Goal: Task Accomplishment & Management: Use online tool/utility

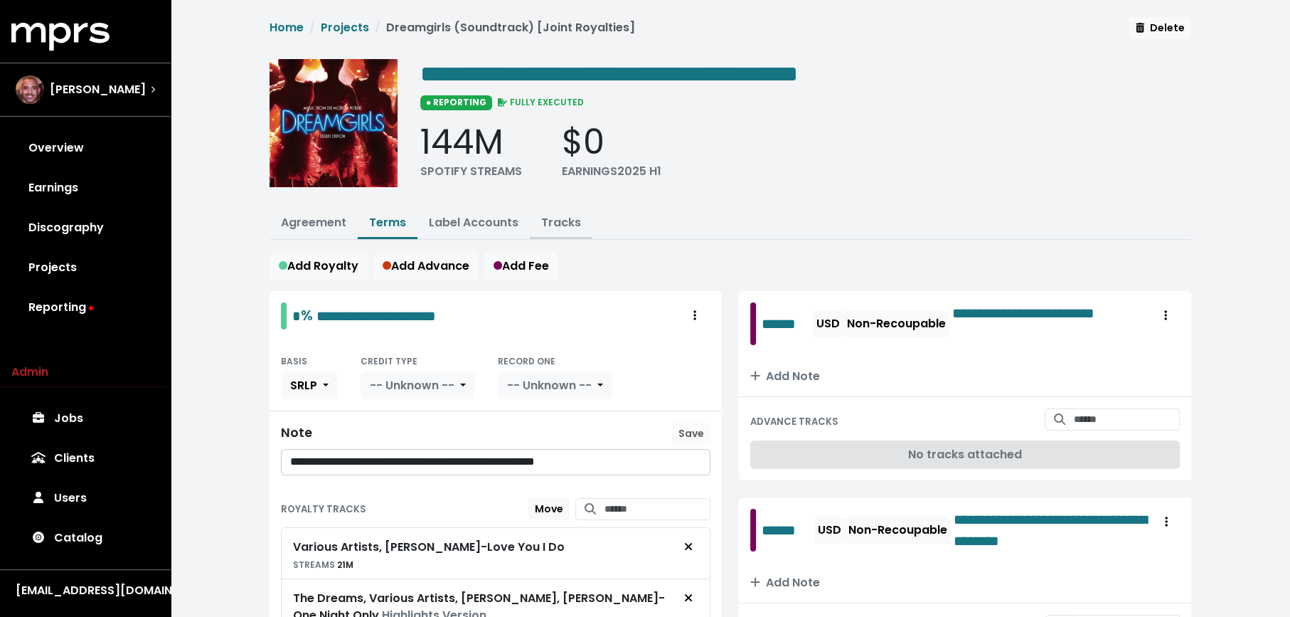
click at [553, 223] on link "Tracks" at bounding box center [561, 222] width 40 height 16
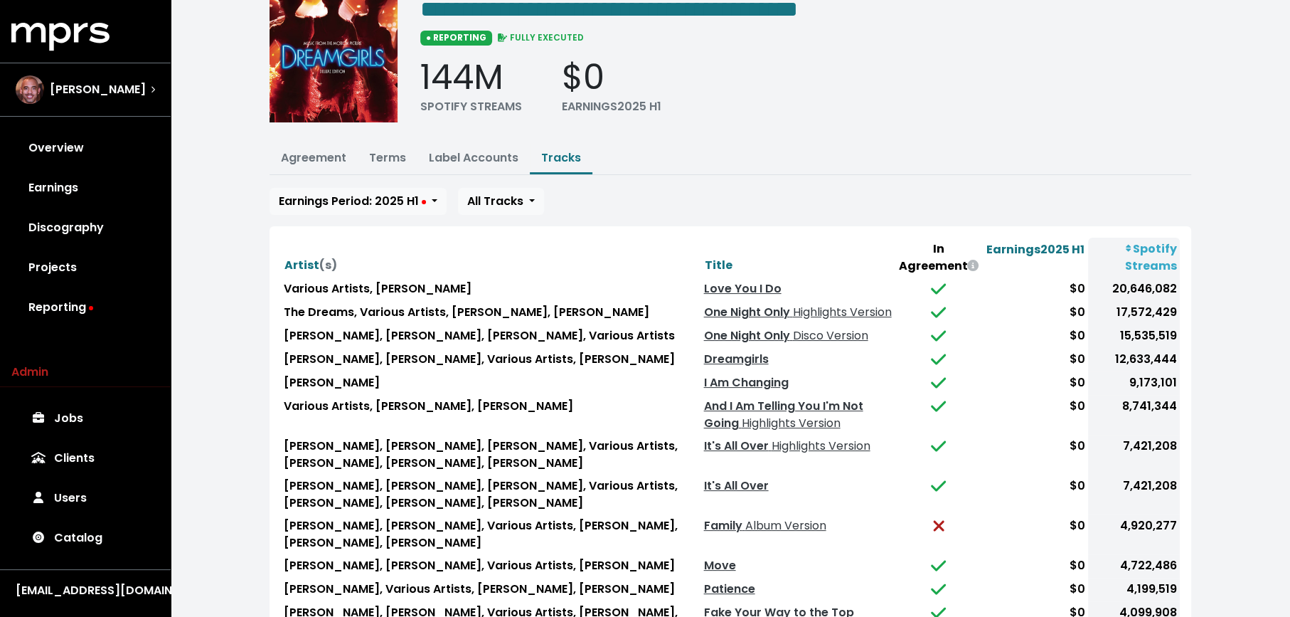
scroll to position [86, 0]
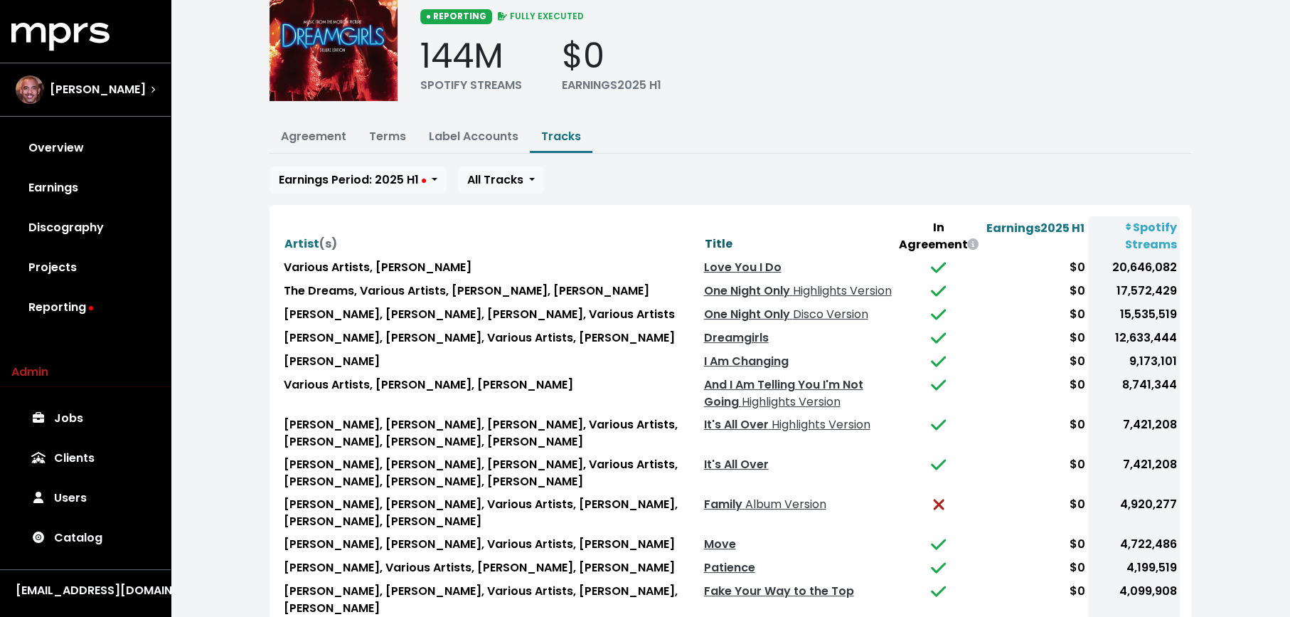
click at [704, 241] on span "Title" at bounding box center [718, 243] width 28 height 16
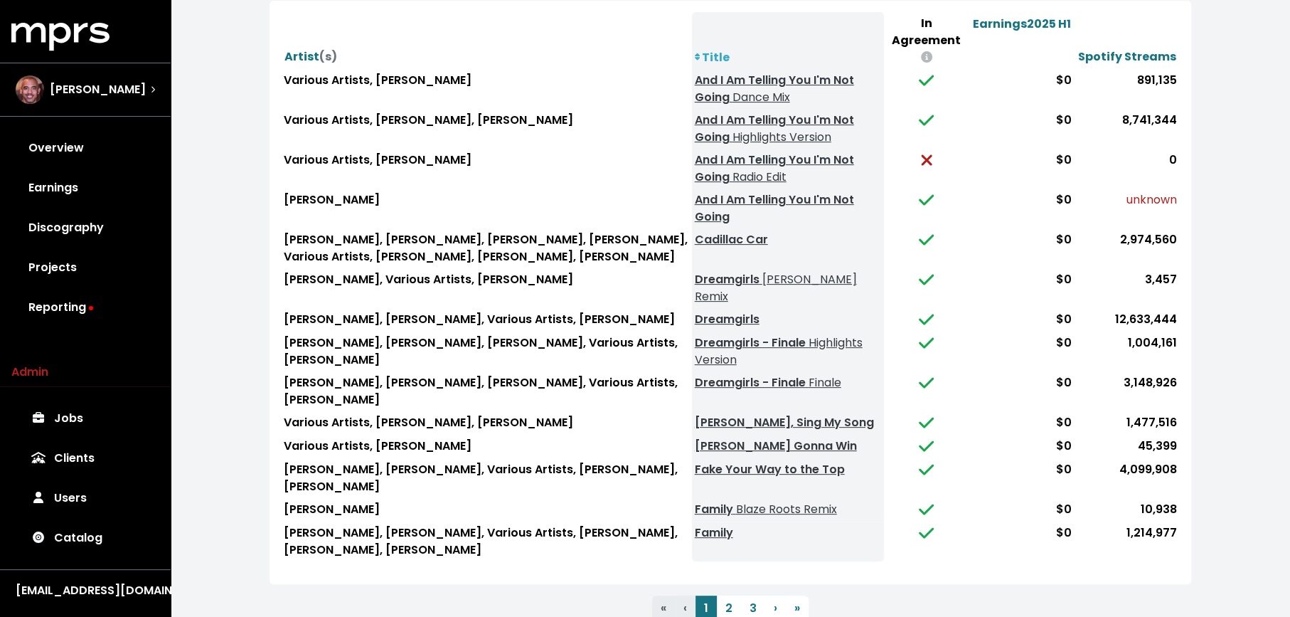
scroll to position [292, 0]
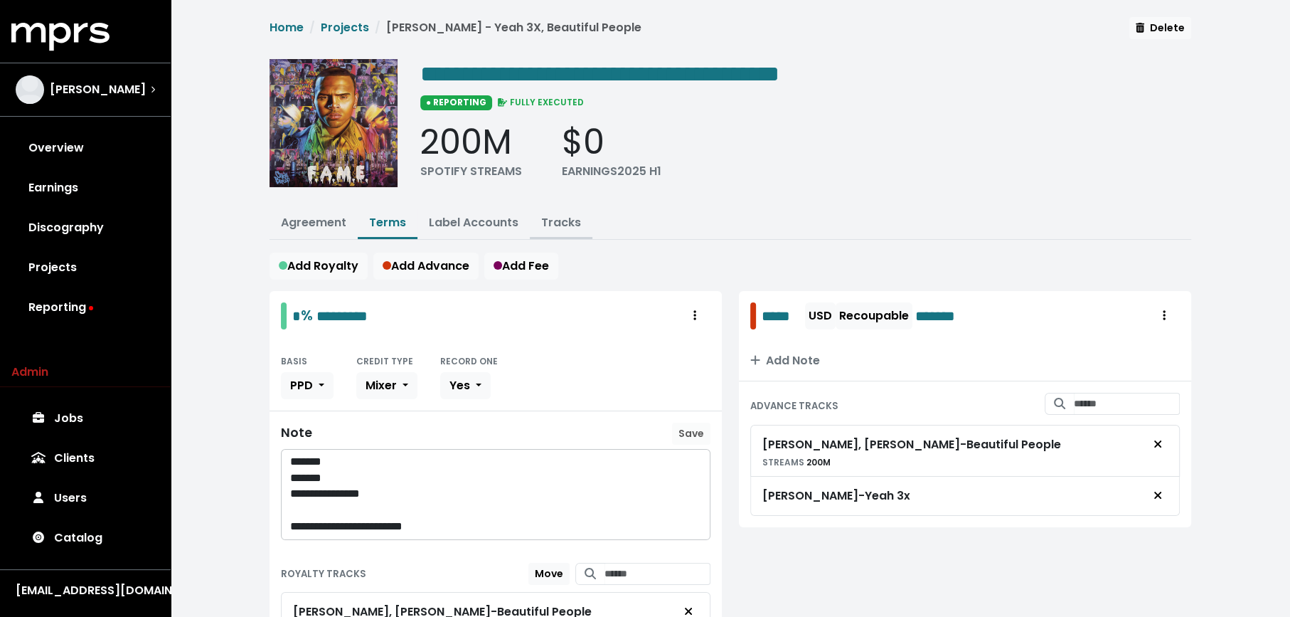
click at [556, 216] on link "Tracks" at bounding box center [561, 222] width 40 height 16
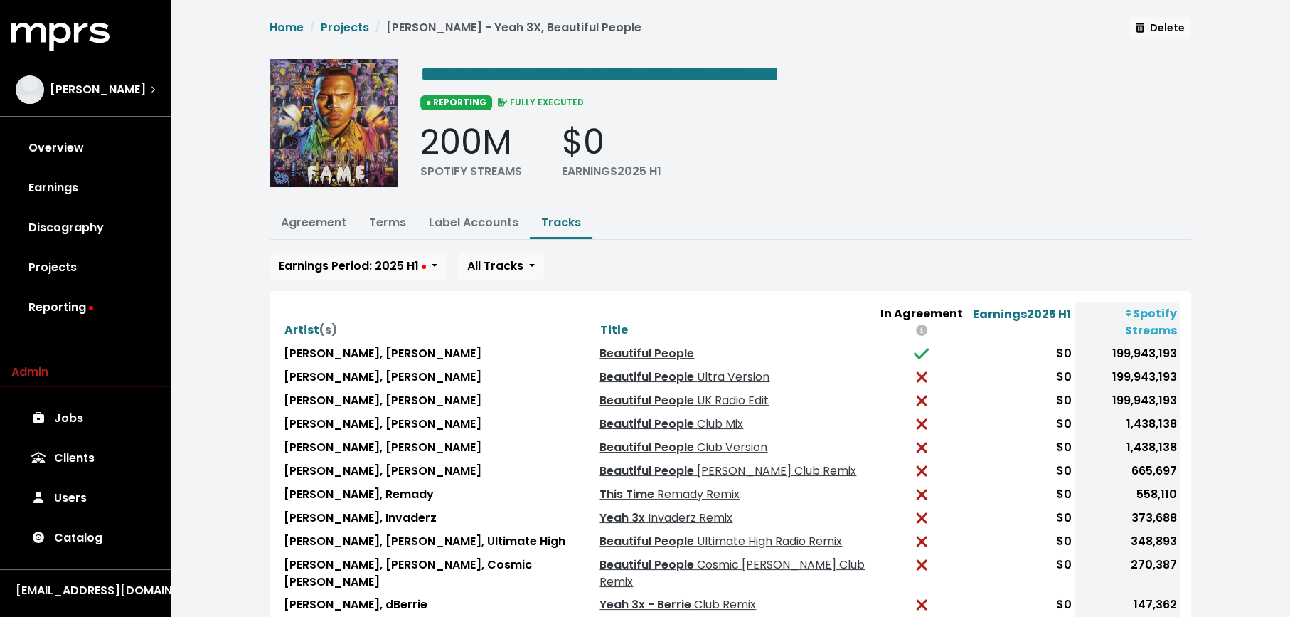
scroll to position [65, 0]
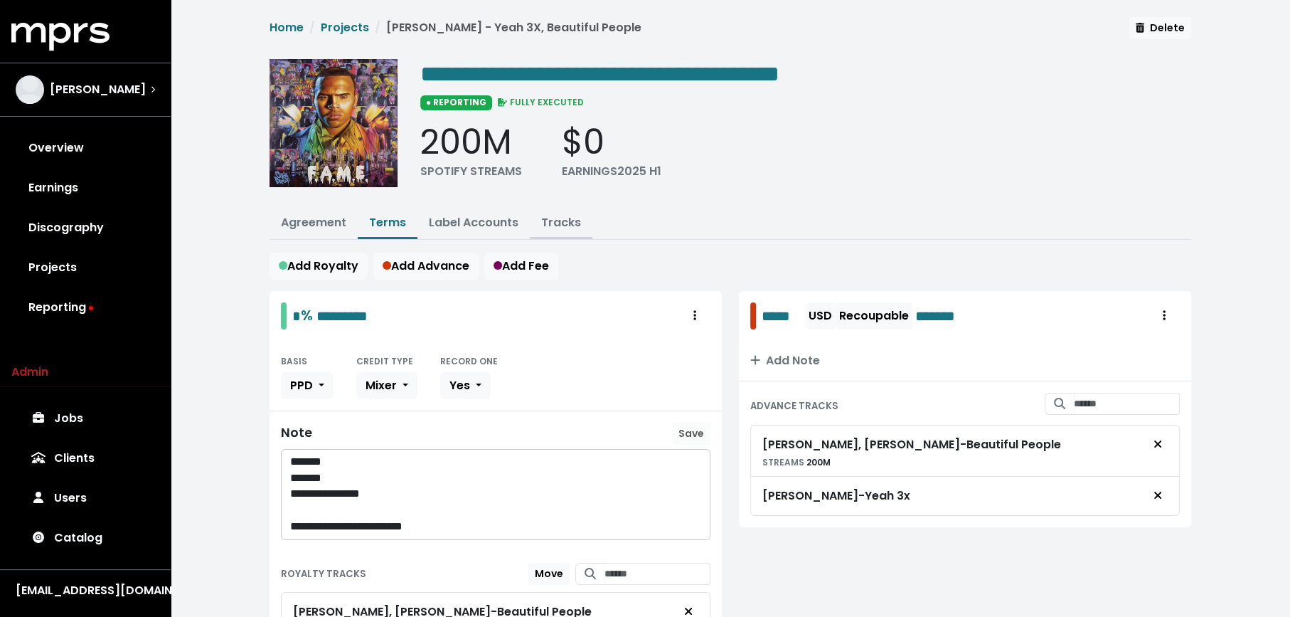
click at [556, 217] on link "Tracks" at bounding box center [561, 222] width 40 height 16
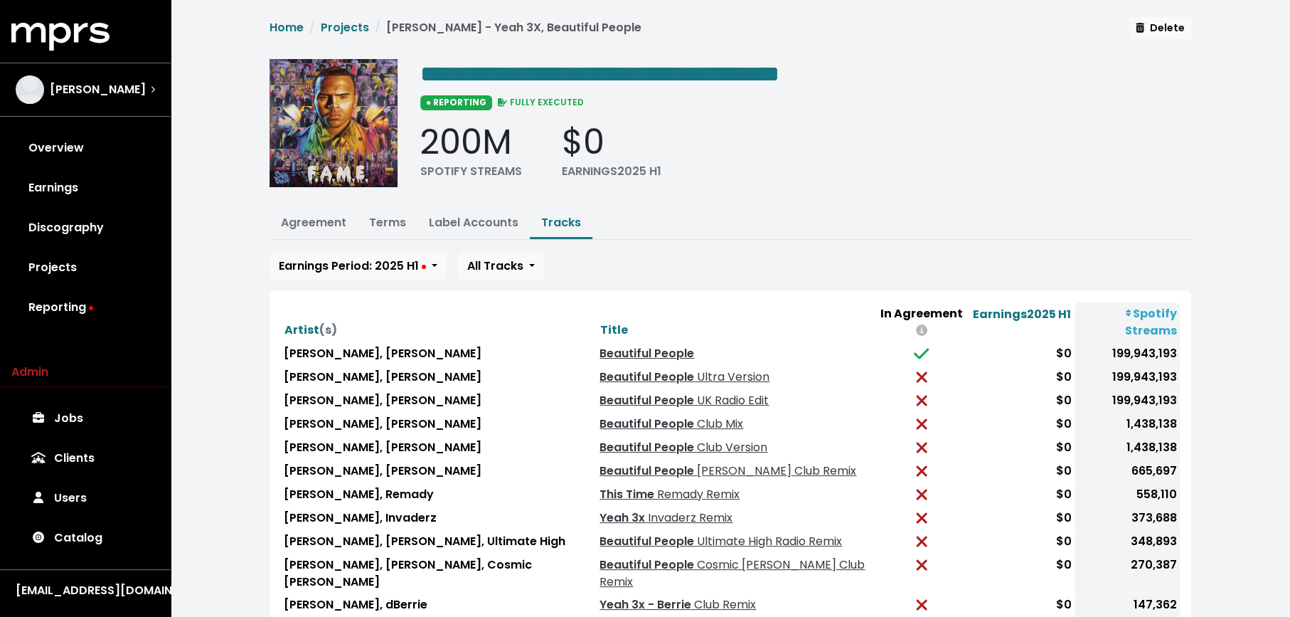
scroll to position [9, 0]
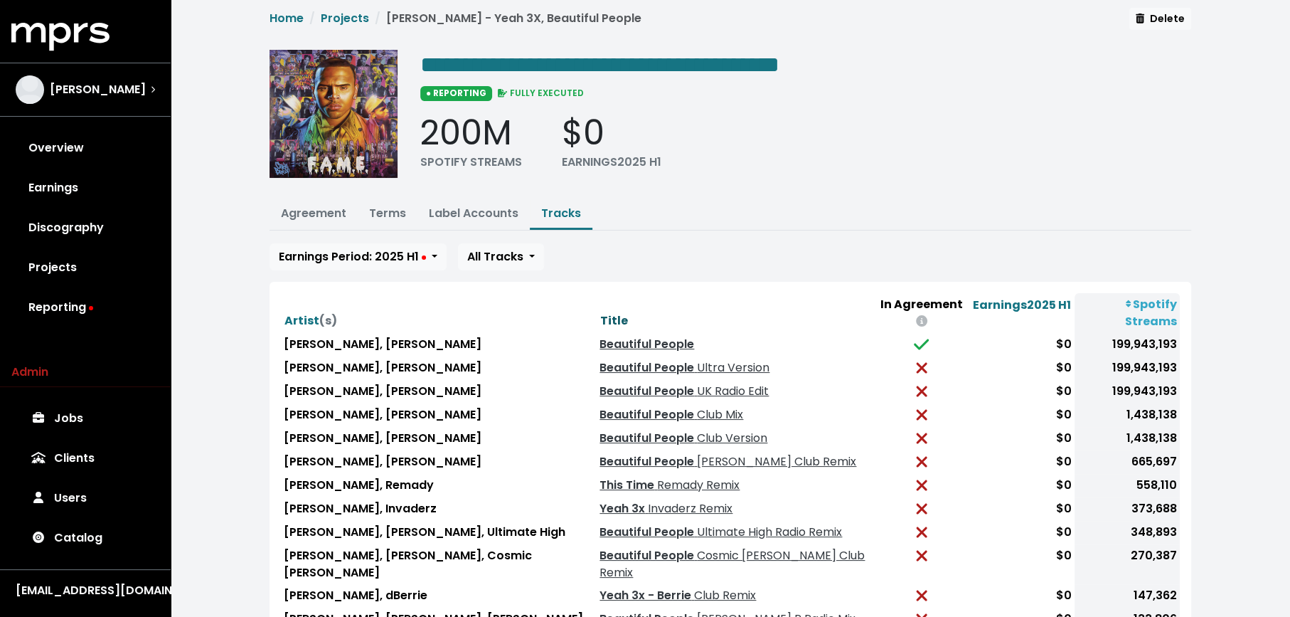
click at [600, 312] on span "Title" at bounding box center [614, 320] width 28 height 16
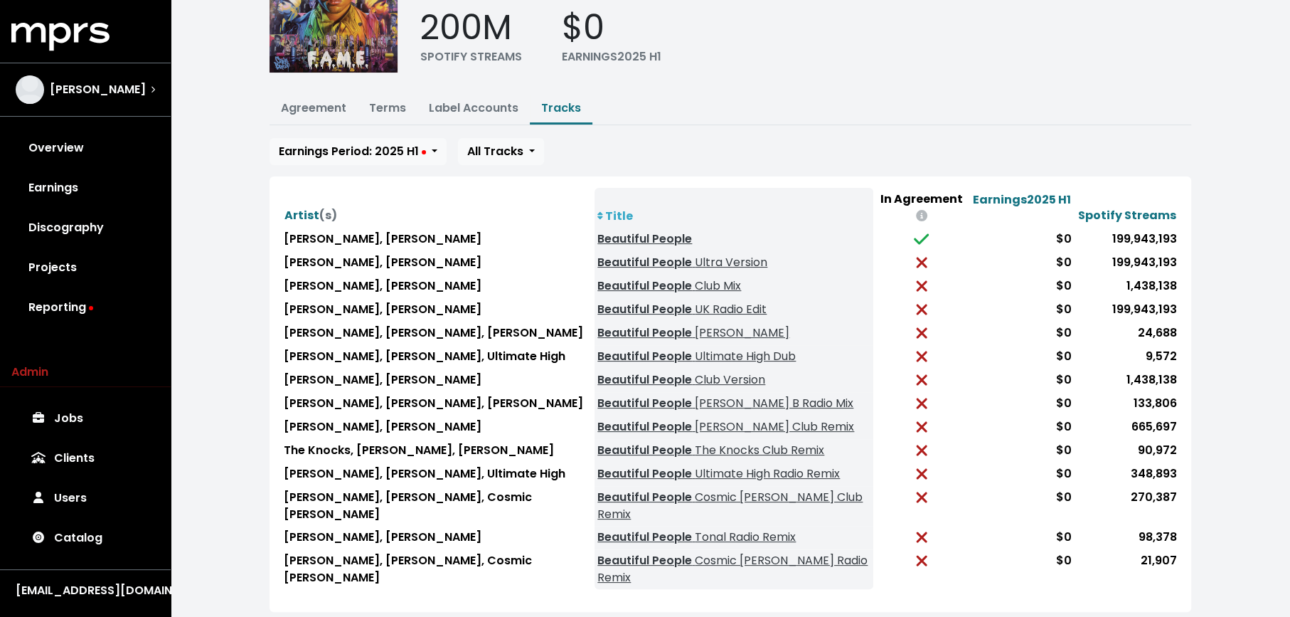
scroll to position [118, 0]
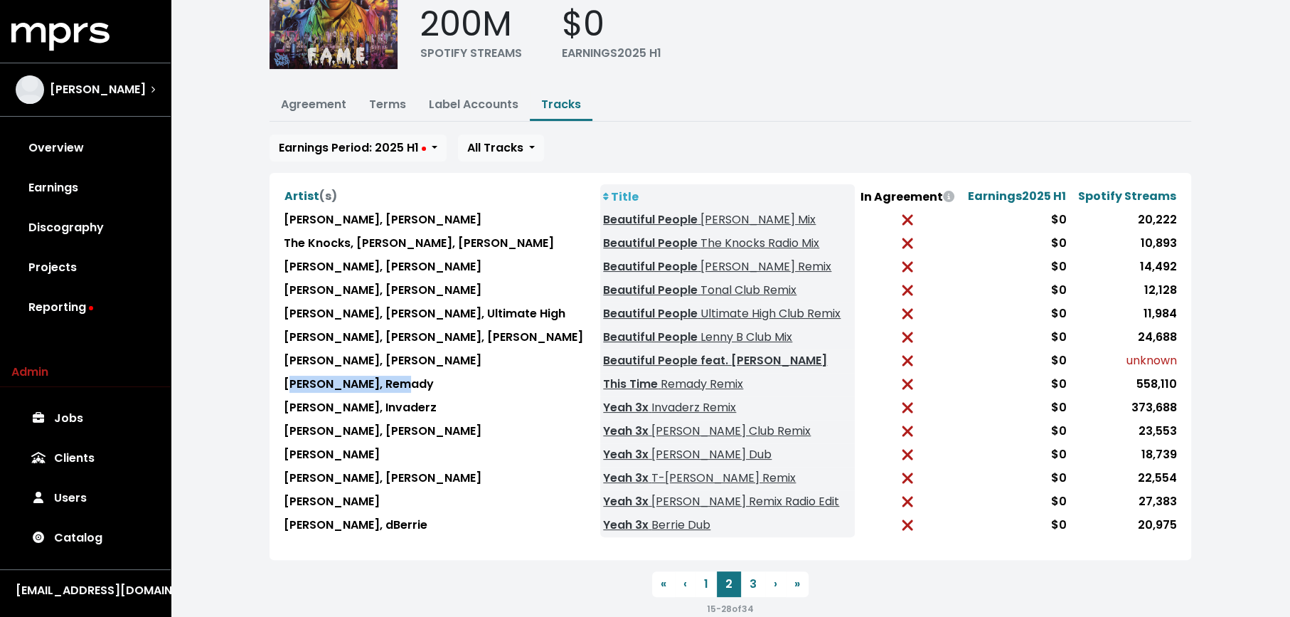
drag, startPoint x: 413, startPoint y: 377, endPoint x: 284, endPoint y: 375, distance: 129.4
click at [284, 375] on td "DJ Antoine, Remady" at bounding box center [440, 384] width 319 height 23
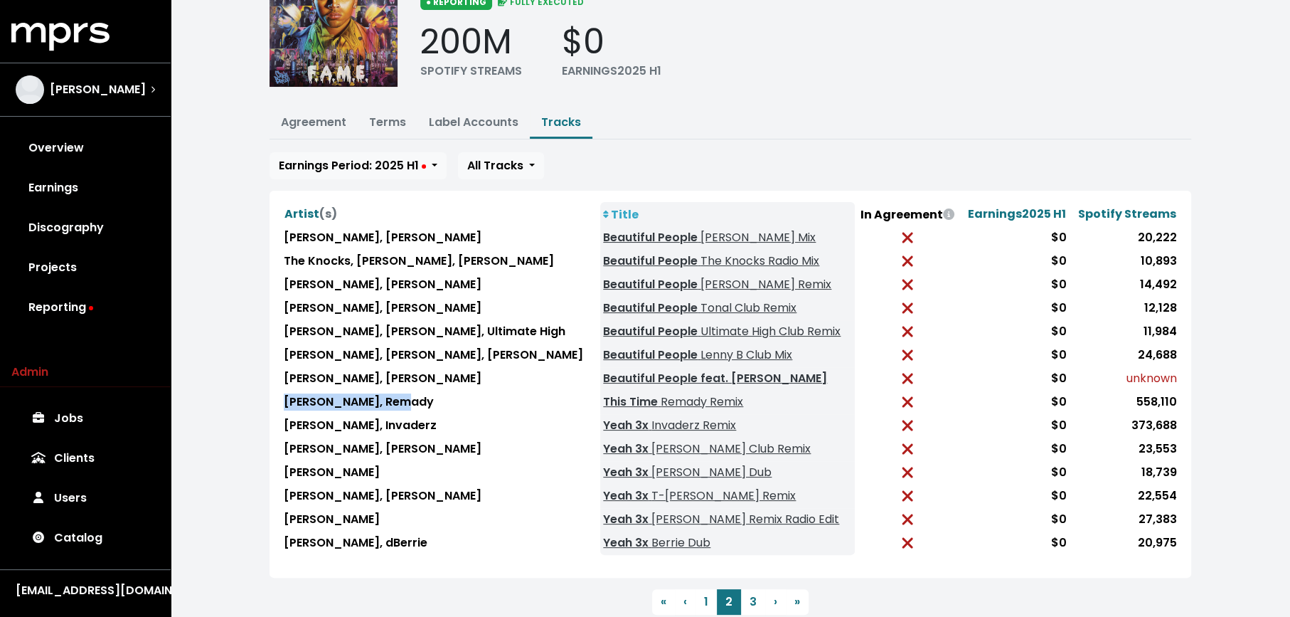
scroll to position [137, 0]
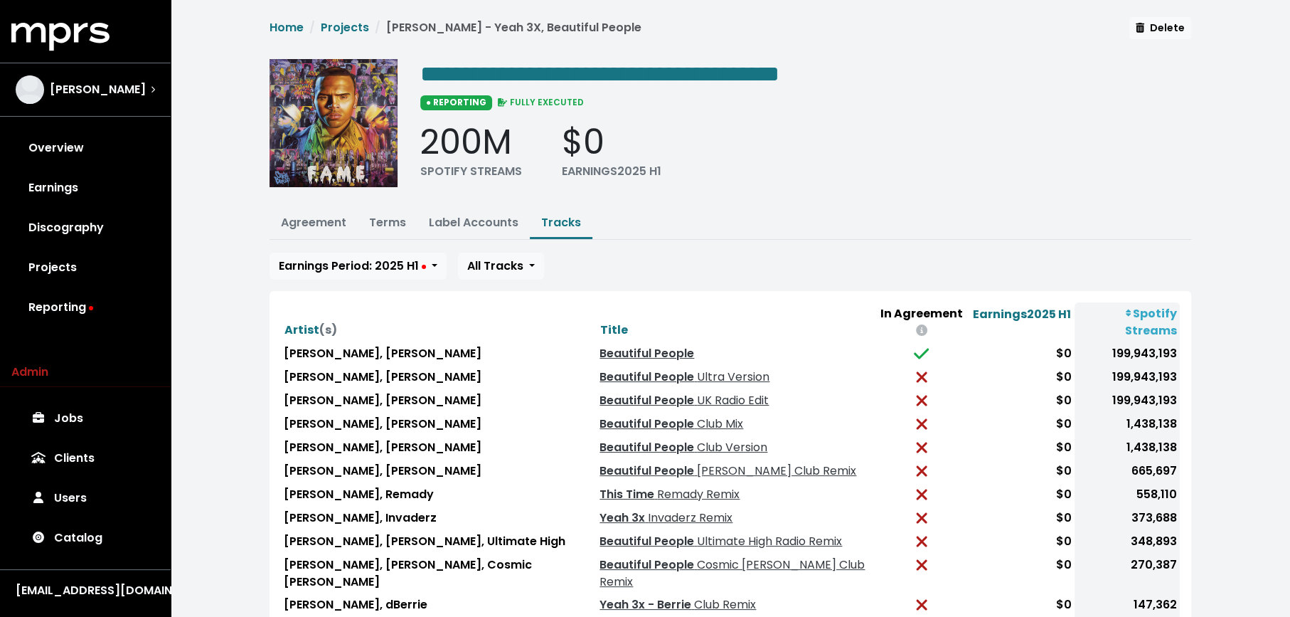
scroll to position [33, 0]
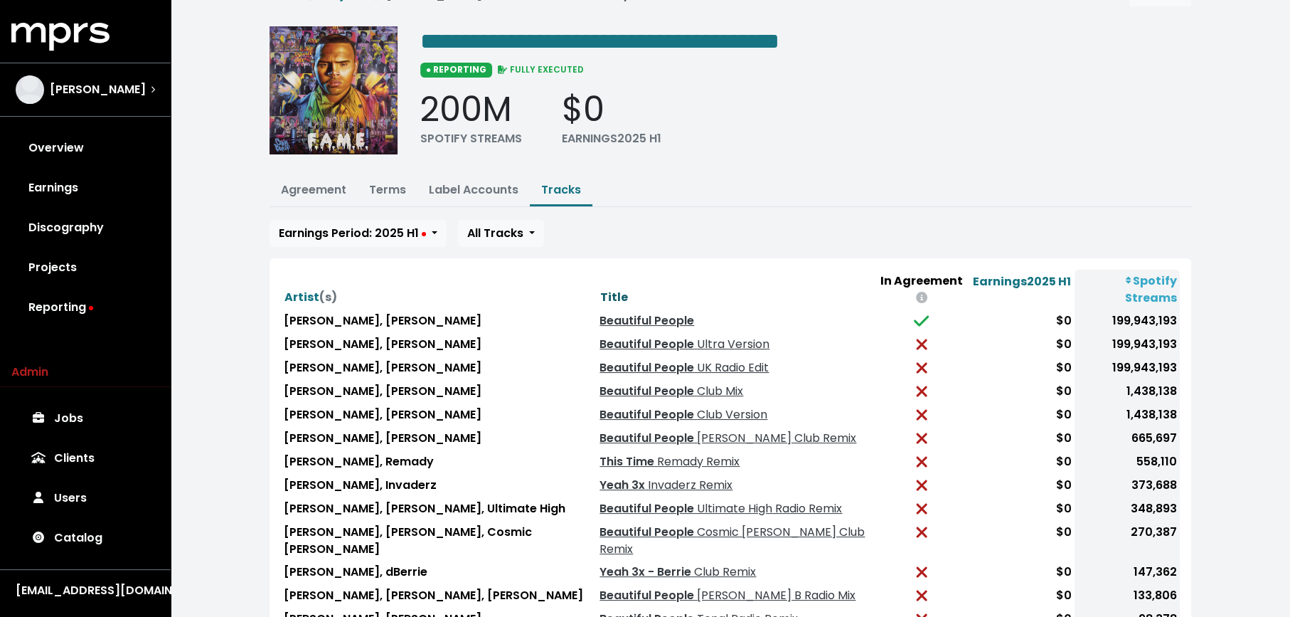
click at [600, 289] on span "Title" at bounding box center [614, 297] width 28 height 16
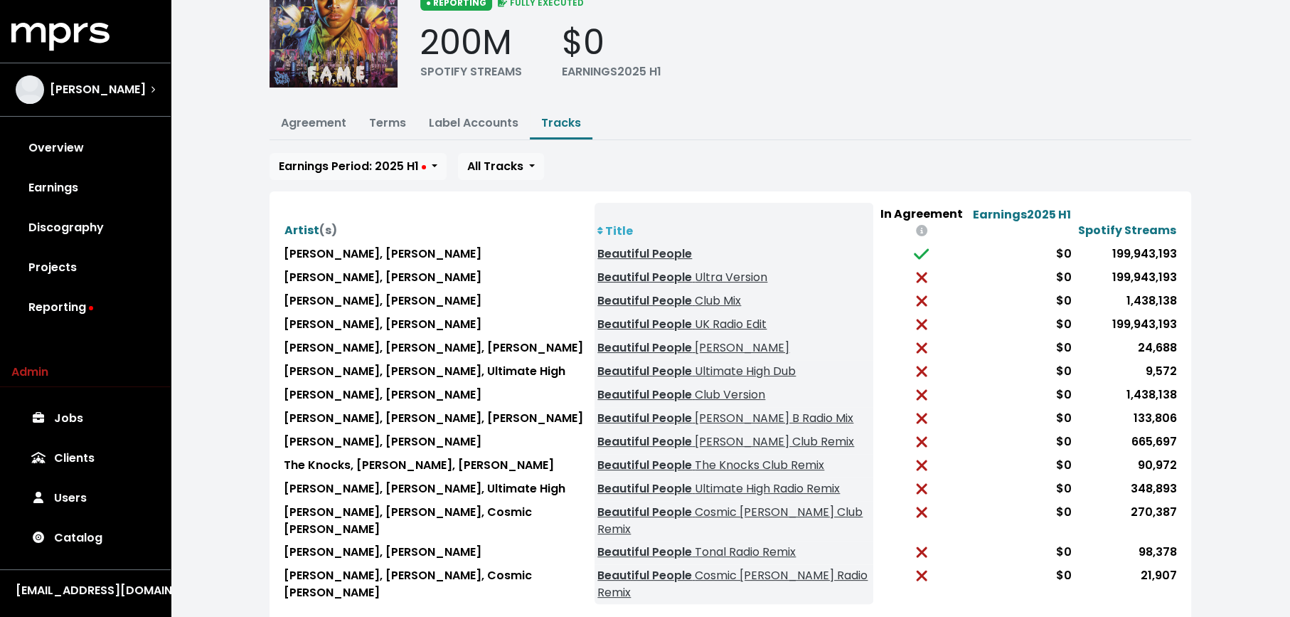
scroll to position [137, 0]
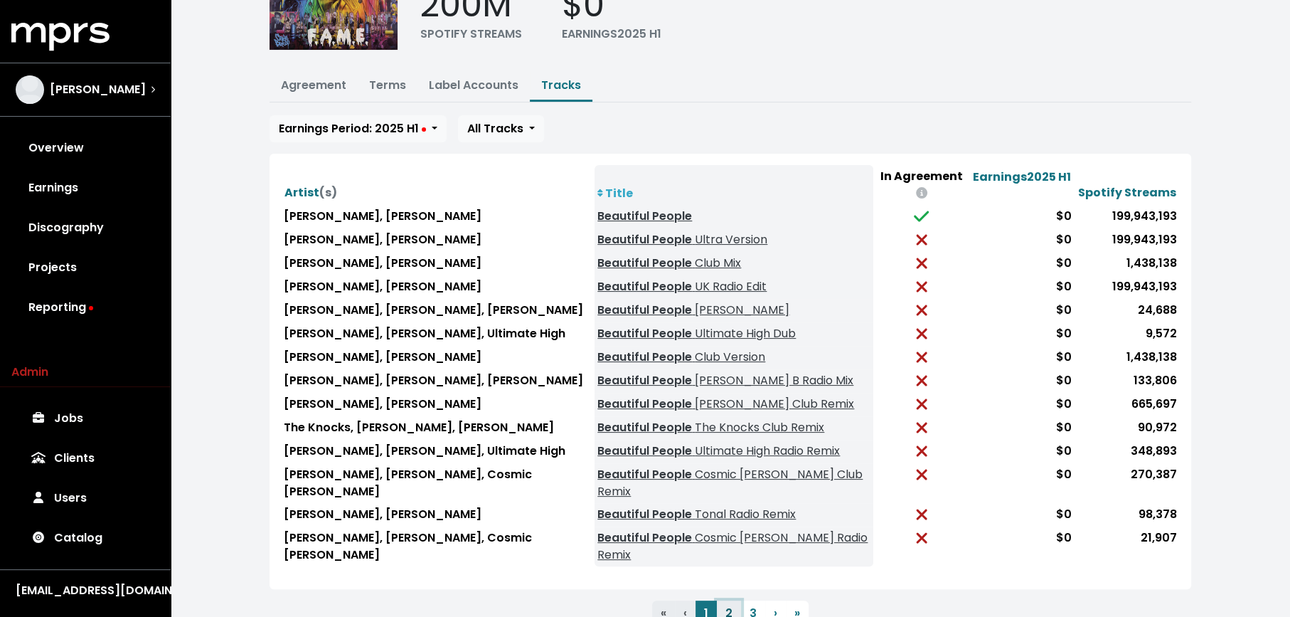
click at [731, 600] on button "2" at bounding box center [729, 613] width 24 height 26
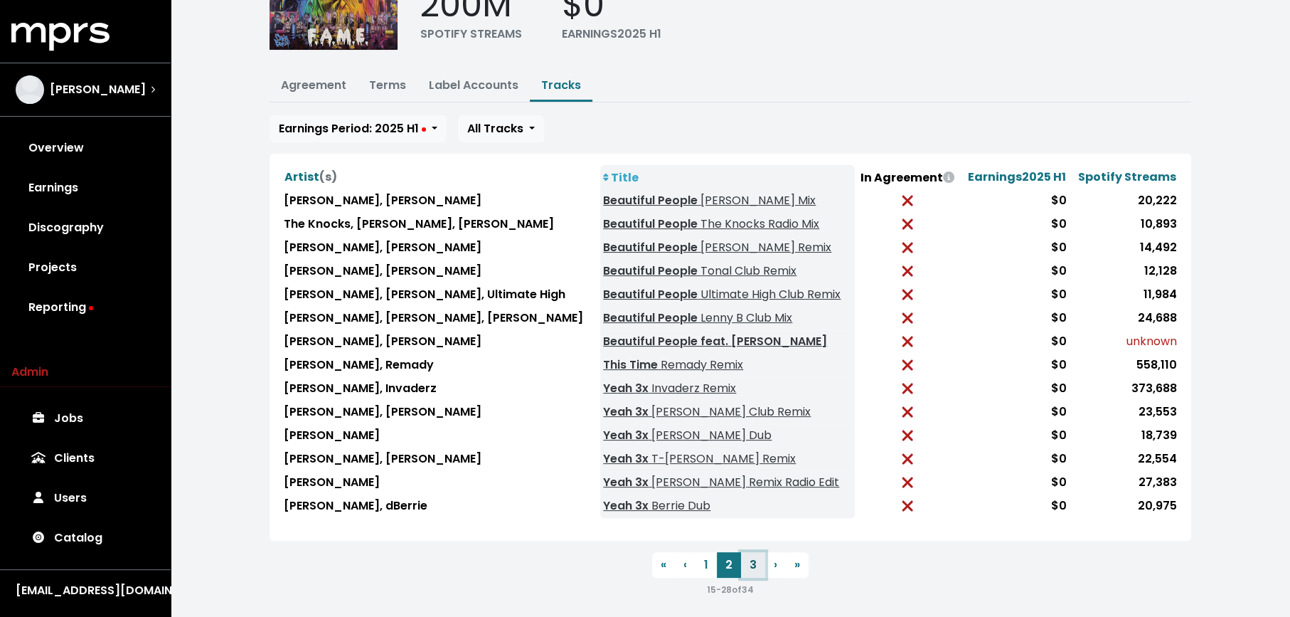
click at [752, 553] on button "3" at bounding box center [753, 565] width 24 height 26
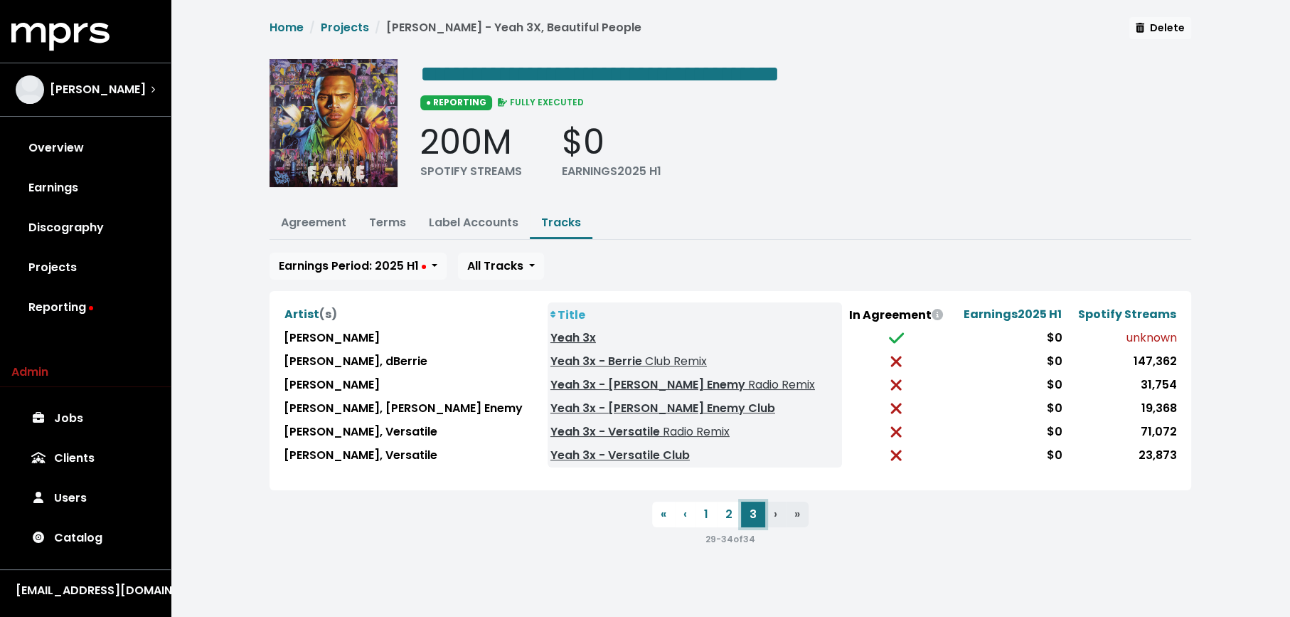
scroll to position [0, 0]
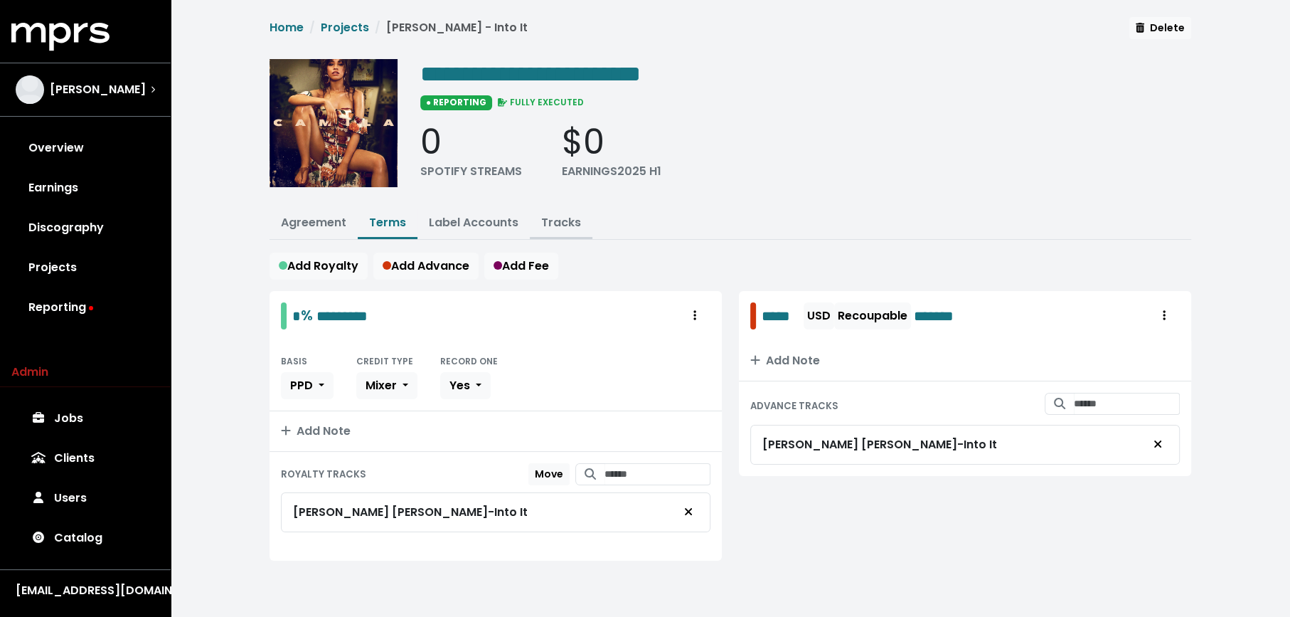
click at [562, 220] on link "Tracks" at bounding box center [561, 222] width 40 height 16
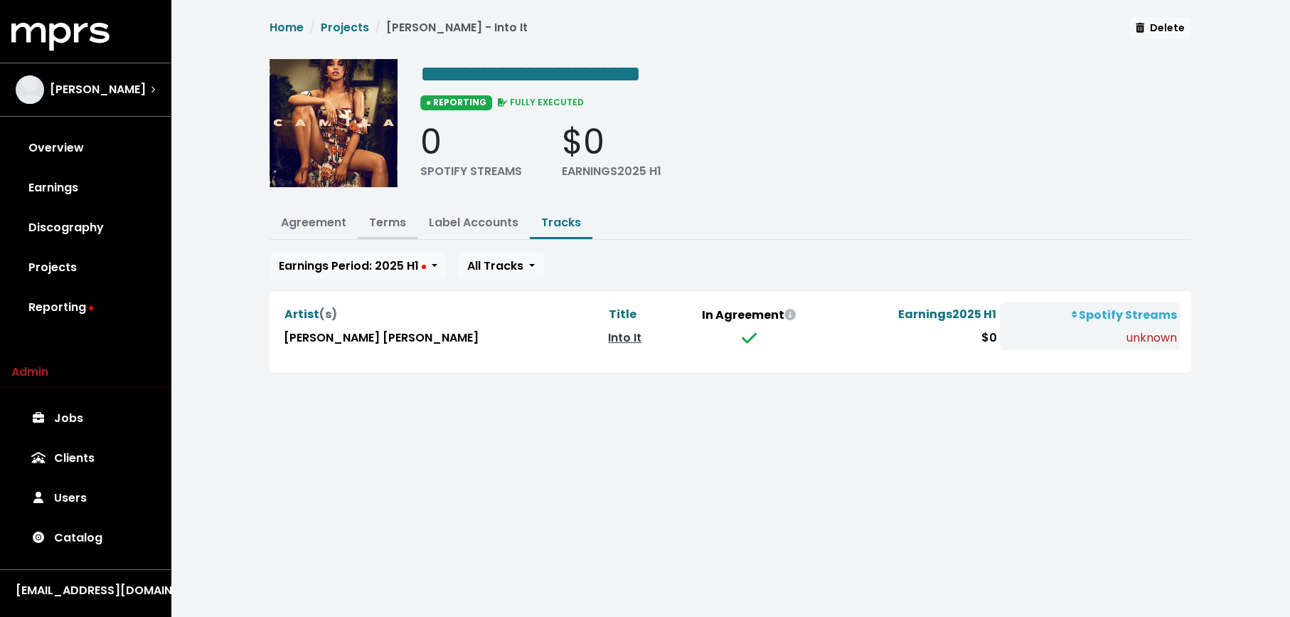
click at [382, 227] on link "Terms" at bounding box center [387, 222] width 37 height 16
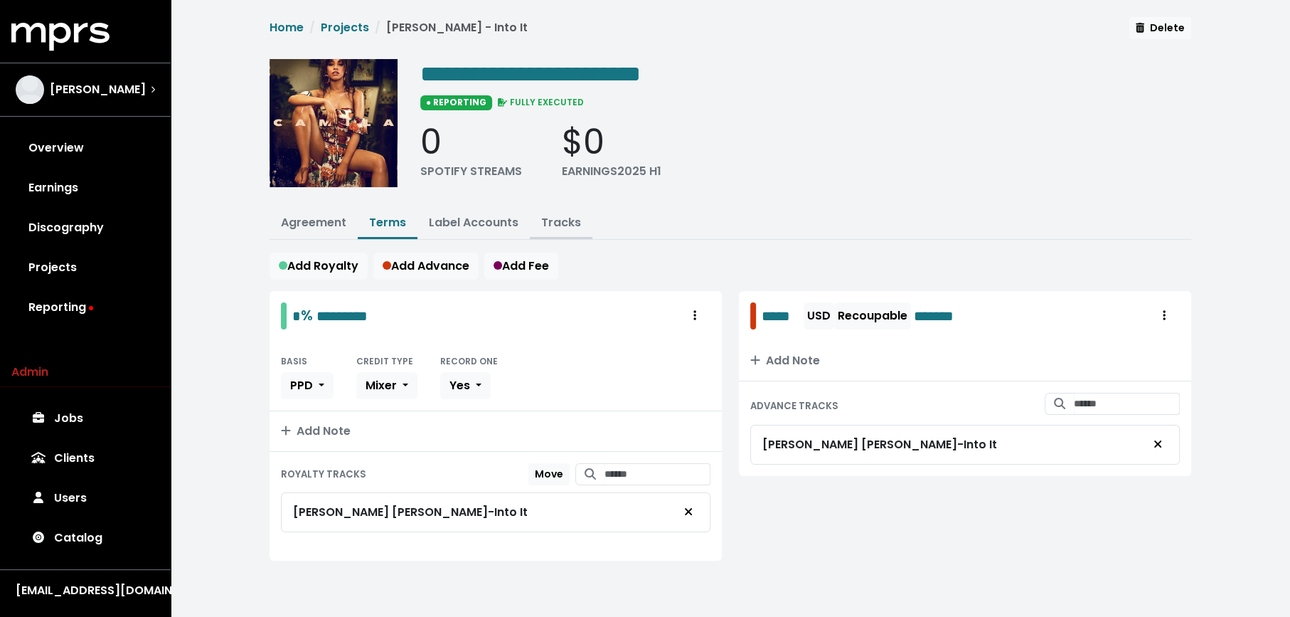
click at [569, 220] on link "Tracks" at bounding box center [561, 222] width 40 height 16
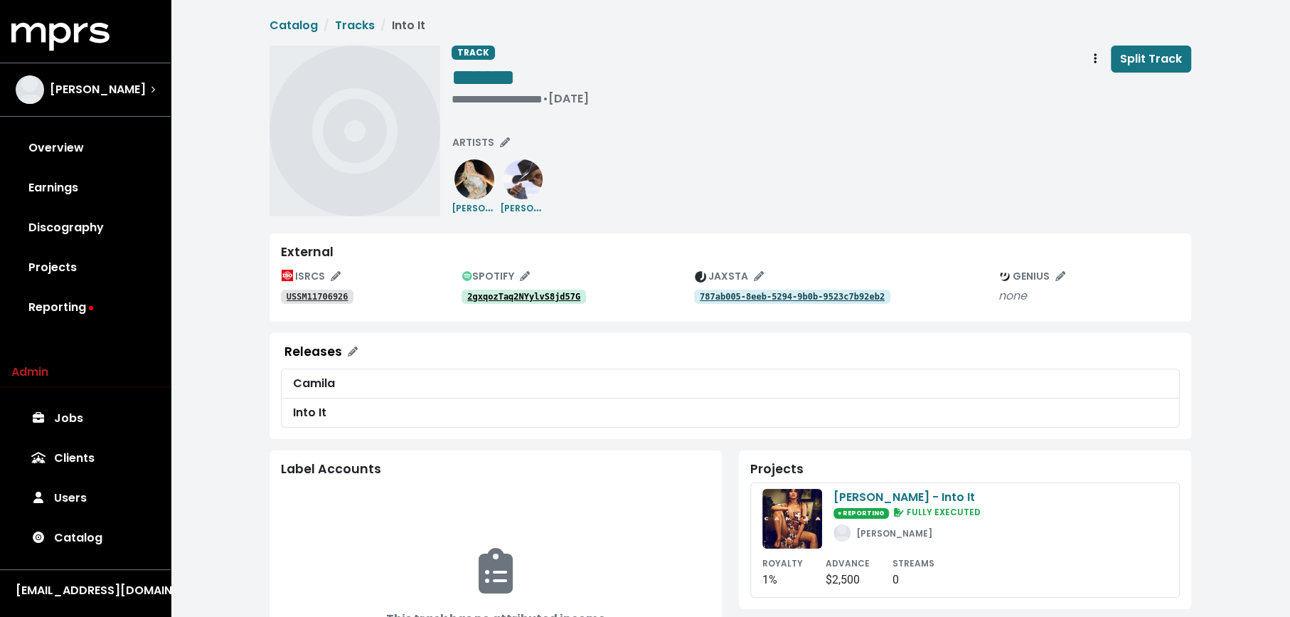
click at [527, 296] on tt "2gxqozTaq2NYylvS8jd57G" at bounding box center [523, 297] width 113 height 10
click at [334, 298] on tt "USSM11706926" at bounding box center [318, 297] width 62 height 10
click at [464, 137] on span "ARTISTS" at bounding box center [481, 142] width 58 height 14
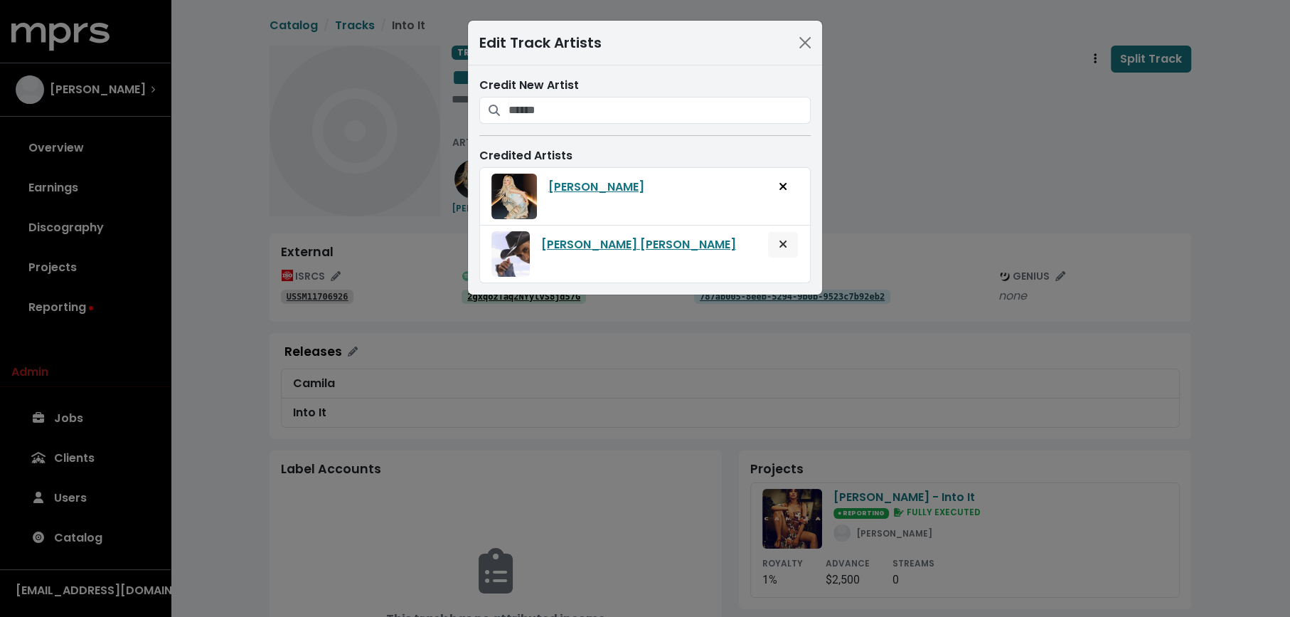
click at [784, 239] on icon "Remove artist from track" at bounding box center [783, 243] width 9 height 11
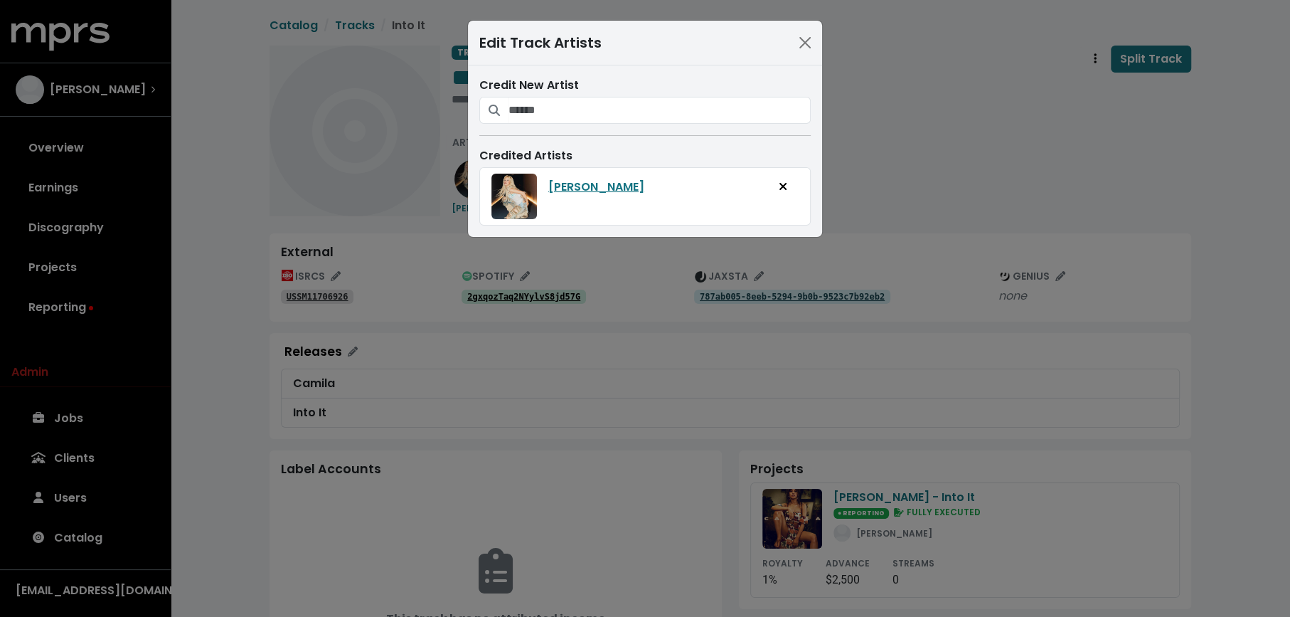
click at [572, 285] on div "Edit Track Artists Credit New Artist Credited Artists Camila Cabello" at bounding box center [645, 308] width 1290 height 617
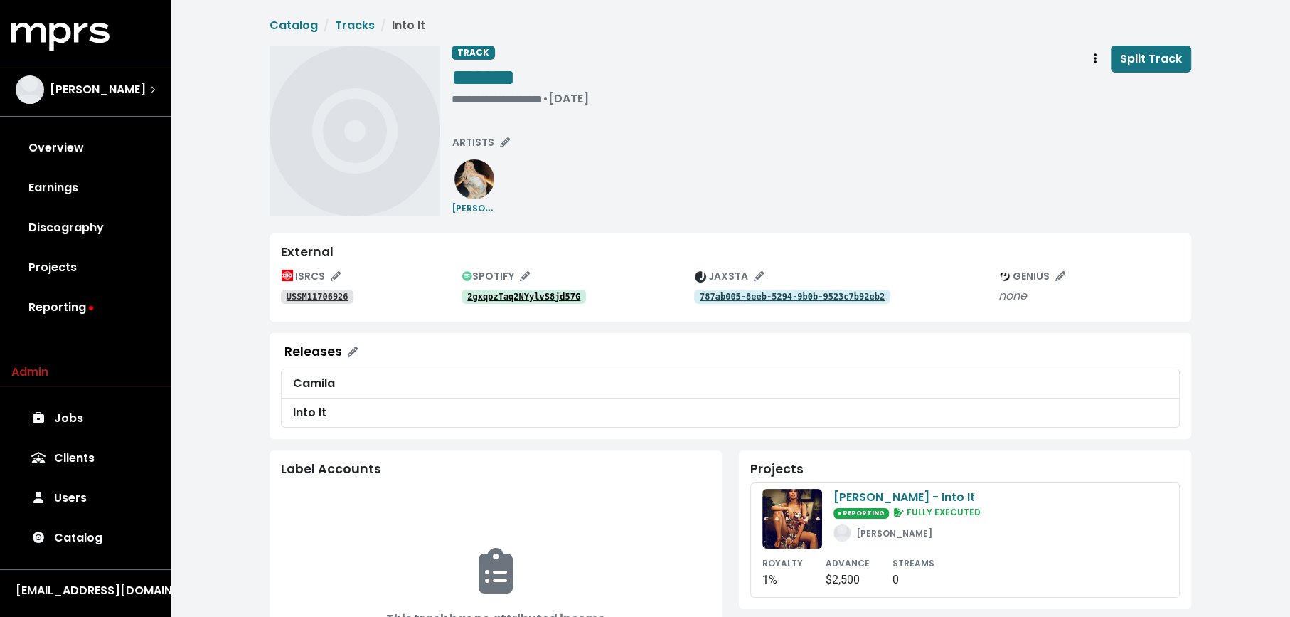
click at [554, 289] on link "2gxqozTaq2NYylvS8jd57G" at bounding box center [524, 296] width 124 height 14
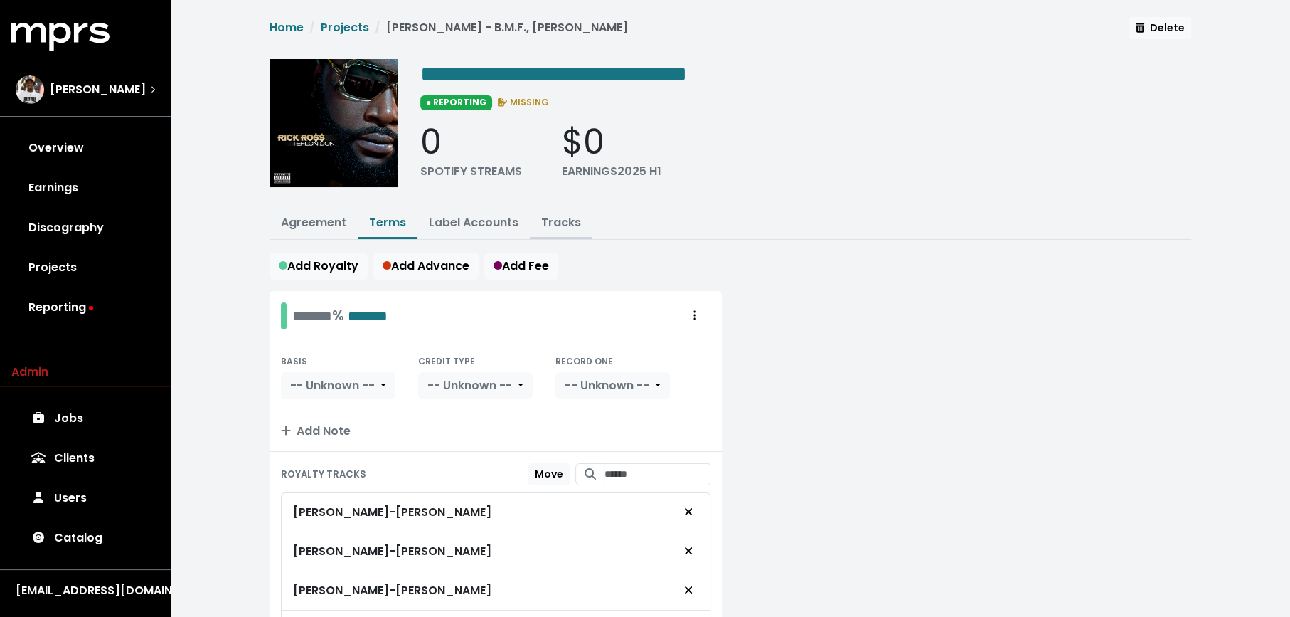
click at [564, 218] on link "Tracks" at bounding box center [561, 222] width 40 height 16
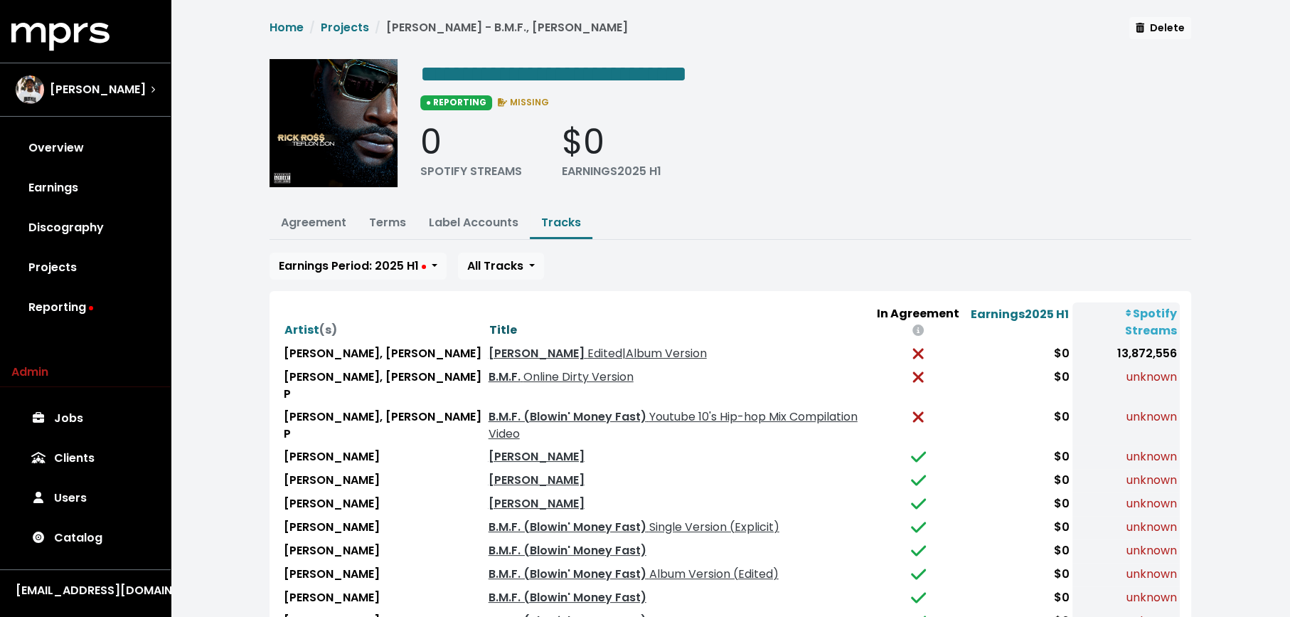
click at [489, 321] on span "Title" at bounding box center [503, 329] width 28 height 16
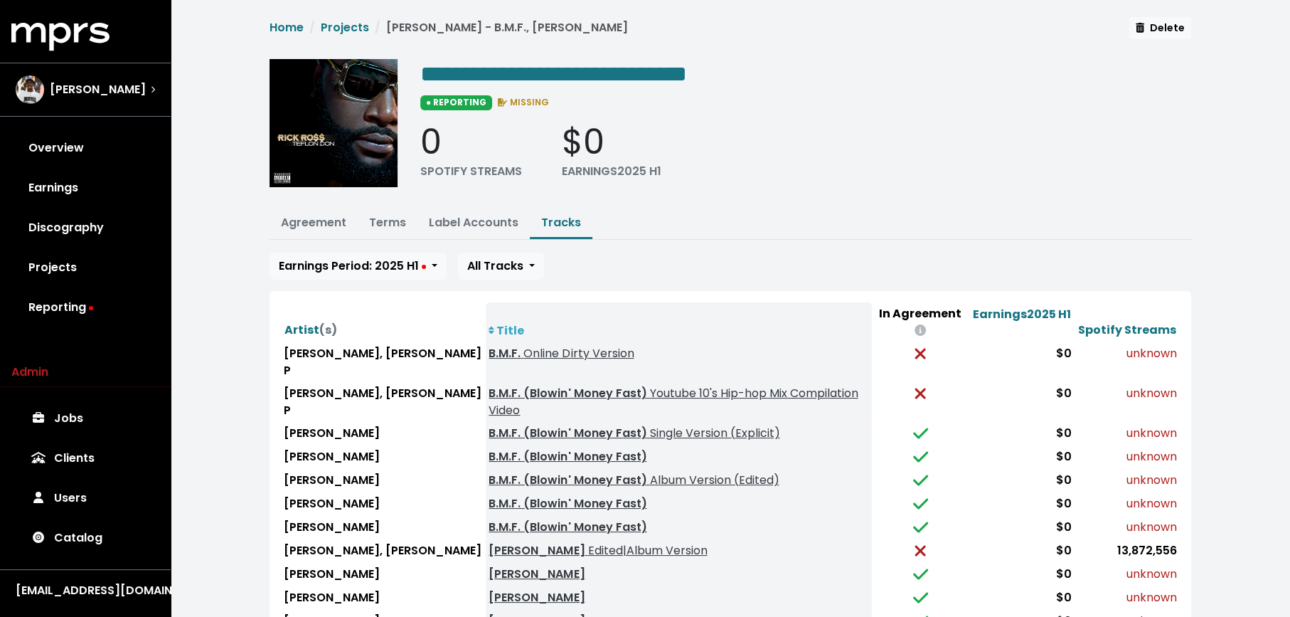
scroll to position [16, 0]
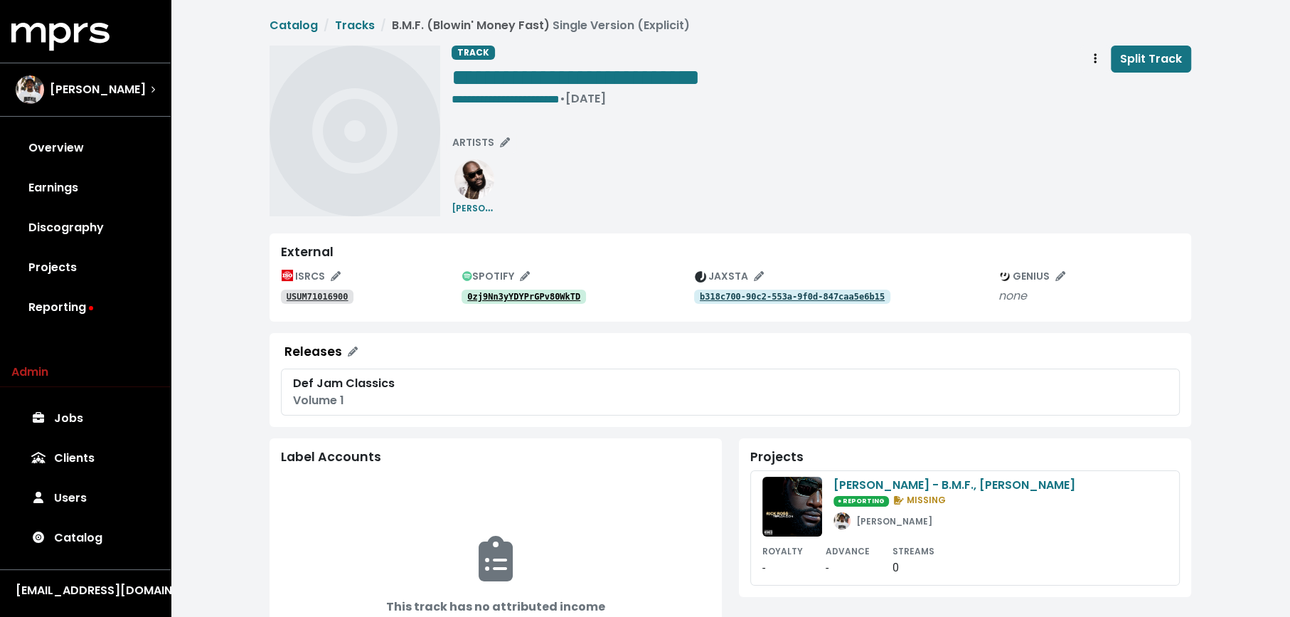
click at [521, 288] on div "0zj9Nn3yYDYPrGPv80WkTD" at bounding box center [578, 295] width 233 height 17
click at [524, 301] on tt "0zj9Nn3yYDYPrGPv80WkTD" at bounding box center [523, 297] width 113 height 10
click at [493, 294] on tt "0zj9Nn3yYDYPrGPv80WkTD" at bounding box center [523, 297] width 113 height 10
click at [482, 133] on button "ARTISTS" at bounding box center [481, 143] width 70 height 22
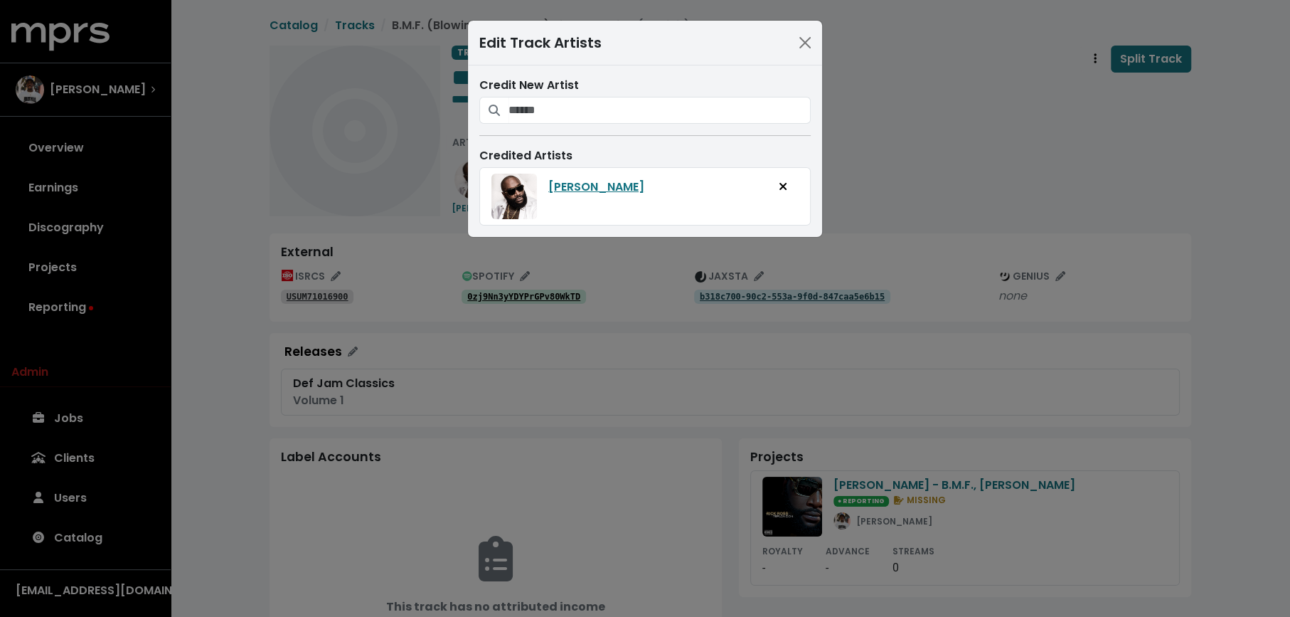
click at [537, 95] on div "Credit New Artist" at bounding box center [644, 100] width 331 height 47
click at [537, 108] on input "Search for artists who should be credited on this track" at bounding box center [659, 110] width 302 height 27
type input "********"
click at [591, 144] on button "Add artist to this track's credited artists" at bounding box center [586, 146] width 31 height 27
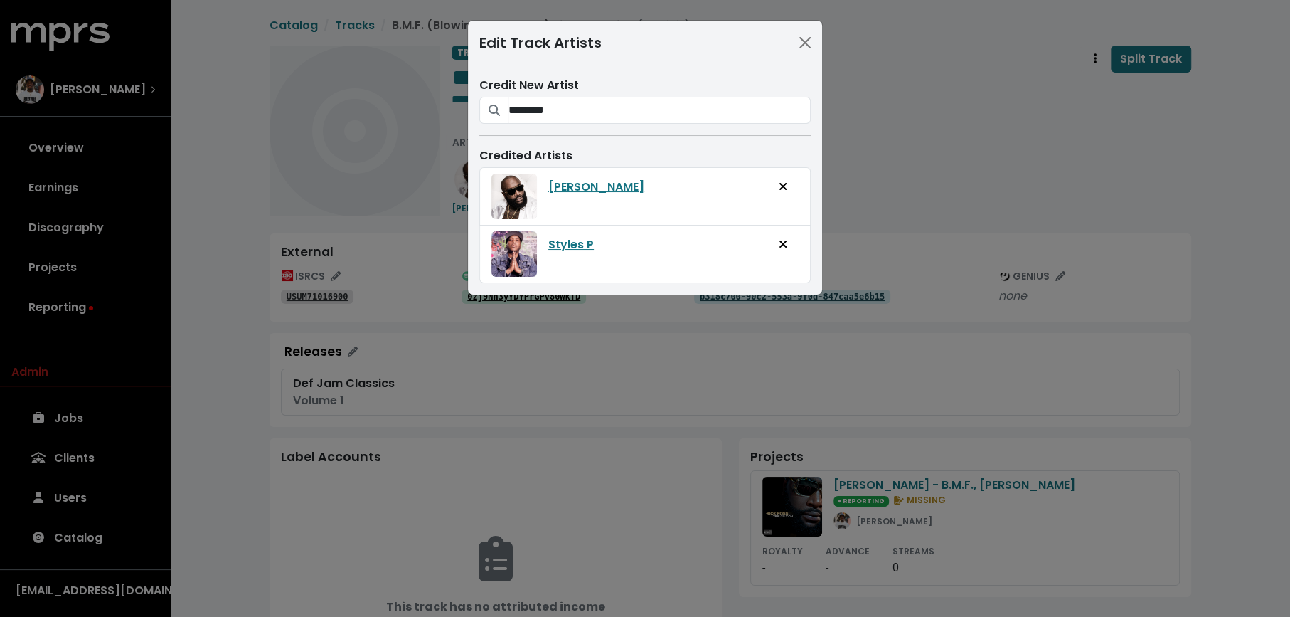
click at [398, 263] on div "Edit Track Artists Credit New Artist ******** Styles P Credited Artists Rick Ro…" at bounding box center [645, 308] width 1290 height 617
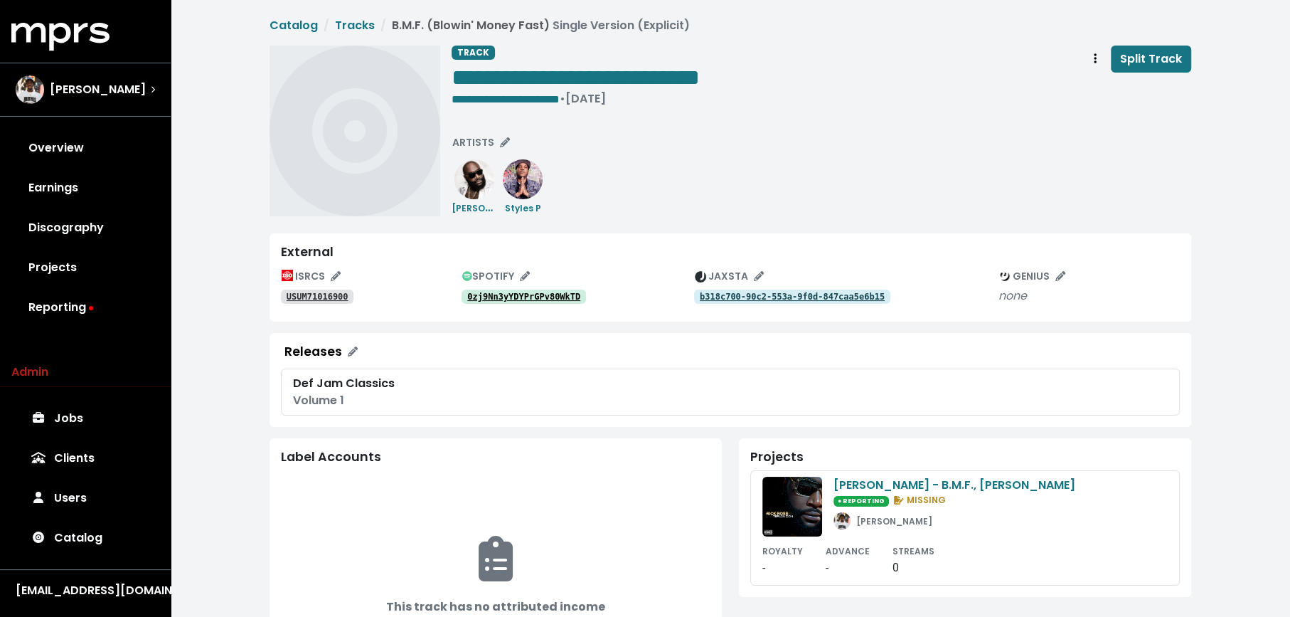
click at [336, 292] on tt "USUM71016900" at bounding box center [318, 297] width 62 height 10
click at [309, 292] on tt "USUM71016900" at bounding box center [318, 297] width 62 height 10
click at [1092, 62] on span "Track actions" at bounding box center [1095, 58] width 13 height 17
click at [1097, 82] on link "Merge" at bounding box center [1136, 90] width 112 height 23
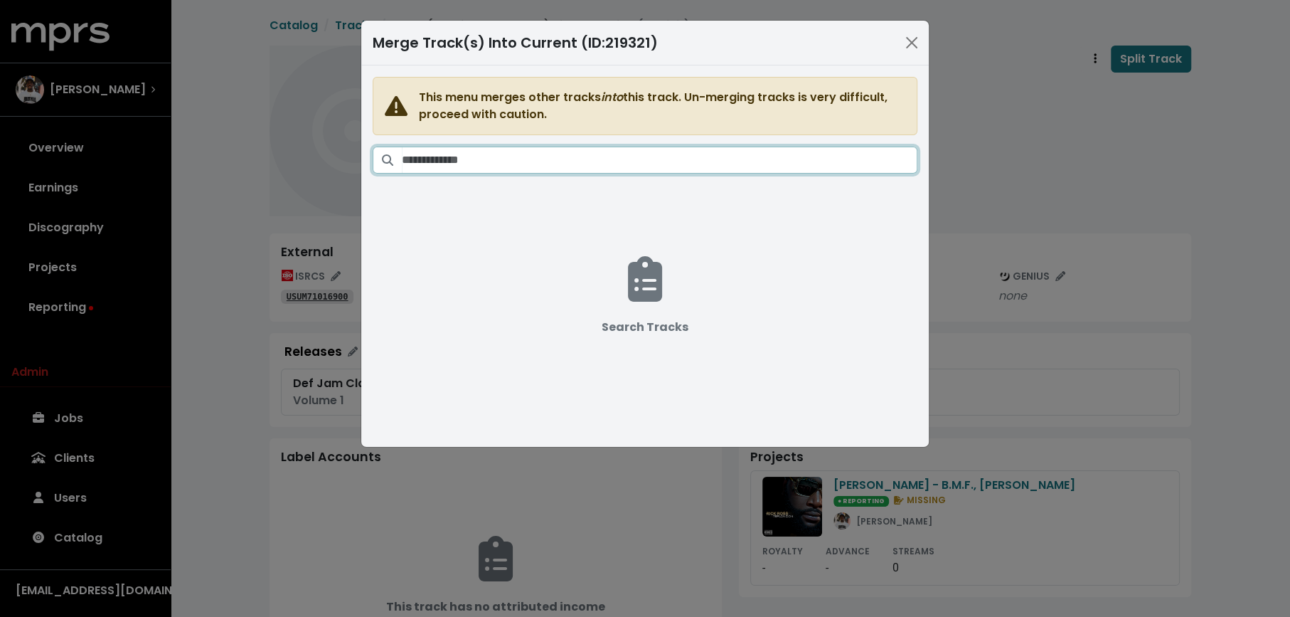
click at [446, 159] on input "Search tracks" at bounding box center [660, 159] width 516 height 27
paste input "**********"
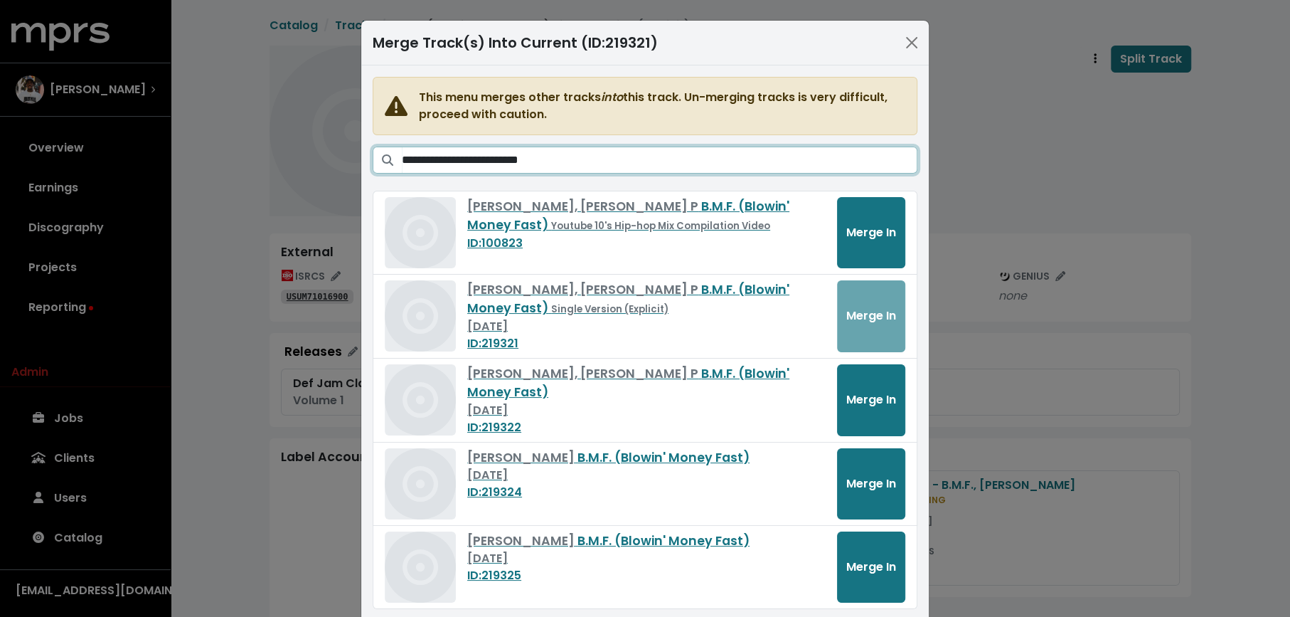
type input "**********"
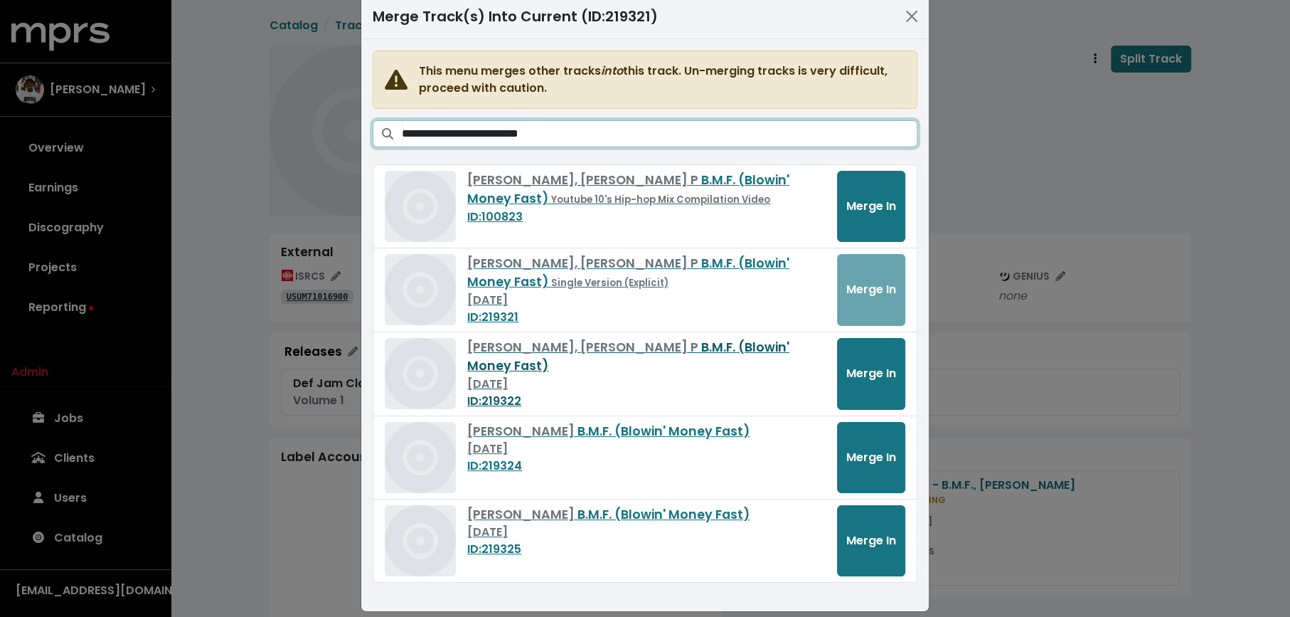
scroll to position [36, 0]
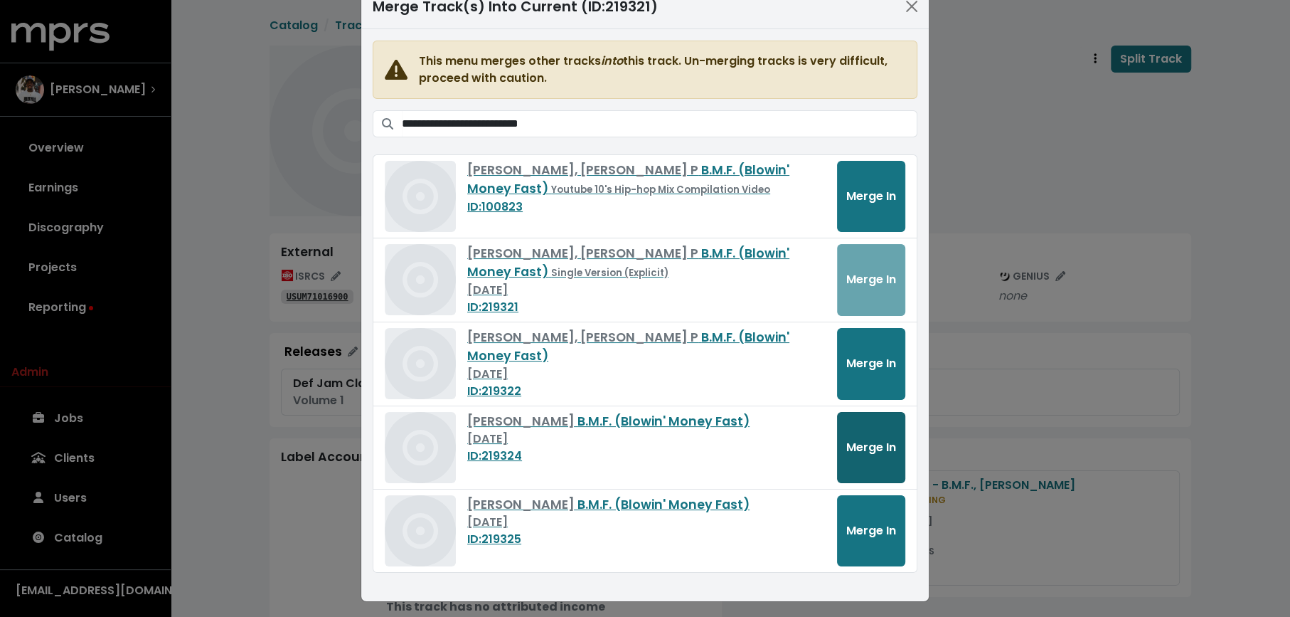
click at [841, 447] on button "Merge In" at bounding box center [871, 447] width 68 height 71
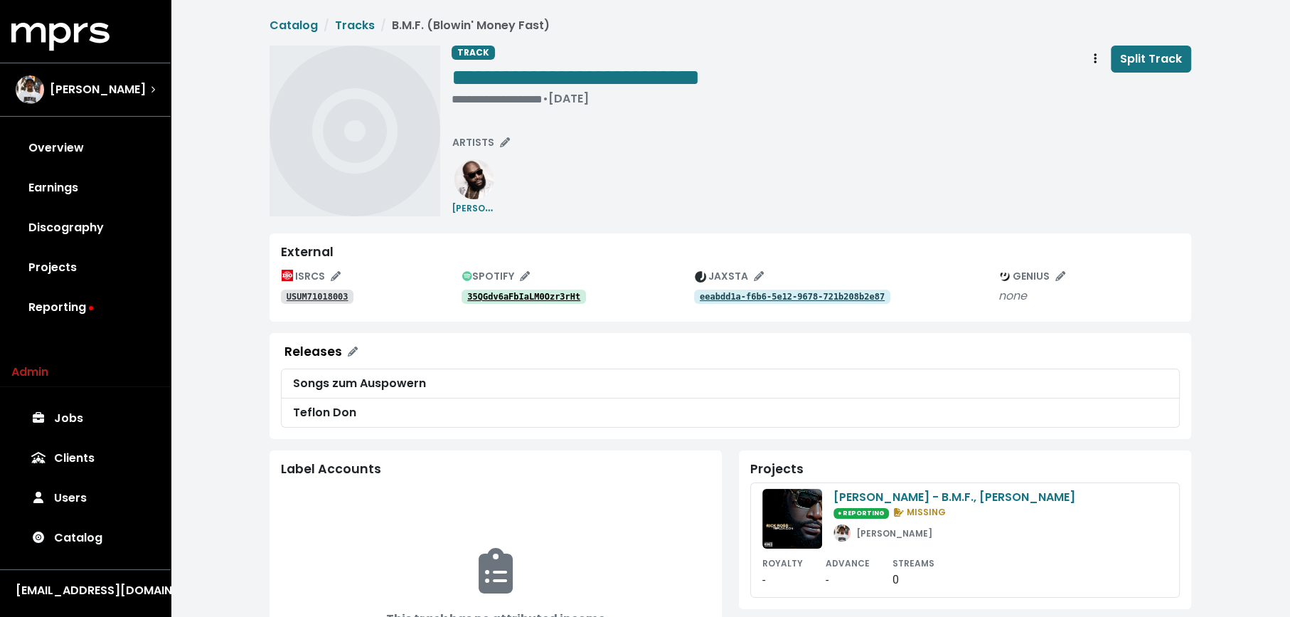
click at [515, 294] on tt "35QGdv6aFbIaLM0Ozr3rHt" at bounding box center [523, 297] width 113 height 10
click at [471, 144] on span "ARTISTS" at bounding box center [481, 142] width 58 height 14
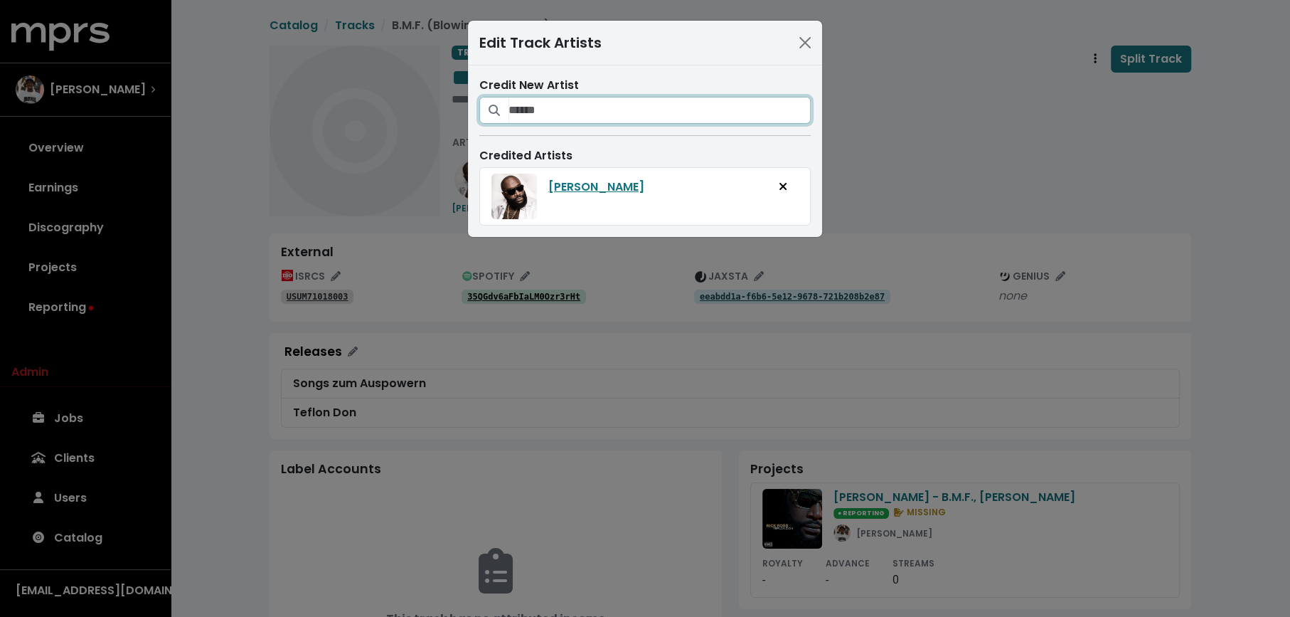
click at [545, 115] on input "Search for artists who should be credited on this track" at bounding box center [659, 110] width 302 height 27
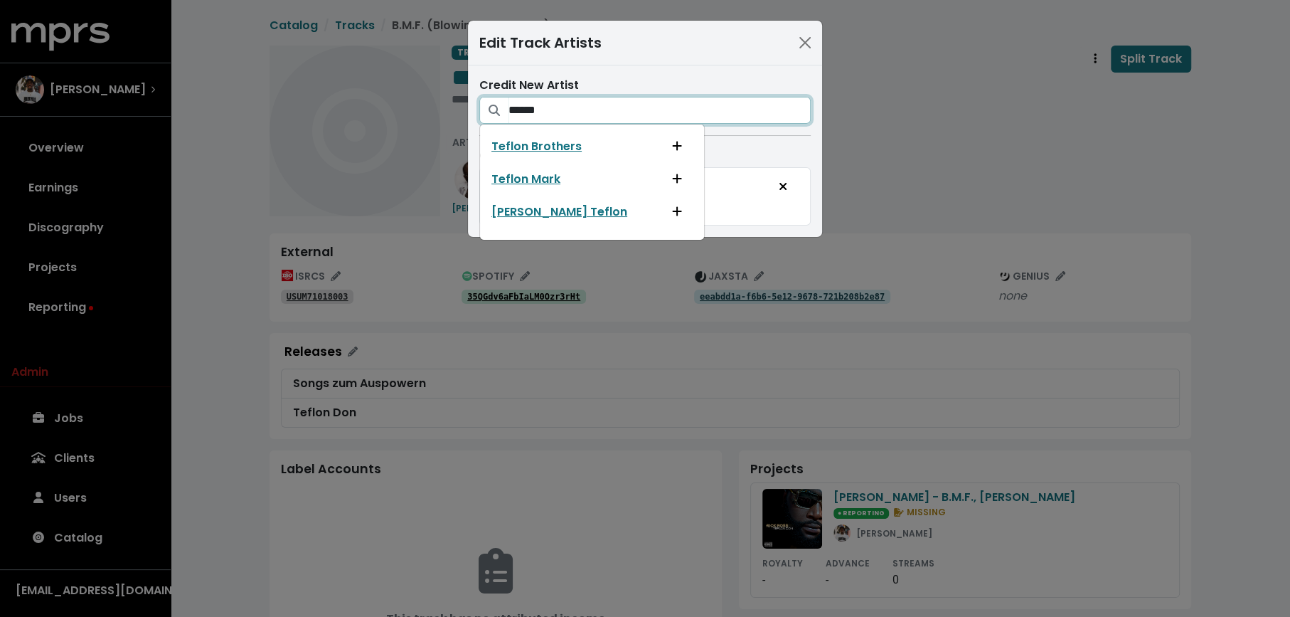
type input "******"
click at [859, 163] on div "Edit Track Artists Credit New Artist ****** Teflon Brothers Teflon [PERSON_NAME…" at bounding box center [645, 308] width 1290 height 617
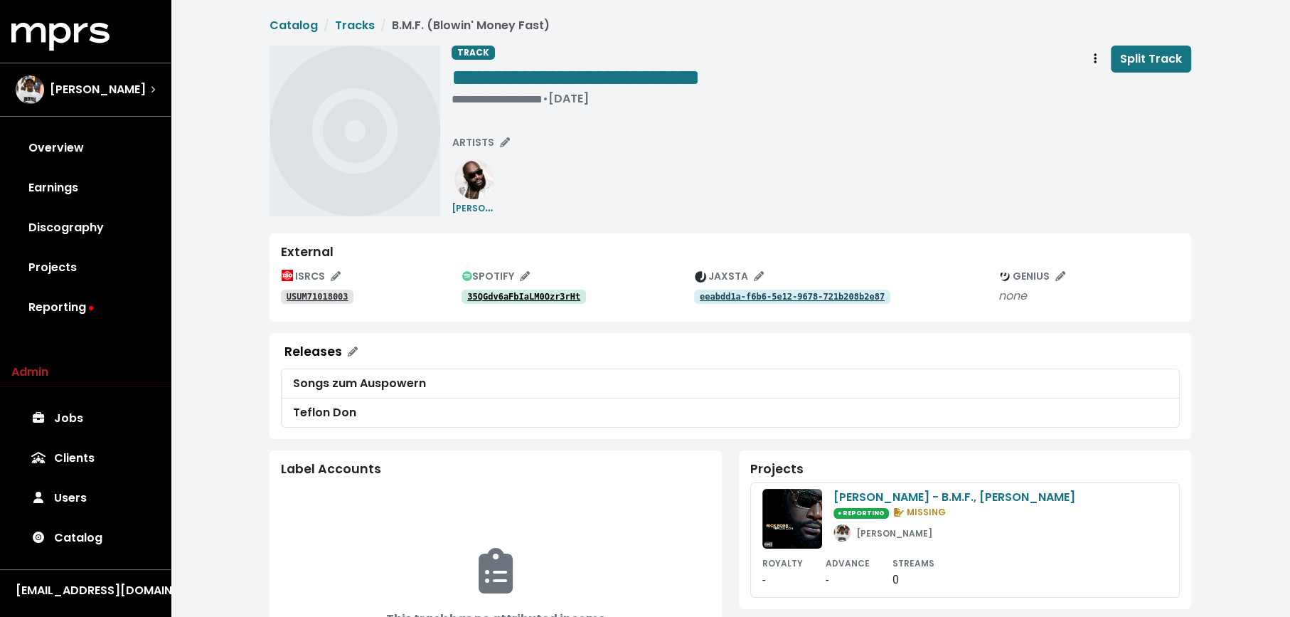
click at [320, 292] on tt "USUM71018003" at bounding box center [318, 297] width 62 height 10
click at [484, 132] on button "ARTISTS" at bounding box center [481, 143] width 70 height 22
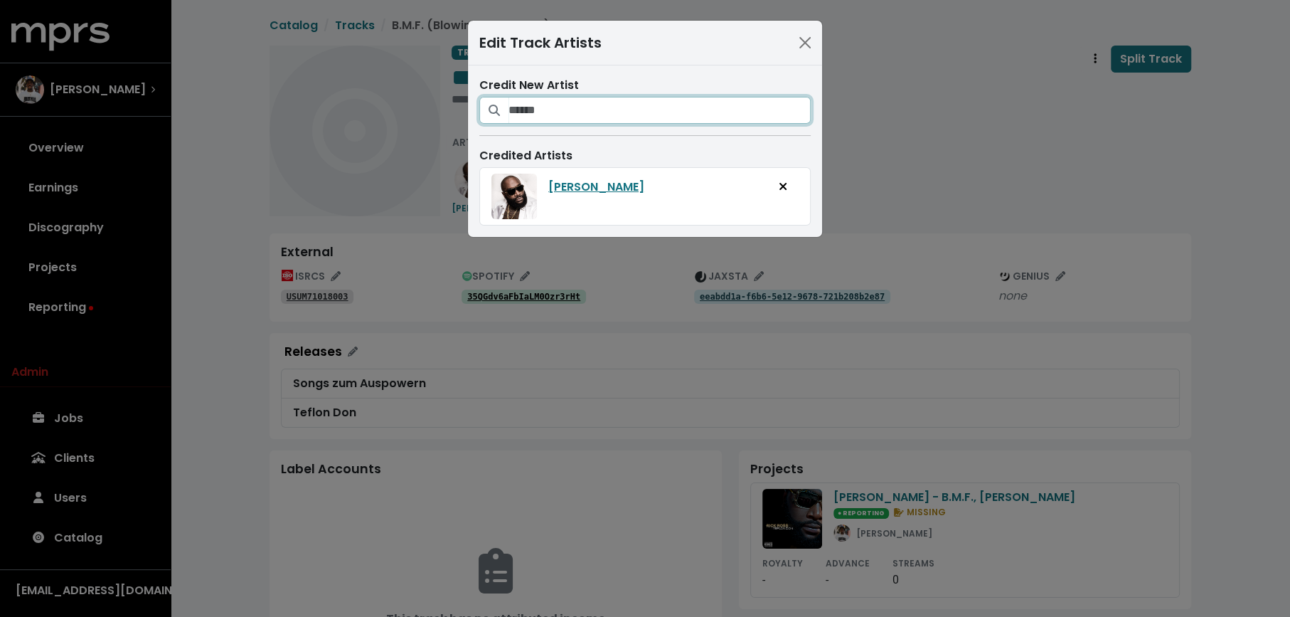
click at [533, 114] on input "Search for artists who should be credited on this track" at bounding box center [659, 110] width 302 height 27
type input "********"
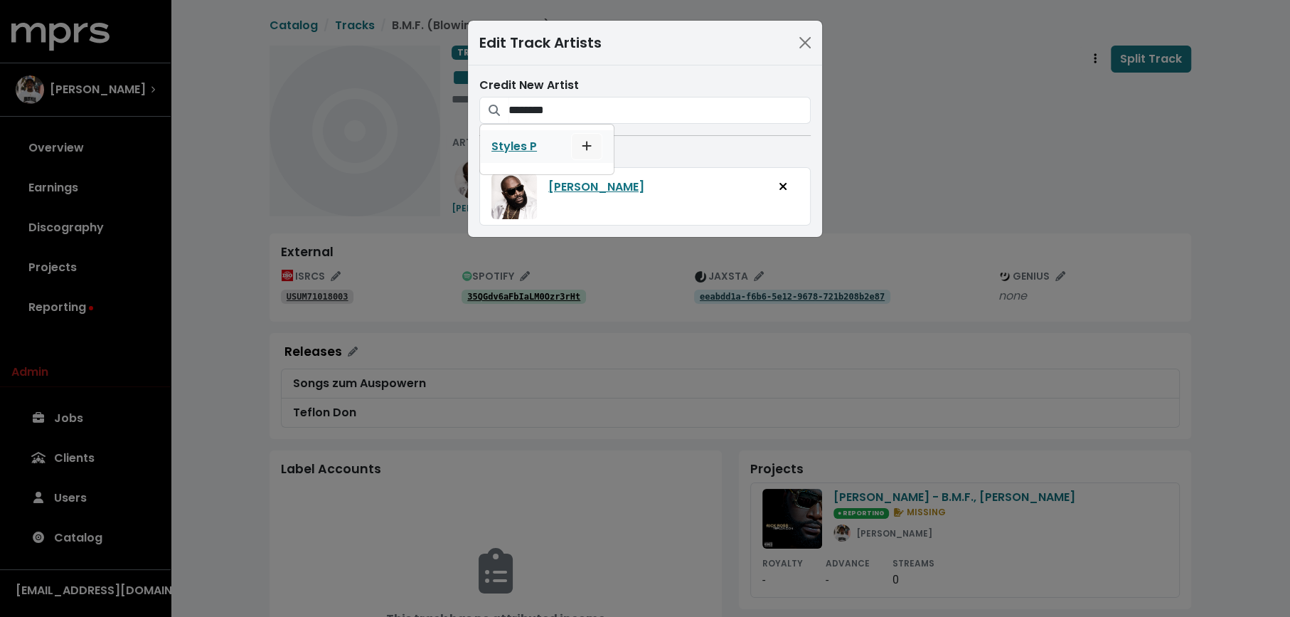
click at [582, 143] on icon "Add artist to this track's credited artists" at bounding box center [587, 145] width 10 height 11
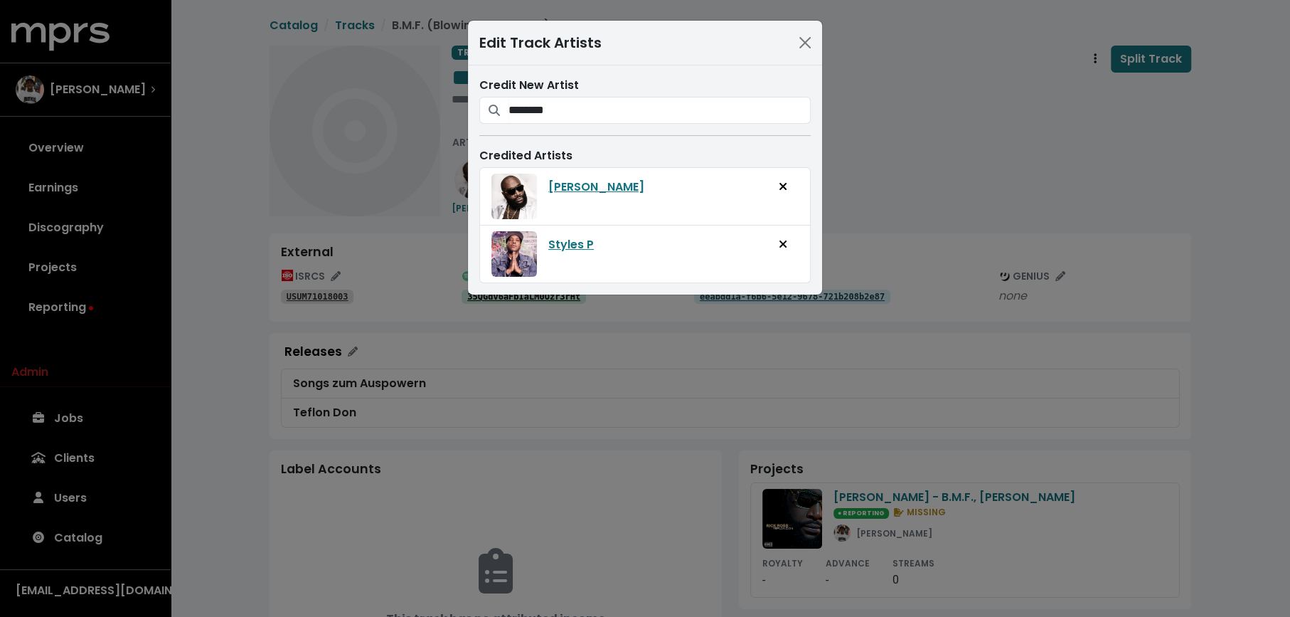
click at [907, 143] on div "Edit Track Artists Credit New Artist ******** Styles P Credited Artists Rick Ro…" at bounding box center [645, 308] width 1290 height 617
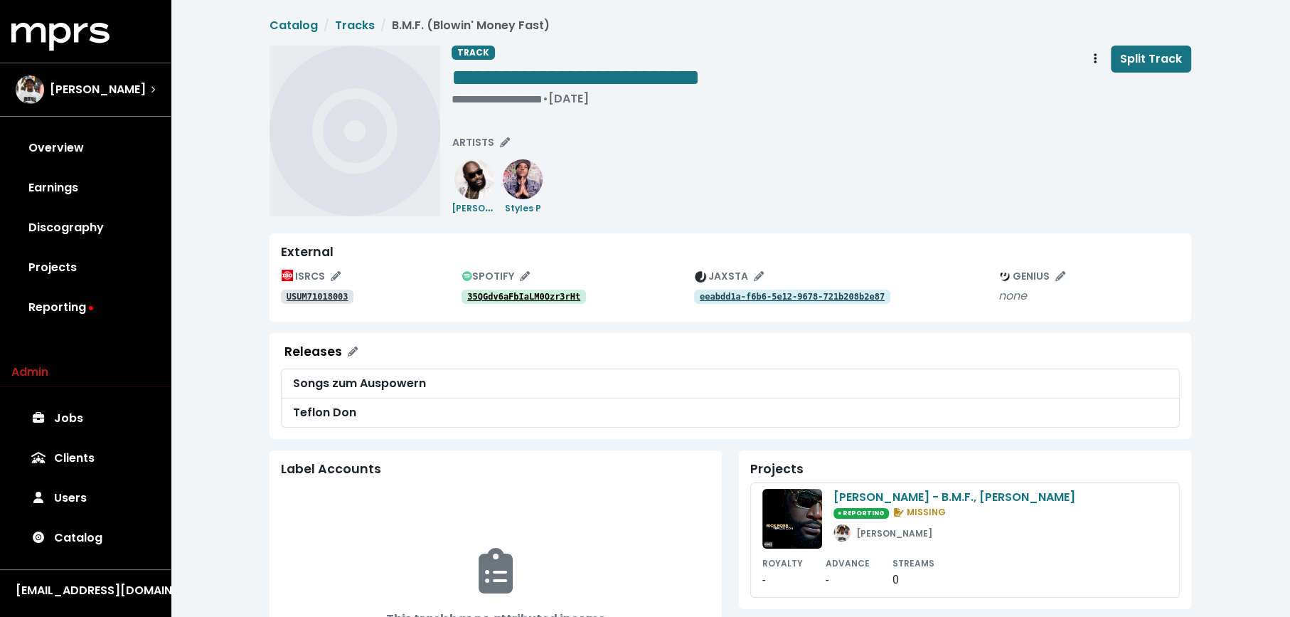
click at [533, 297] on tt "35QGdv6aFbIaLM0Ozr3rHt" at bounding box center [523, 297] width 113 height 10
click at [515, 302] on link "35QGdv6aFbIaLM0Ozr3rHt" at bounding box center [524, 296] width 124 height 14
click at [766, 78] on div "**********" at bounding box center [822, 79] width 740 height 66
click at [821, 138] on div "**********" at bounding box center [822, 131] width 740 height 171
click at [1099, 57] on span "Track actions" at bounding box center [1095, 58] width 13 height 17
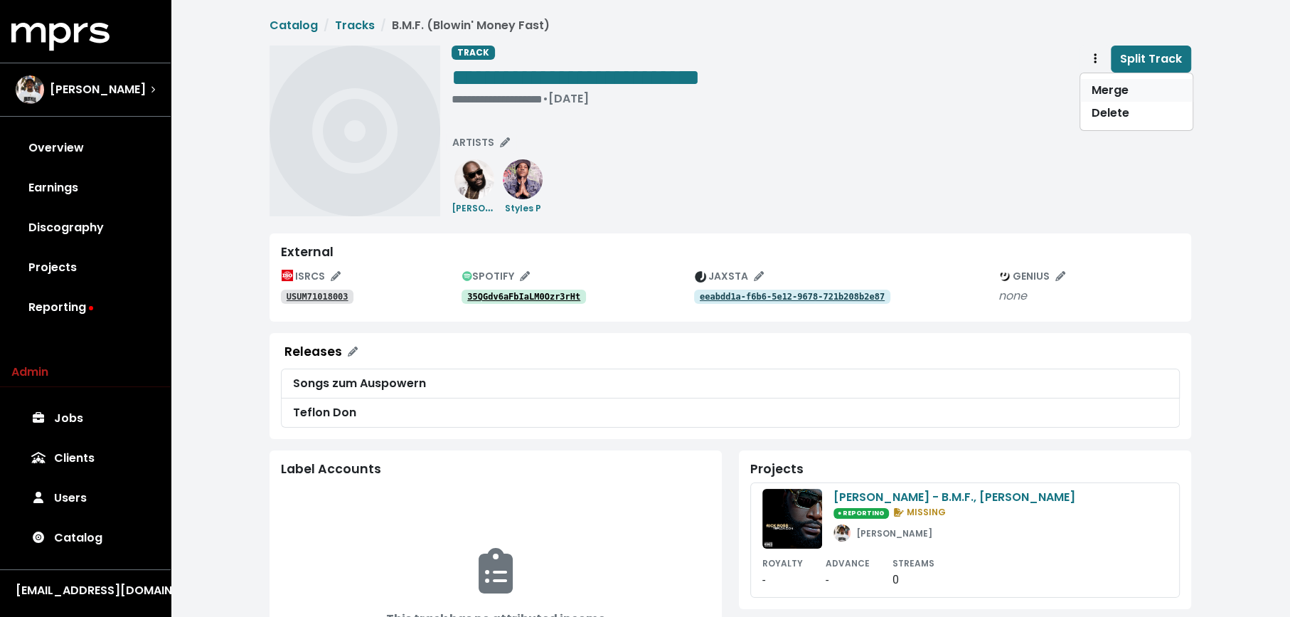
click at [1101, 82] on link "Merge" at bounding box center [1136, 90] width 112 height 23
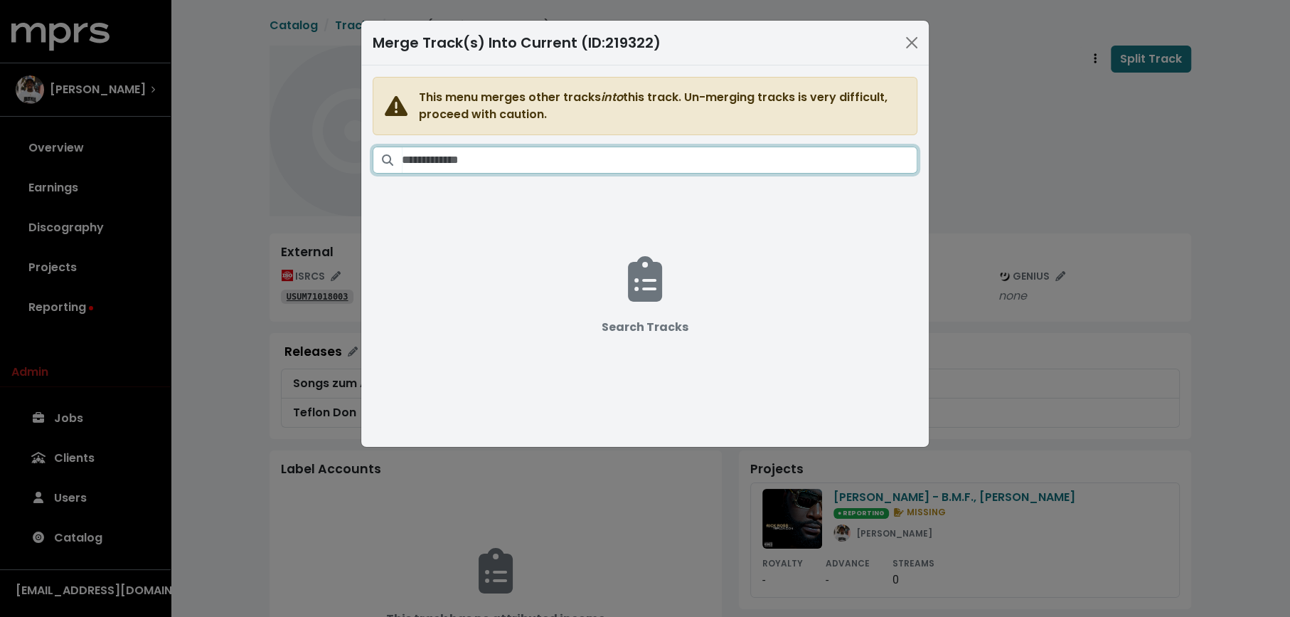
click at [669, 159] on input "Search tracks" at bounding box center [660, 159] width 516 height 27
paste input "**********"
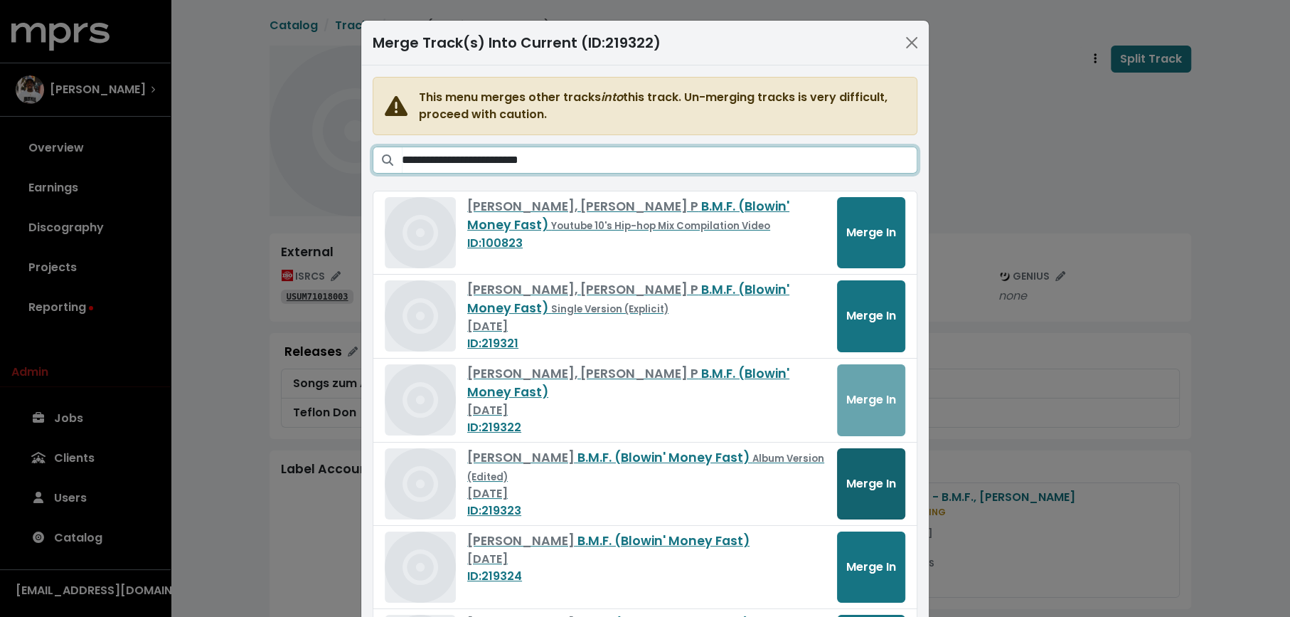
type input "**********"
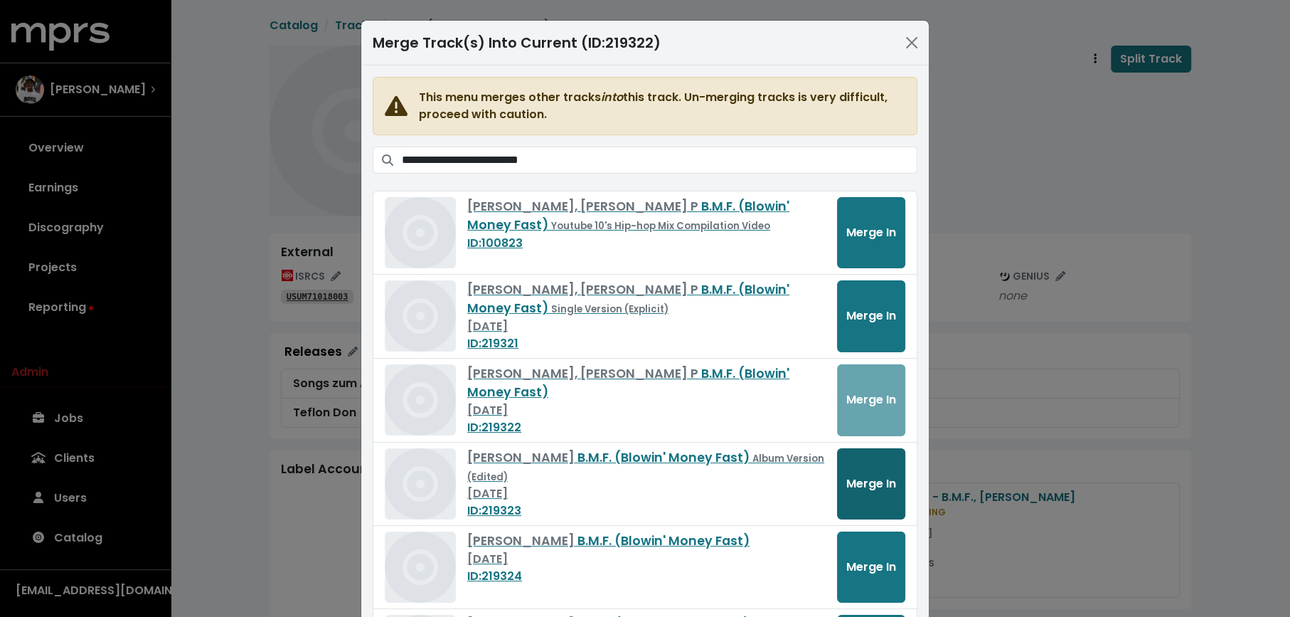
click at [853, 476] on span "Merge In" at bounding box center [871, 483] width 50 height 16
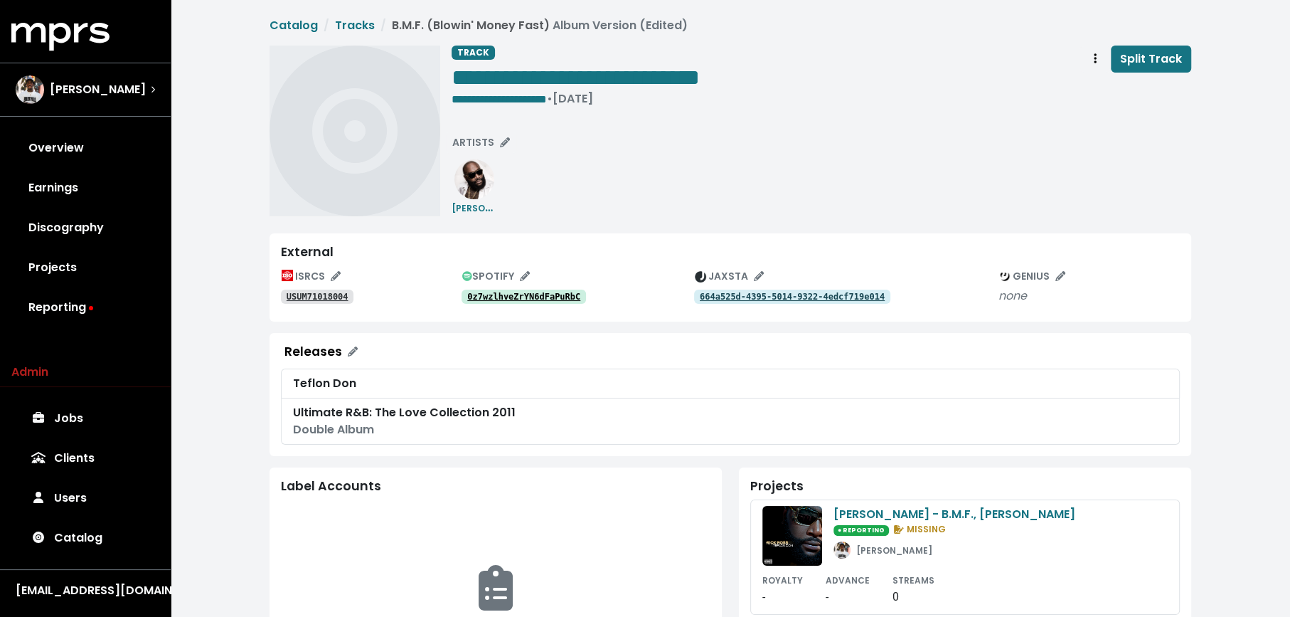
click at [575, 289] on link "0z7wzlhveZrYN6dFaPuRbC" at bounding box center [524, 296] width 124 height 14
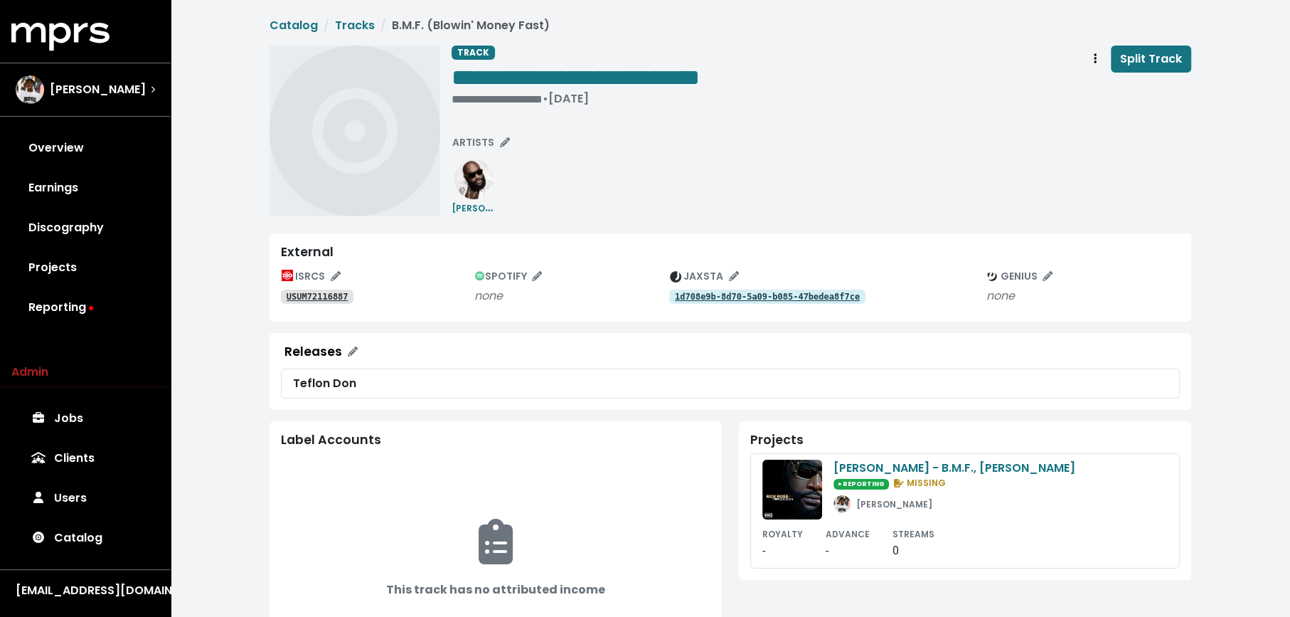
click at [337, 299] on tt "USUM72116887" at bounding box center [318, 297] width 62 height 10
click at [322, 300] on tt "USUM72202210" at bounding box center [318, 297] width 62 height 10
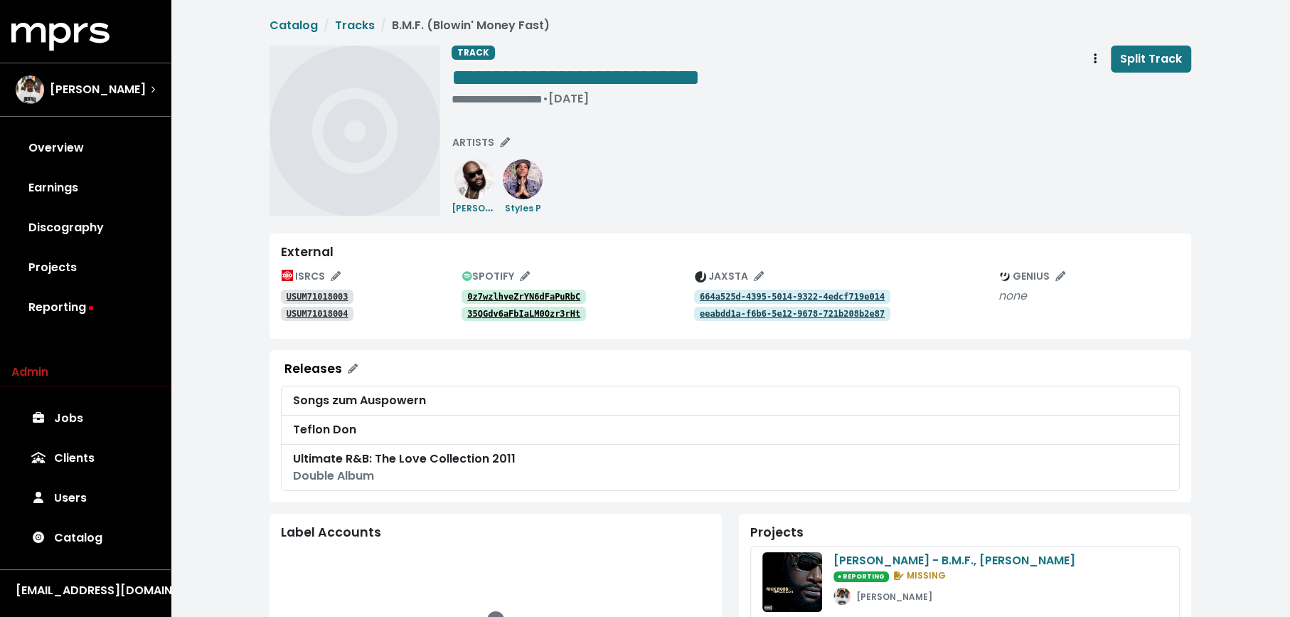
click at [343, 298] on tt "USUM71018003" at bounding box center [318, 297] width 62 height 10
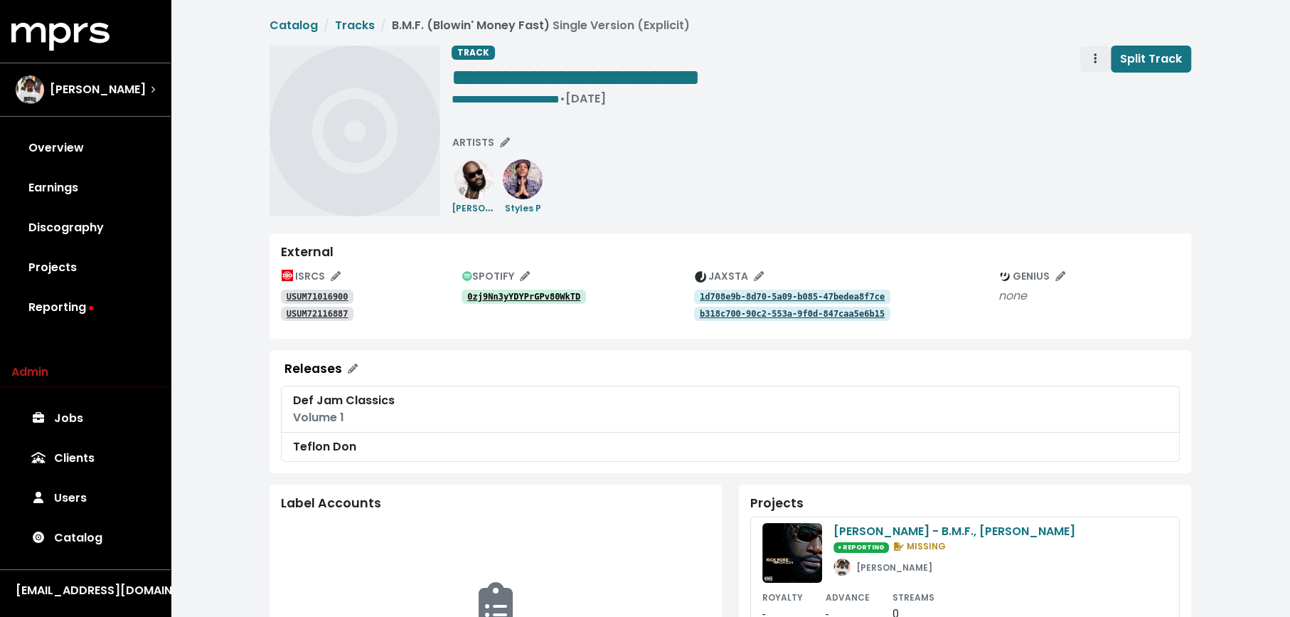
click at [1090, 68] on button "Track actions" at bounding box center [1094, 59] width 31 height 27
click at [1090, 87] on link "Merge" at bounding box center [1136, 90] width 112 height 23
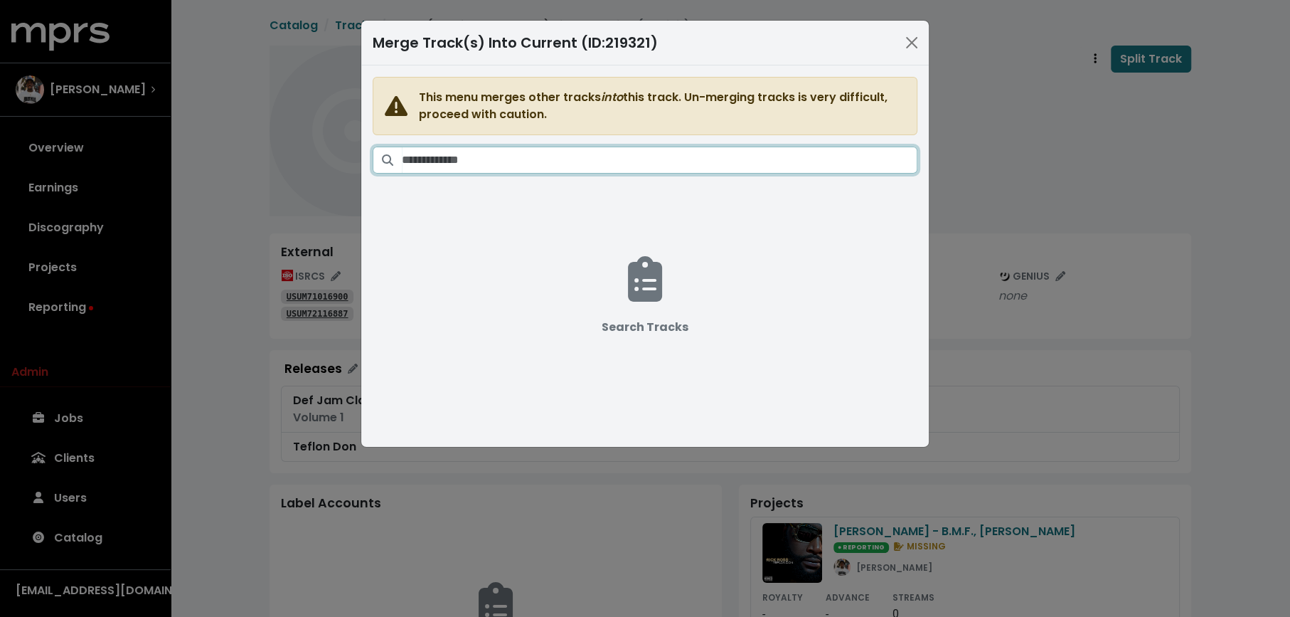
click at [712, 159] on input "Search tracks" at bounding box center [660, 159] width 516 height 27
paste input "**********"
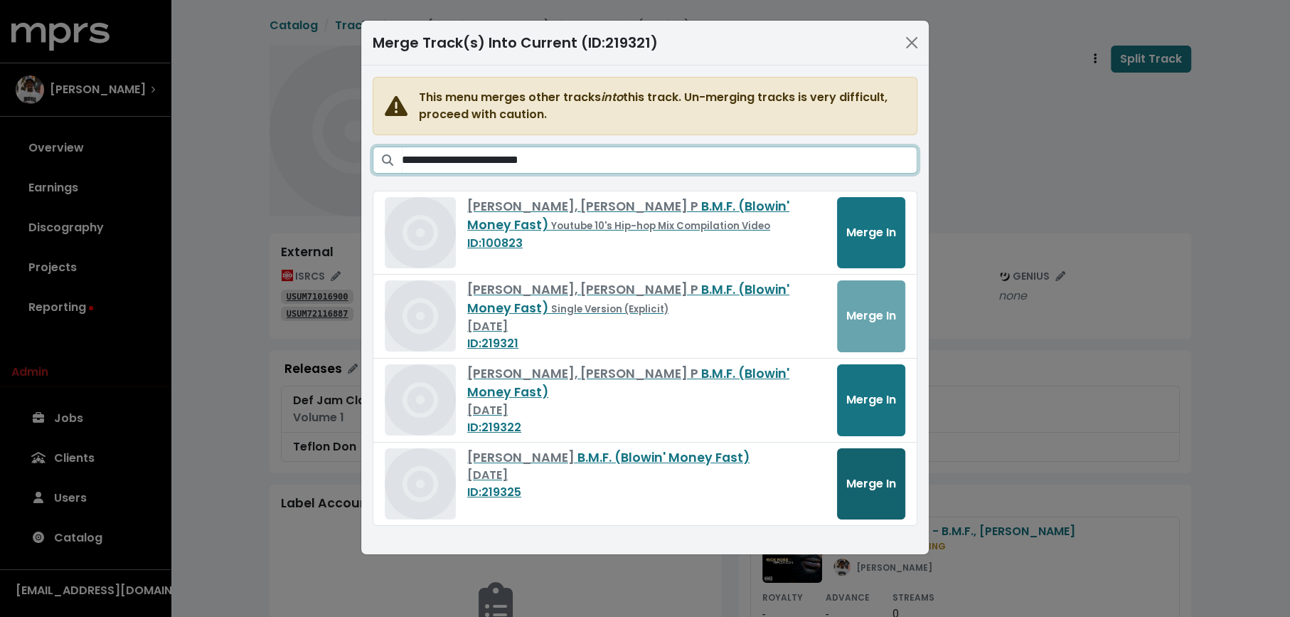
type input "**********"
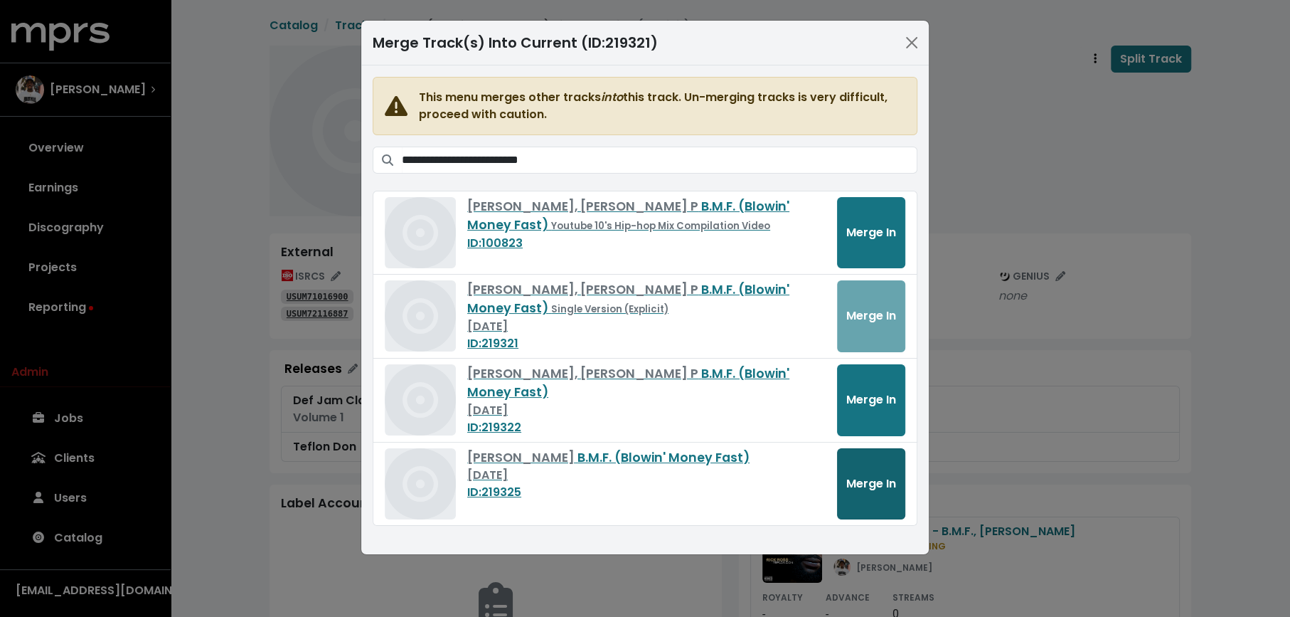
click at [861, 499] on button "Merge In" at bounding box center [871, 483] width 68 height 71
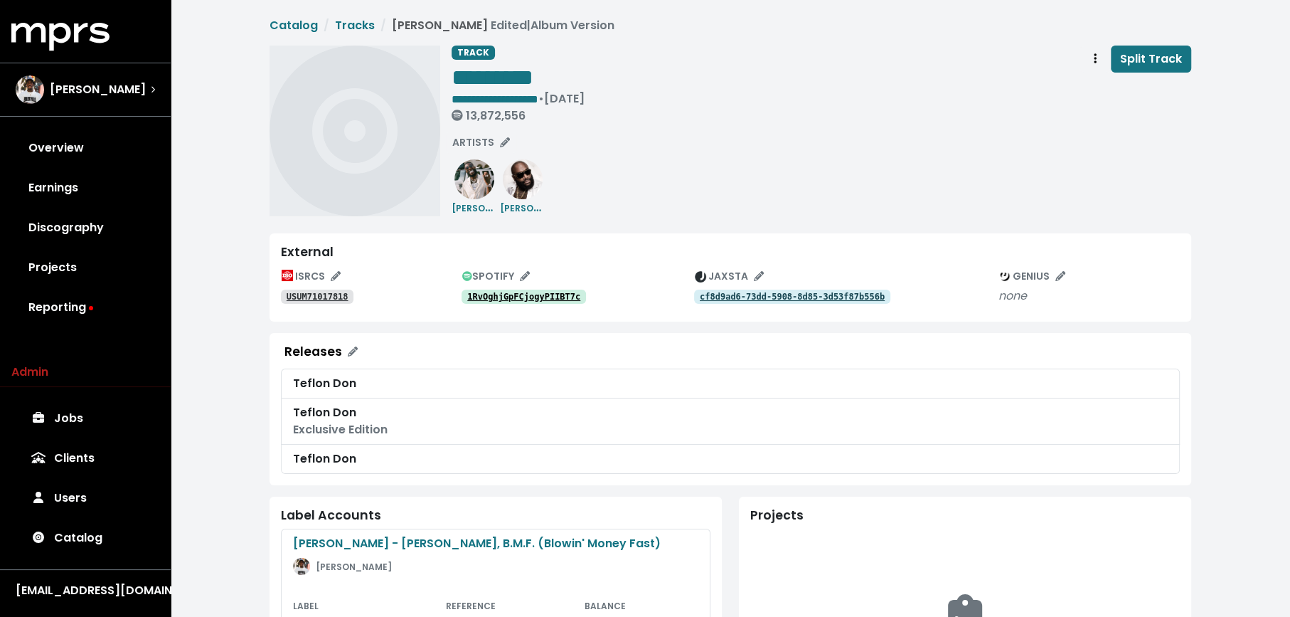
click at [484, 297] on tt "1RvOghjGpFCjogyPIIBT7c" at bounding box center [523, 297] width 113 height 10
click at [585, 72] on div "*********" at bounding box center [518, 77] width 133 height 28
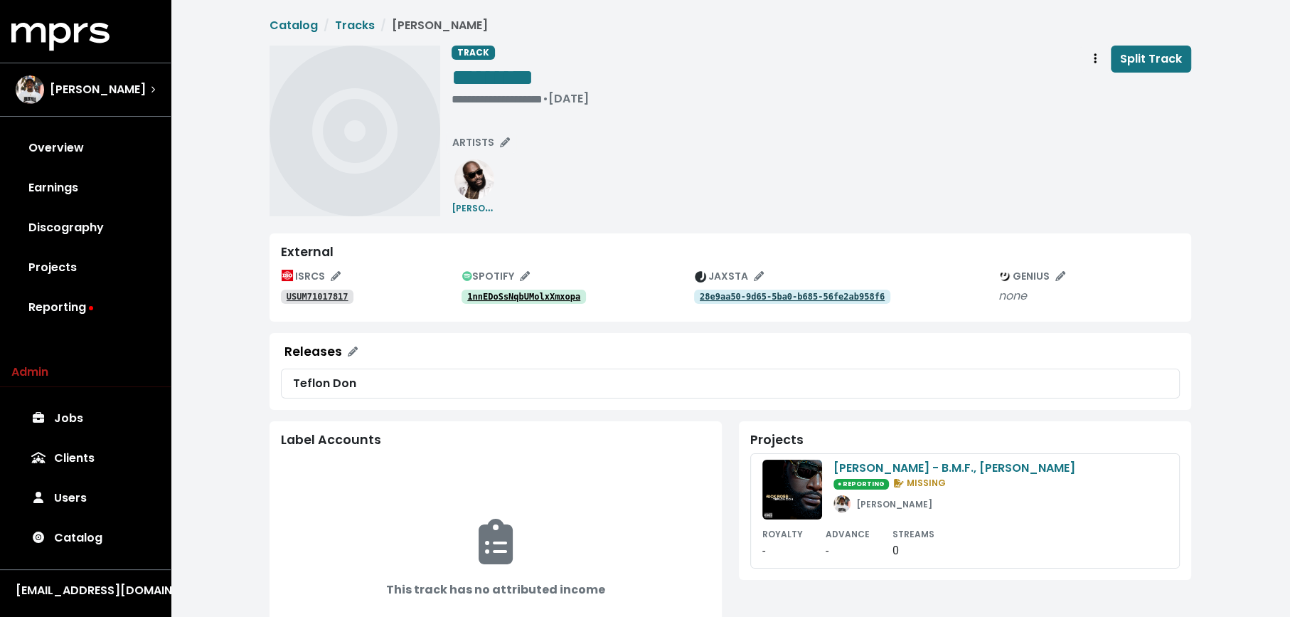
click at [494, 297] on tt "1nnEDoSsNqbUMolxXmxopa" at bounding box center [523, 297] width 113 height 10
click at [589, 74] on div "*********" at bounding box center [520, 77] width 137 height 28
click at [1097, 52] on span "Track actions" at bounding box center [1095, 58] width 3 height 16
click at [1094, 82] on link "Merge" at bounding box center [1136, 90] width 112 height 23
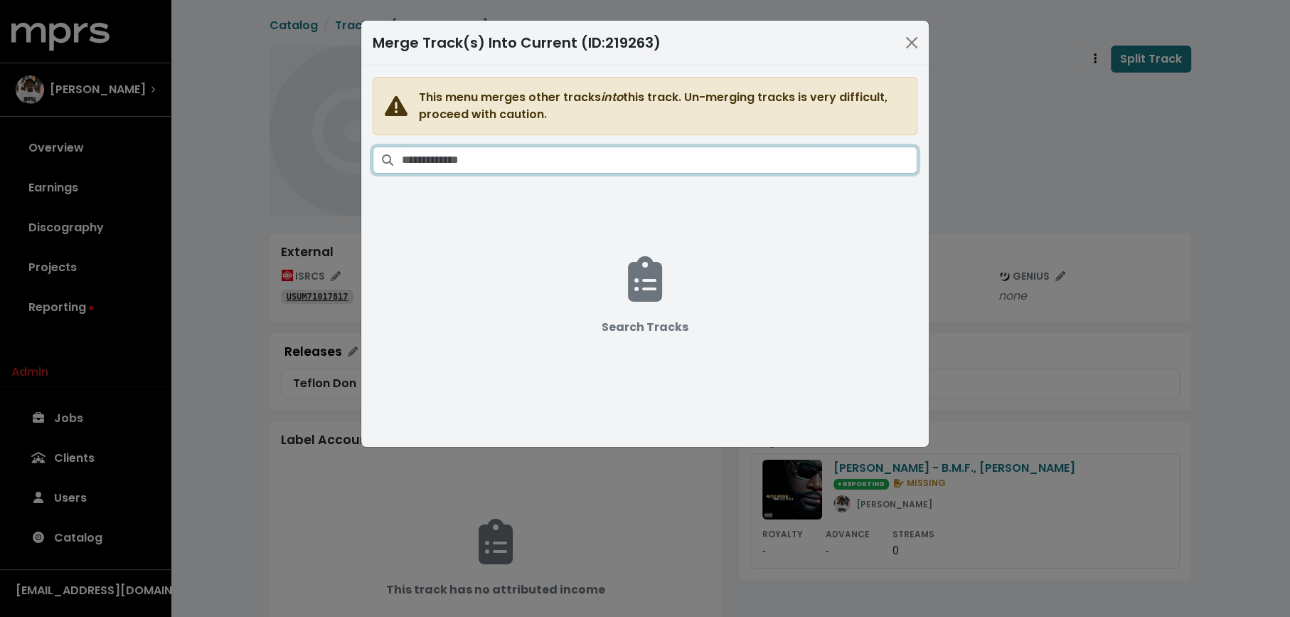
click at [725, 152] on input "Search tracks" at bounding box center [660, 159] width 516 height 27
paste input "*********"
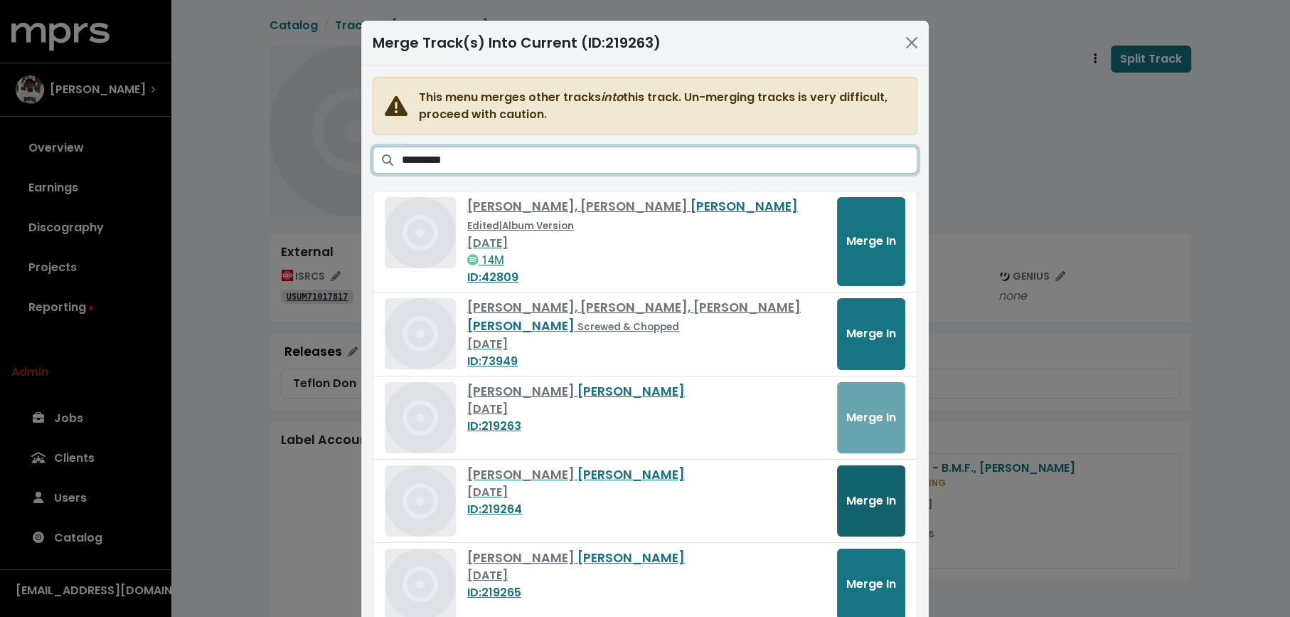
type input "*********"
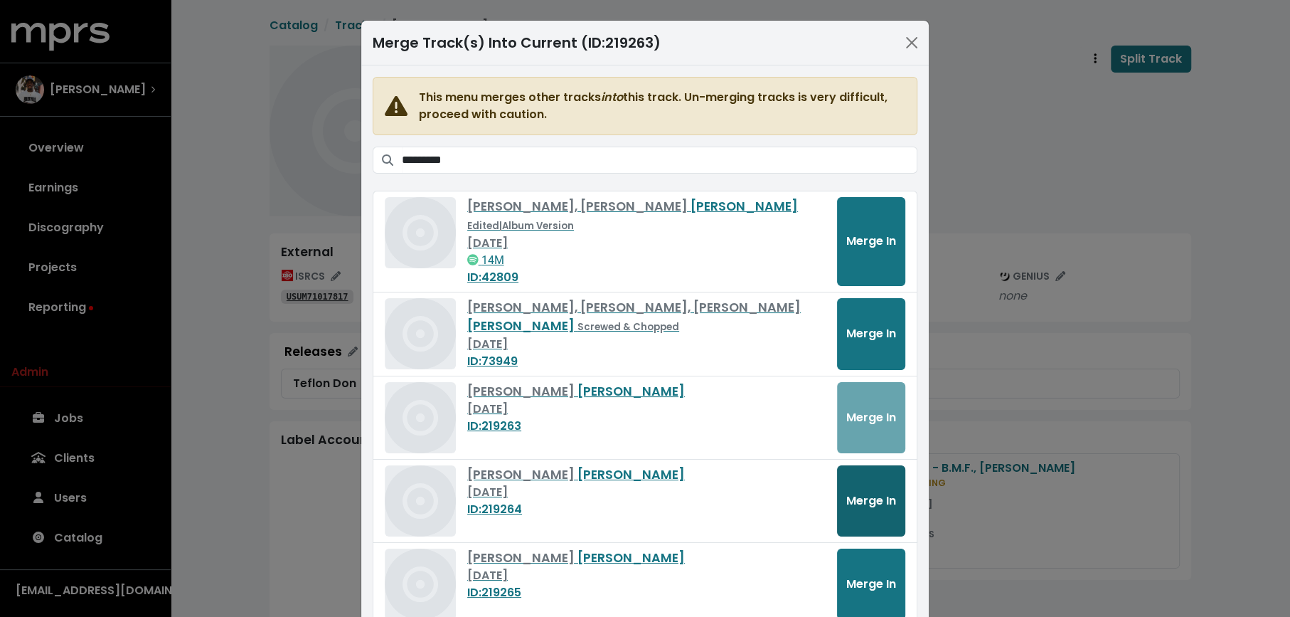
click at [875, 492] on span "Merge In" at bounding box center [871, 500] width 50 height 16
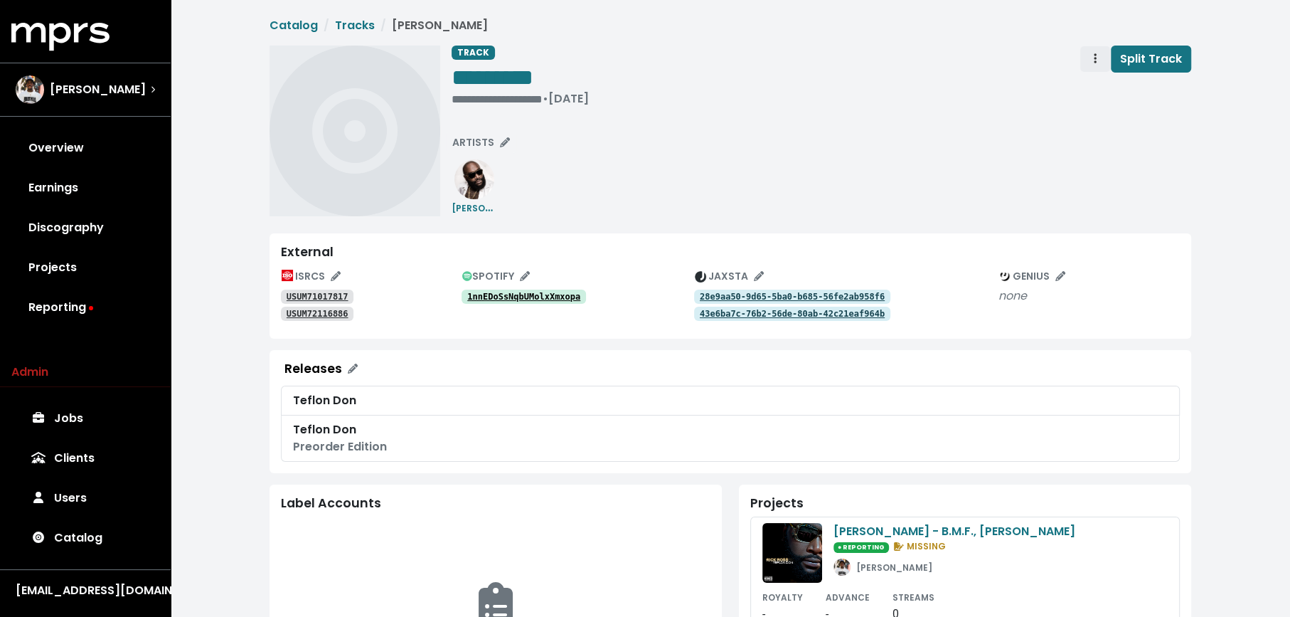
click at [1091, 59] on span "Track actions" at bounding box center [1095, 58] width 13 height 17
click at [1087, 90] on link "Merge" at bounding box center [1136, 90] width 112 height 23
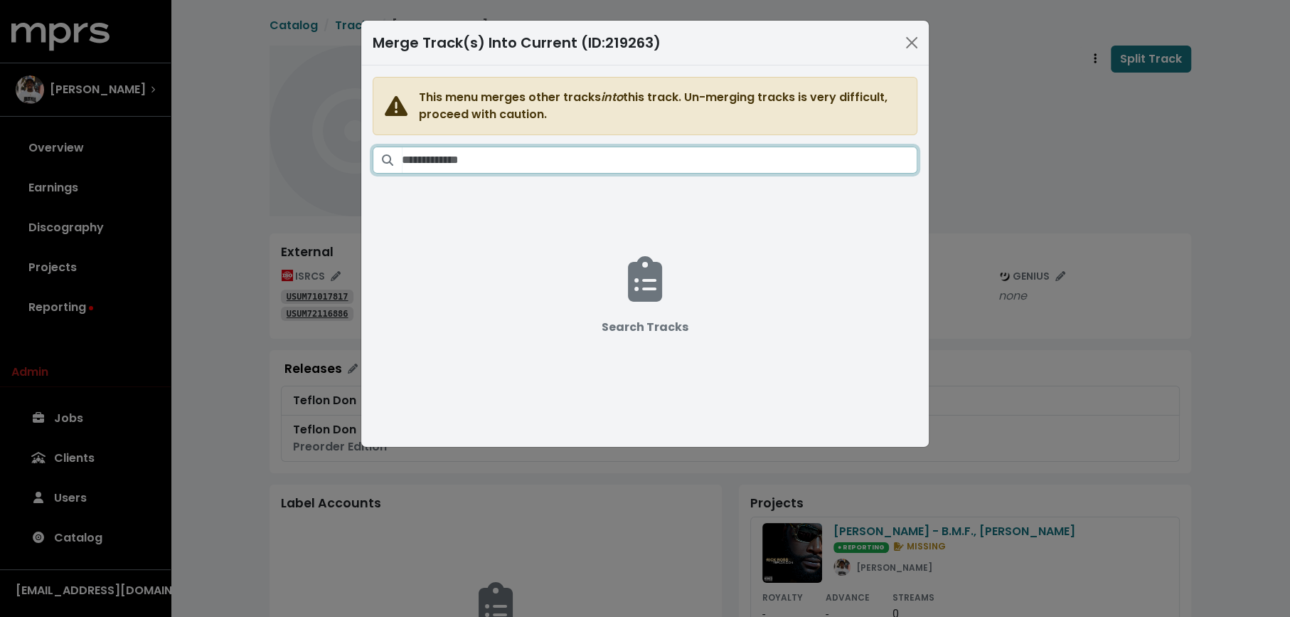
click at [772, 149] on input "Search tracks" at bounding box center [660, 159] width 516 height 27
paste input "*********"
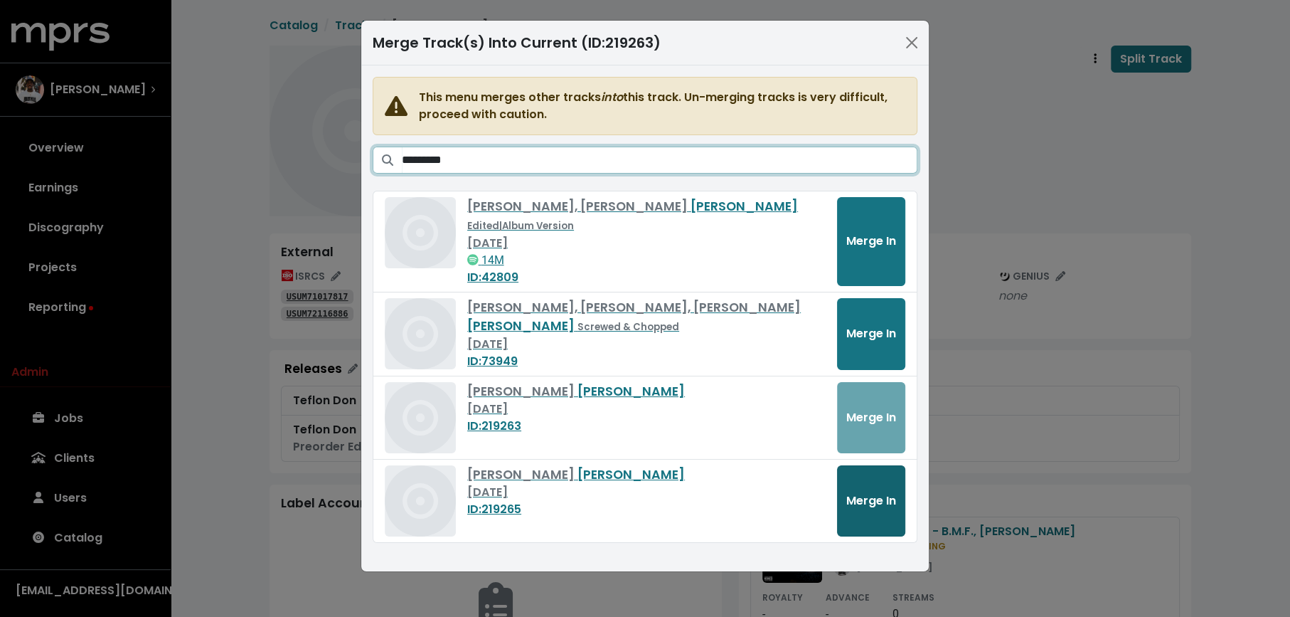
type input "*********"
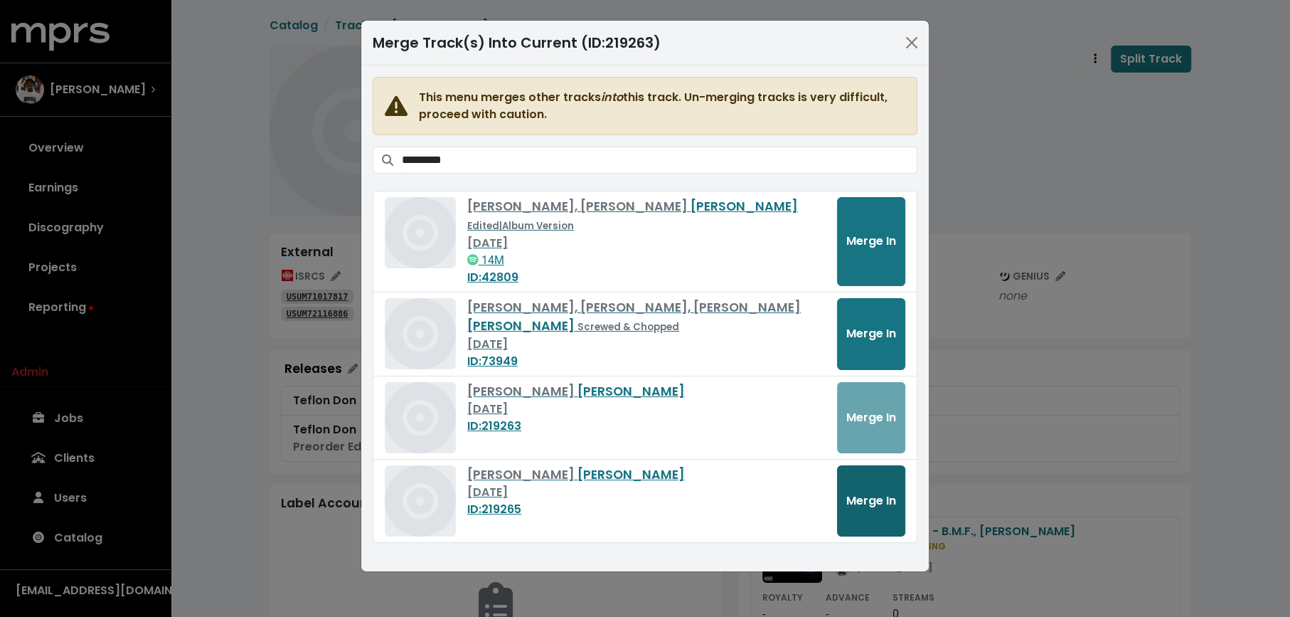
click at [886, 465] on button "Merge In" at bounding box center [871, 500] width 68 height 71
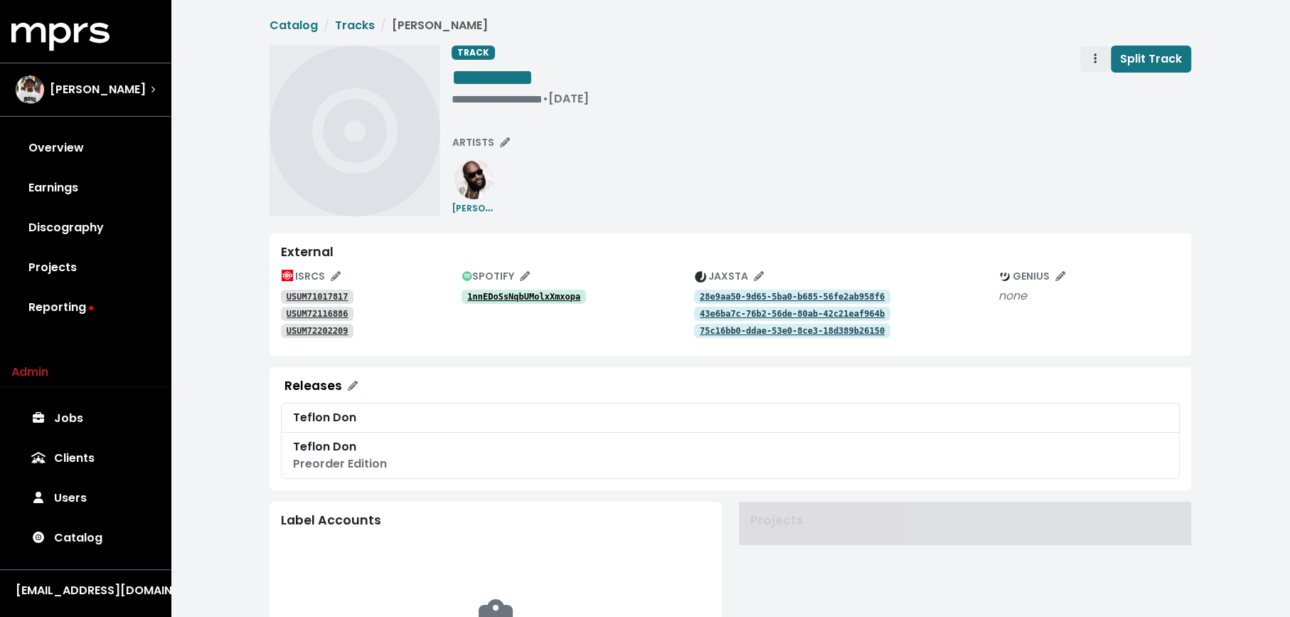
click at [1089, 58] on button "Track actions" at bounding box center [1094, 59] width 31 height 27
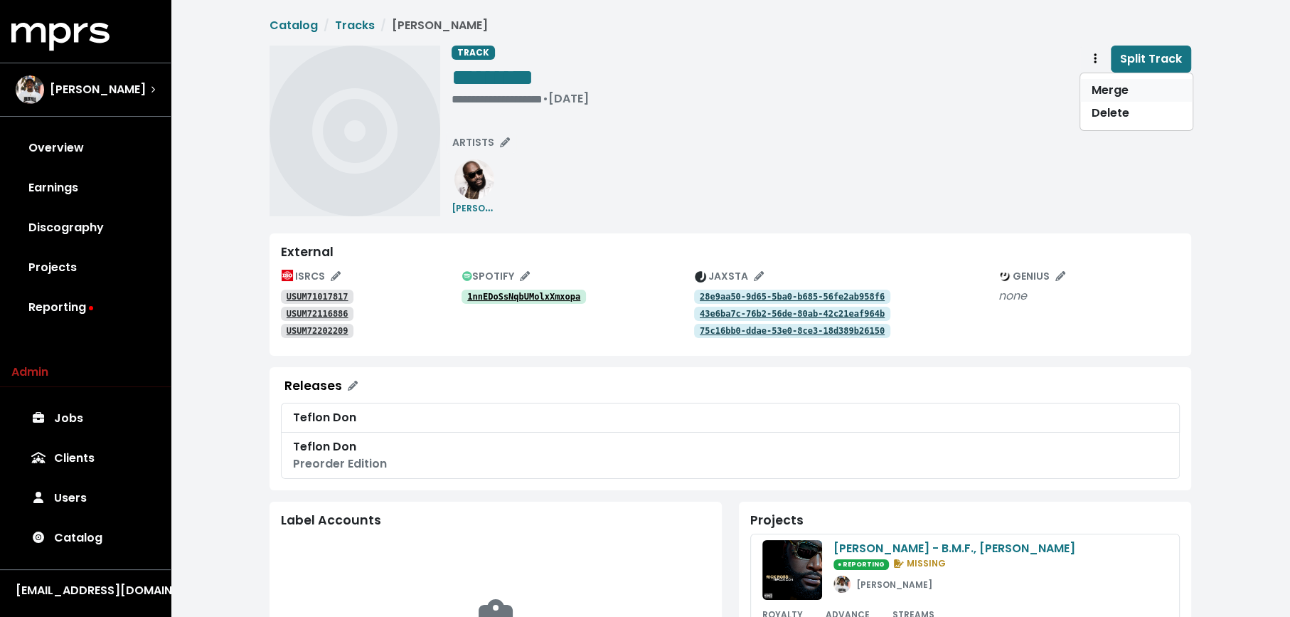
click at [1089, 84] on link "Merge" at bounding box center [1136, 90] width 112 height 23
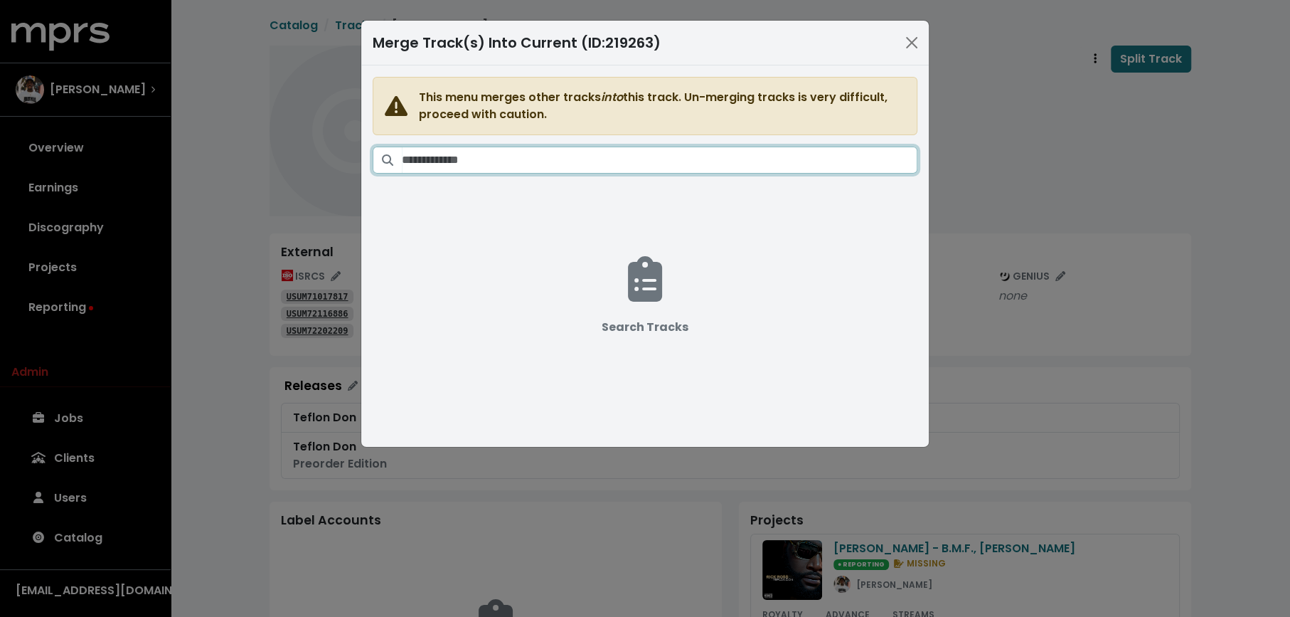
click at [787, 160] on input "Search tracks" at bounding box center [660, 159] width 516 height 27
paste input "*********"
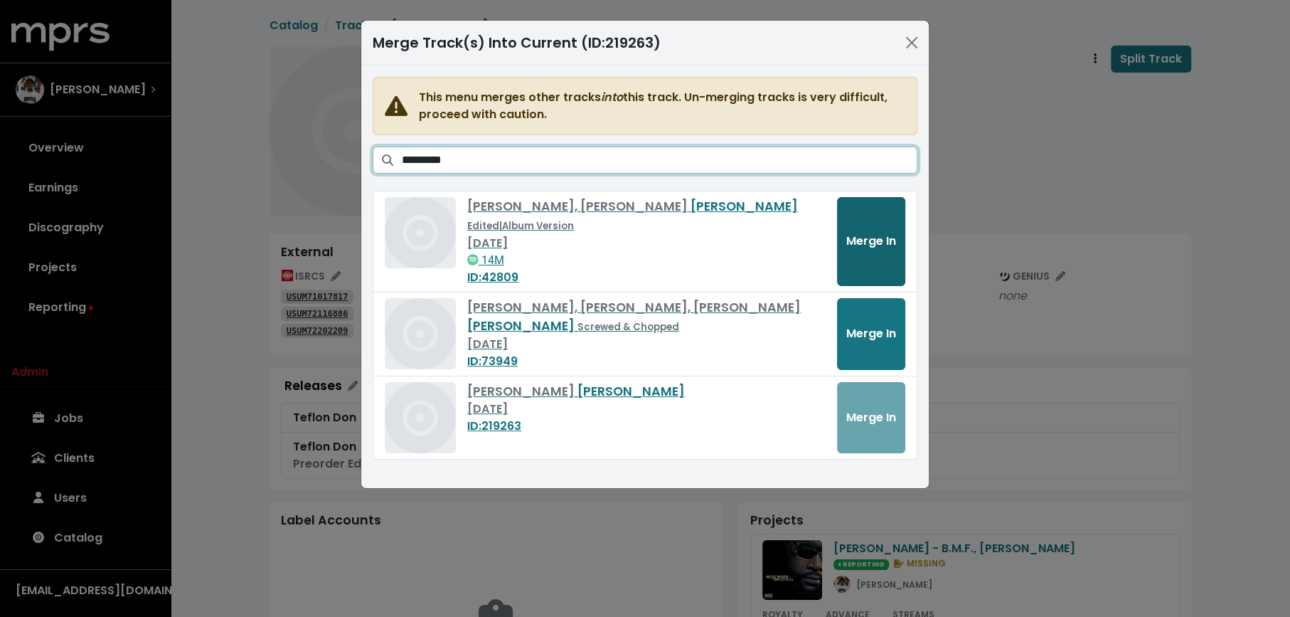
type input "*********"
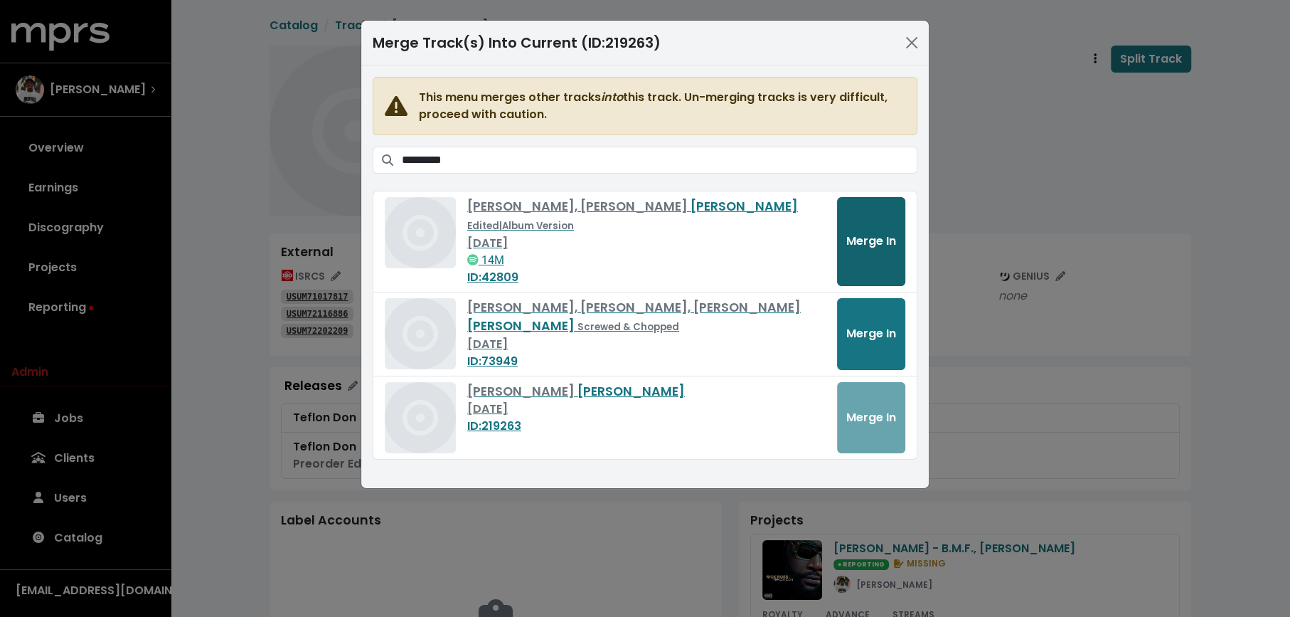
click at [868, 233] on span "Merge In" at bounding box center [871, 241] width 50 height 16
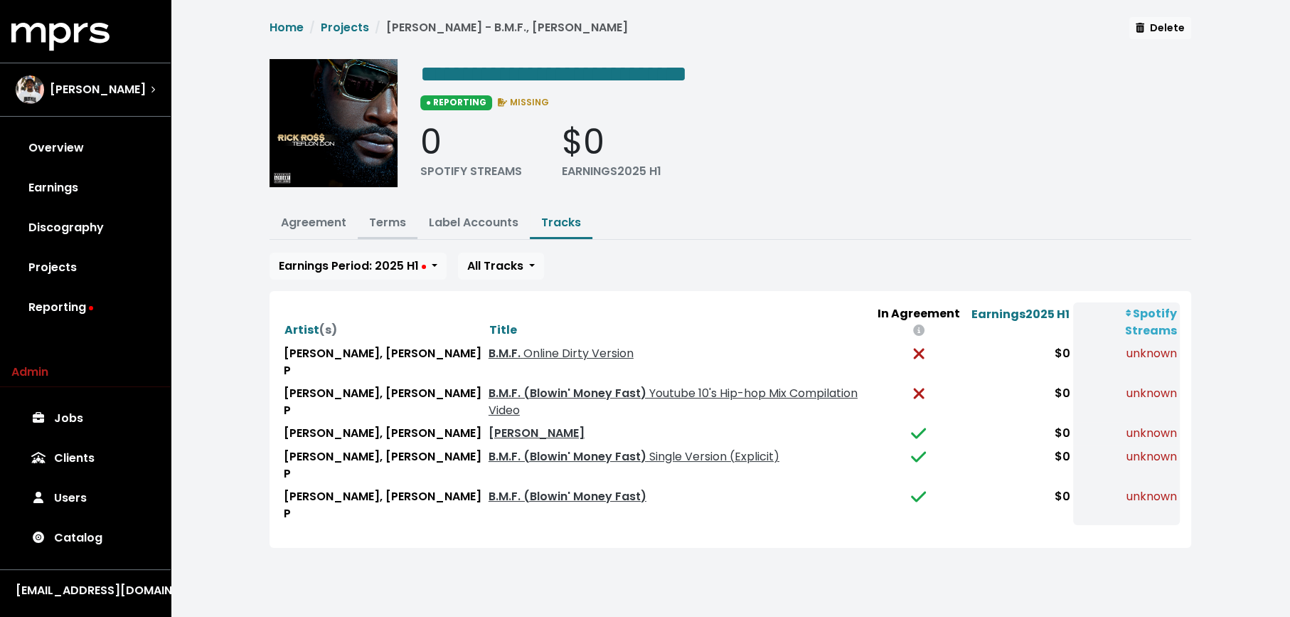
click at [390, 220] on link "Terms" at bounding box center [387, 222] width 37 height 16
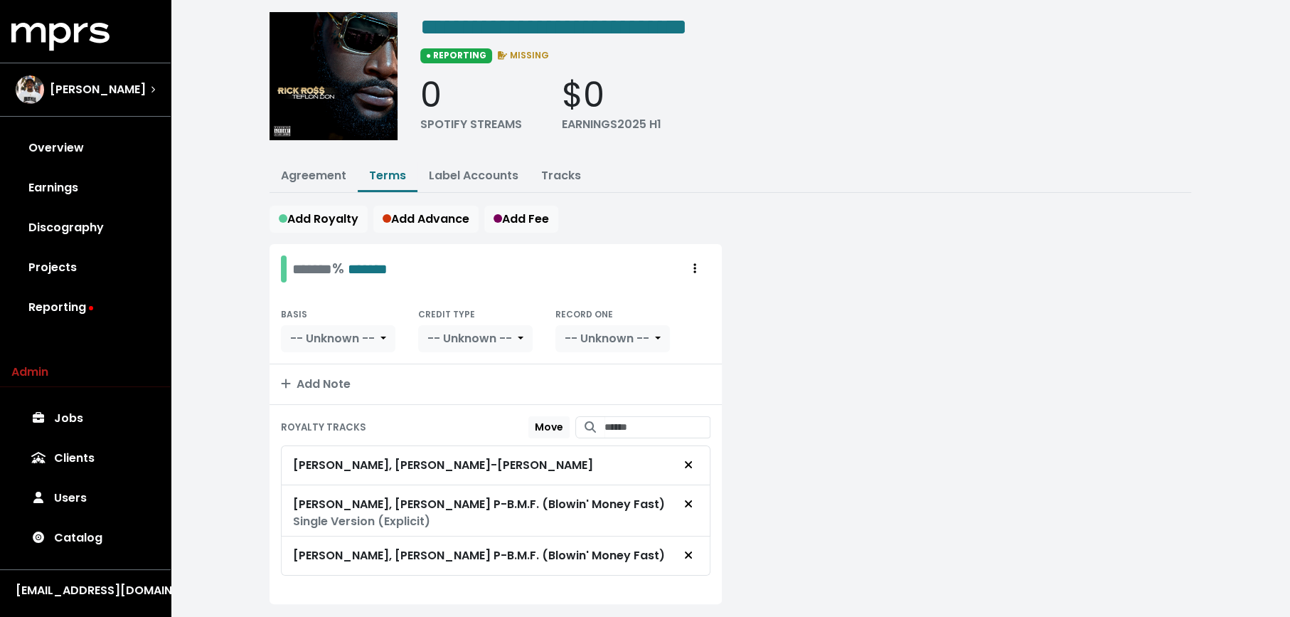
scroll to position [77, 0]
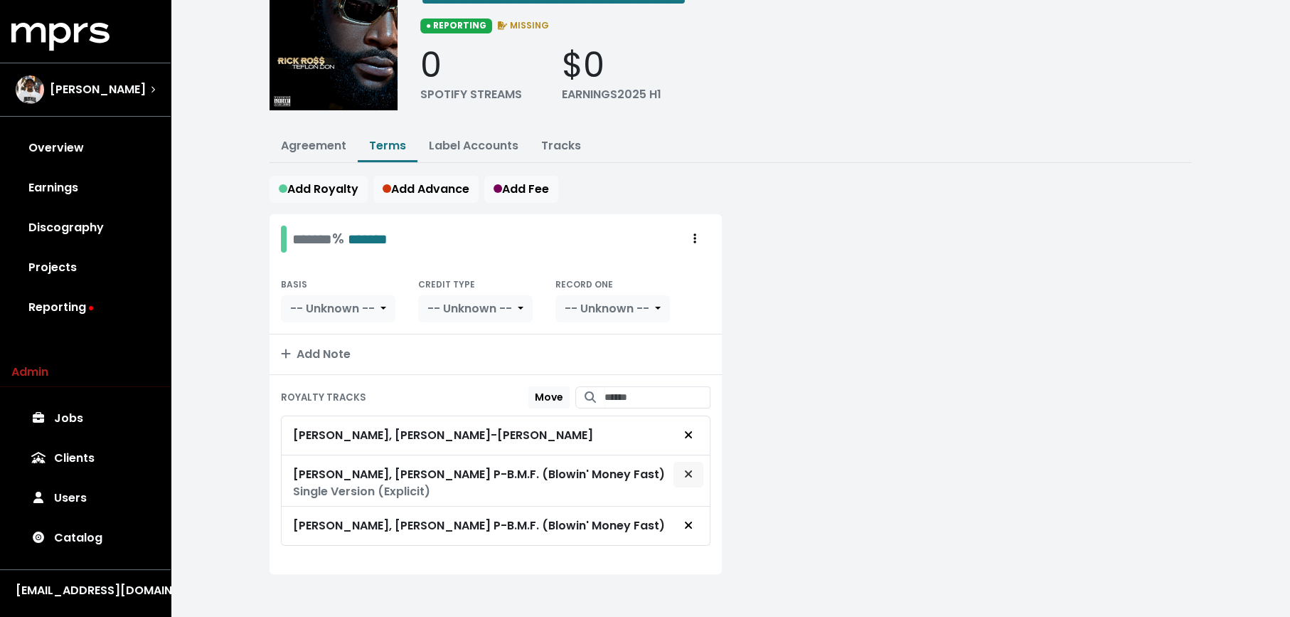
click at [694, 472] on span "Remove royalty target" at bounding box center [688, 474] width 13 height 17
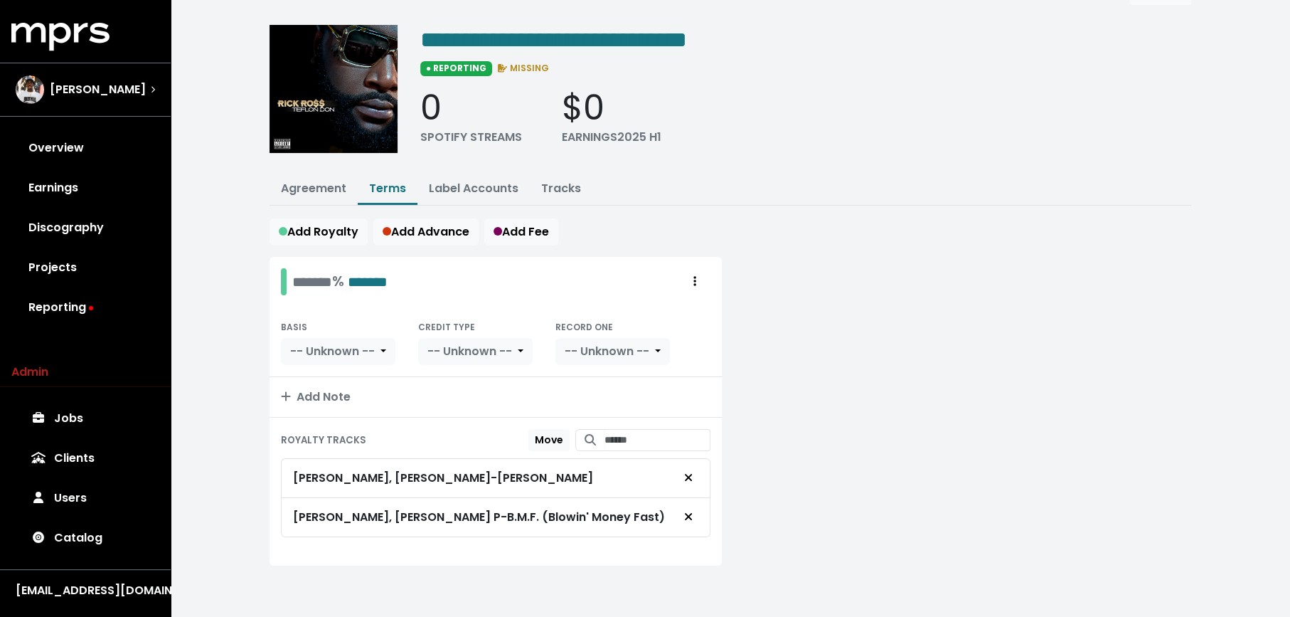
scroll to position [26, 0]
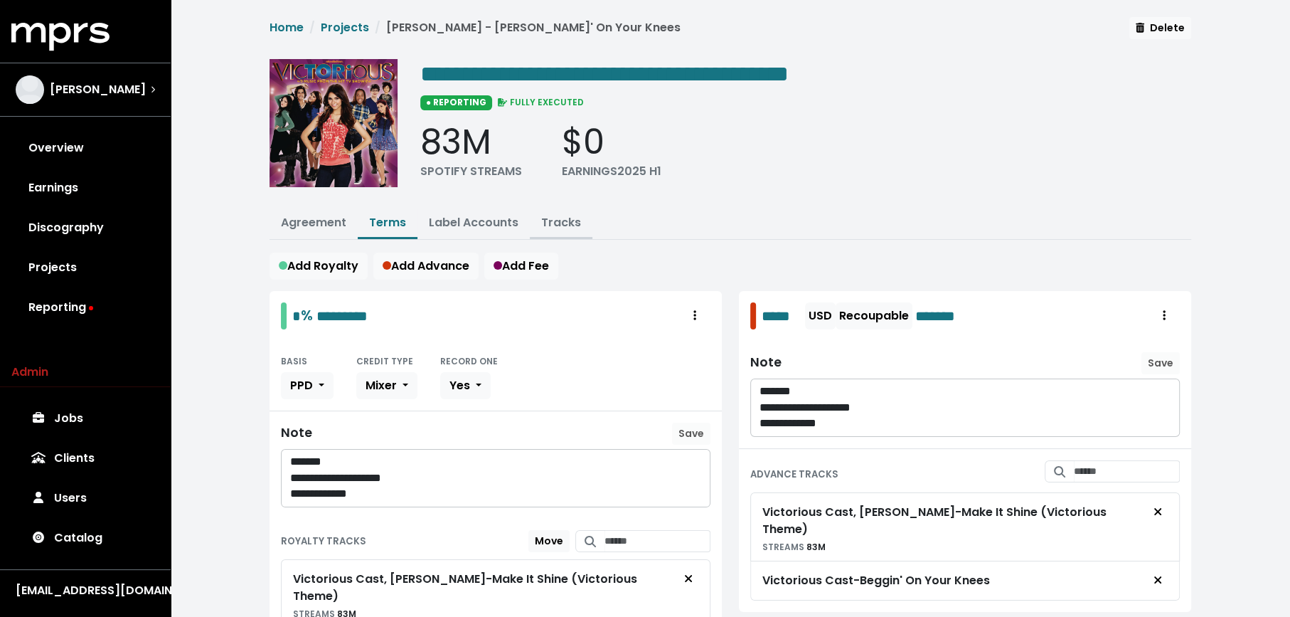
click at [568, 210] on button "Tracks" at bounding box center [561, 223] width 63 height 31
click at [560, 216] on link "Tracks" at bounding box center [561, 222] width 40 height 16
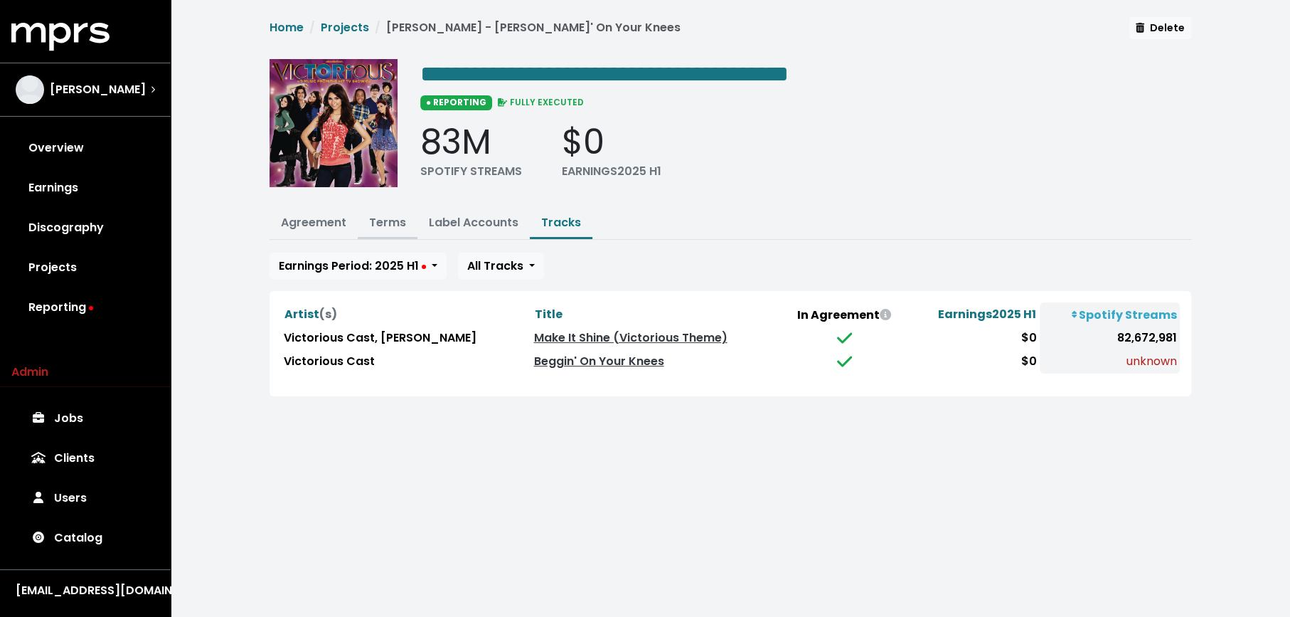
click at [379, 221] on link "Terms" at bounding box center [387, 222] width 37 height 16
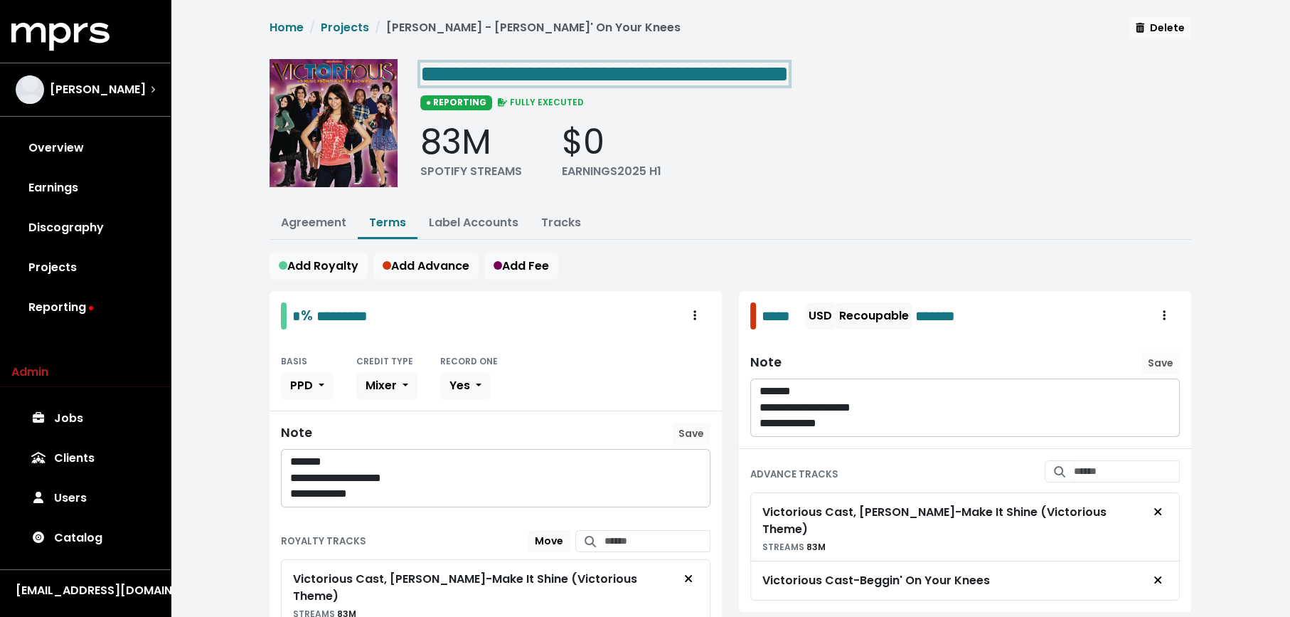
click at [789, 73] on span "**********" at bounding box center [604, 74] width 368 height 23
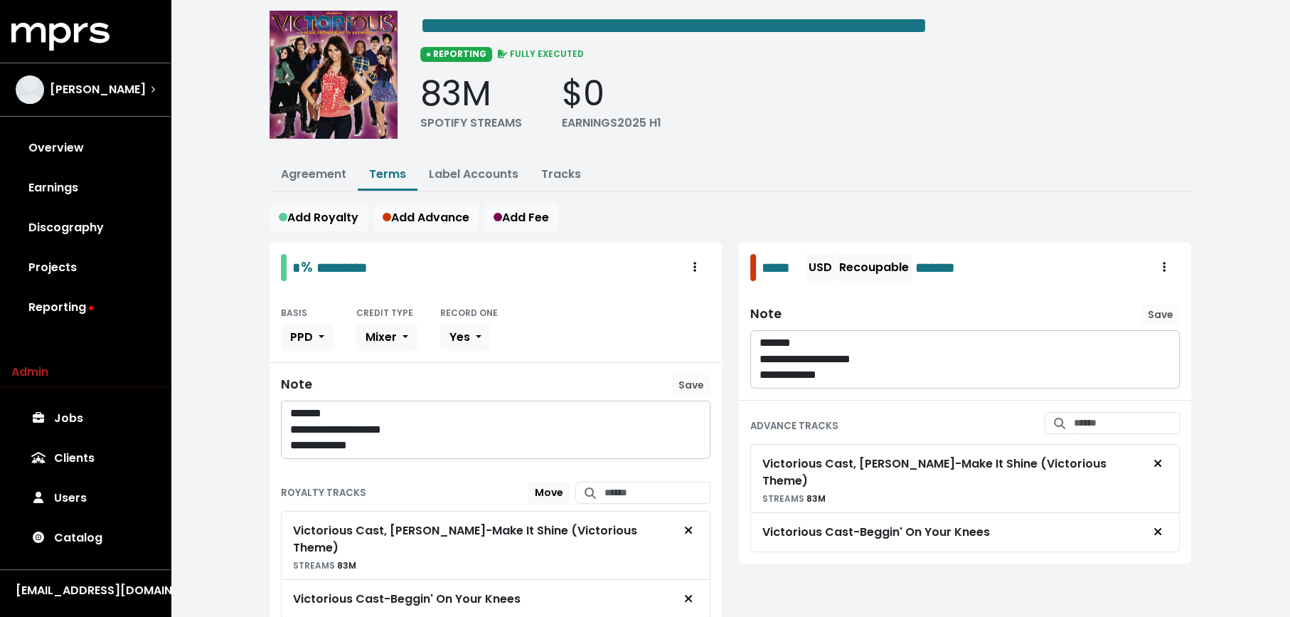
scroll to position [50, 0]
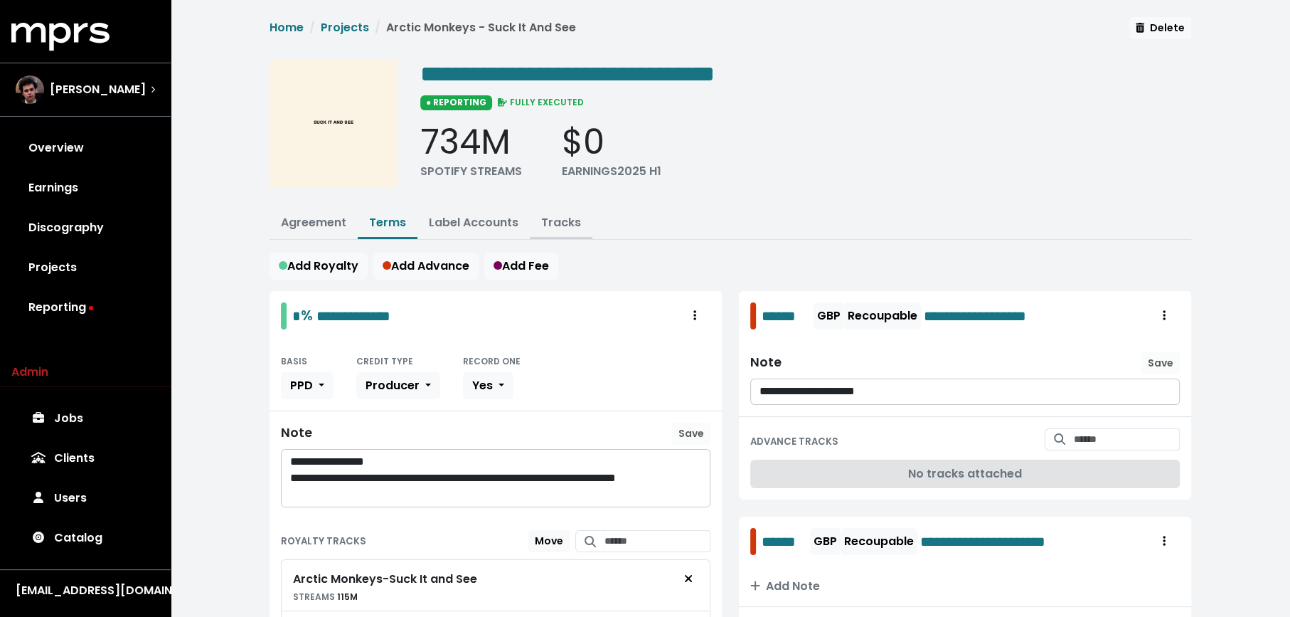
click at [558, 219] on link "Tracks" at bounding box center [561, 222] width 40 height 16
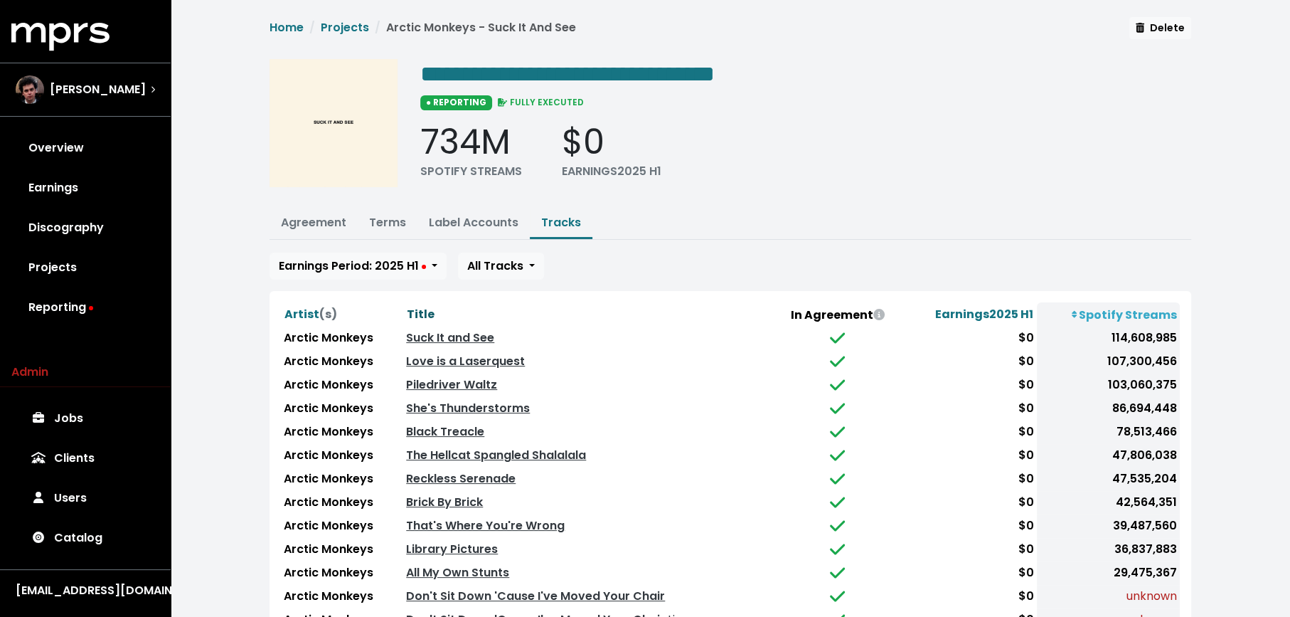
click at [421, 310] on span "Title" at bounding box center [421, 314] width 28 height 16
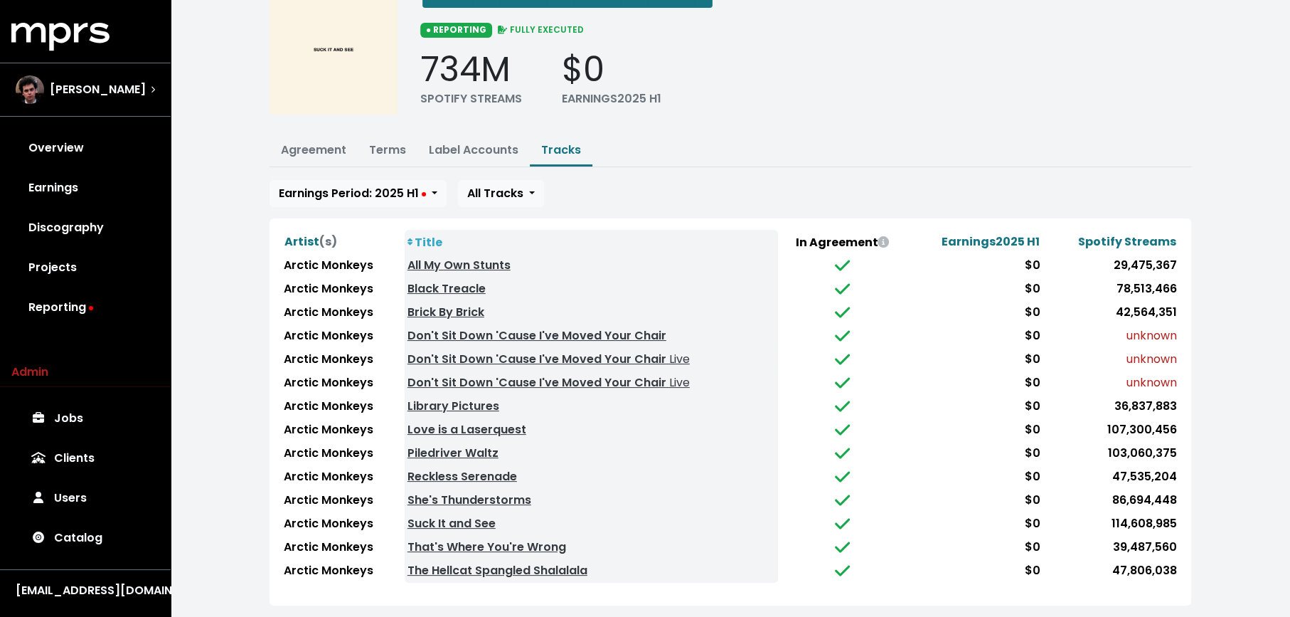
scroll to position [85, 0]
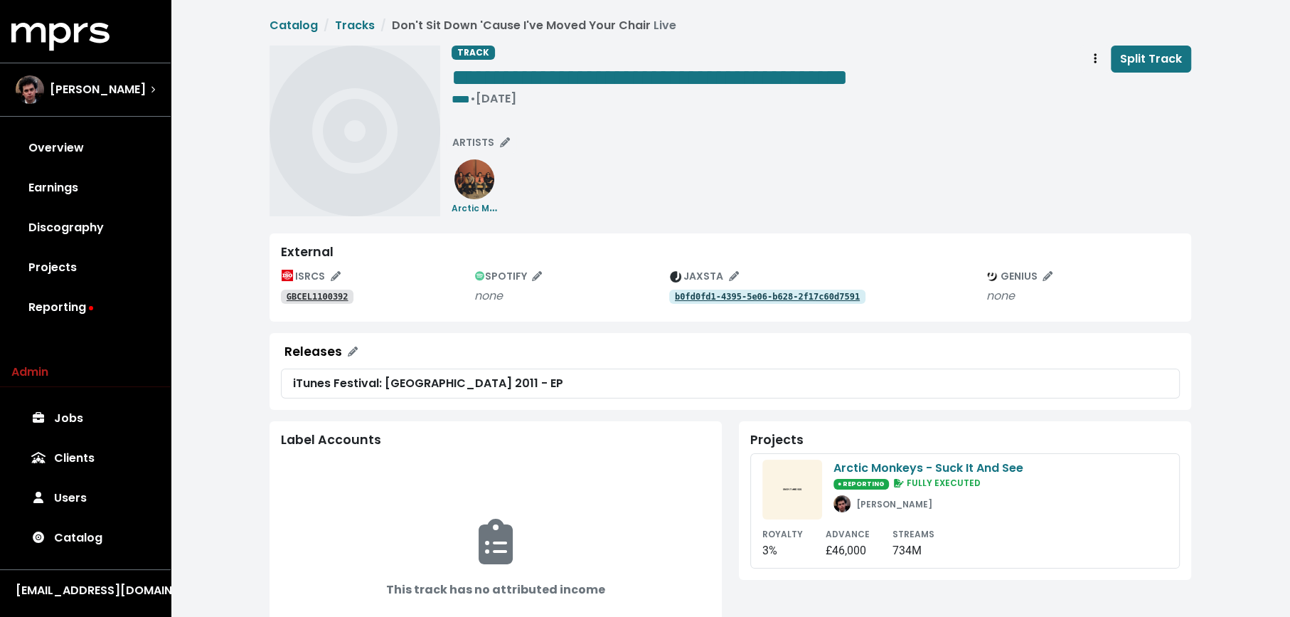
click at [315, 297] on tt "GBCEL1100392" at bounding box center [318, 297] width 62 height 10
click at [982, 67] on div "**********" at bounding box center [822, 79] width 740 height 66
click at [1097, 53] on icon "Track actions" at bounding box center [1095, 58] width 3 height 11
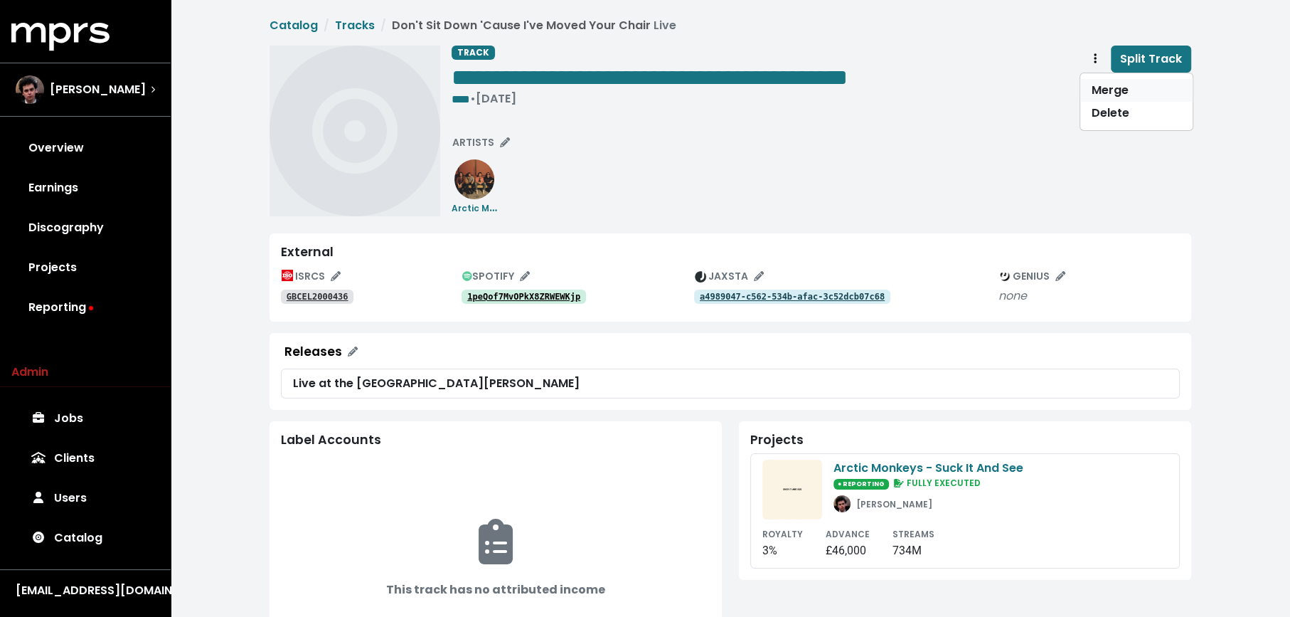
click at [1087, 94] on link "Merge" at bounding box center [1136, 90] width 112 height 23
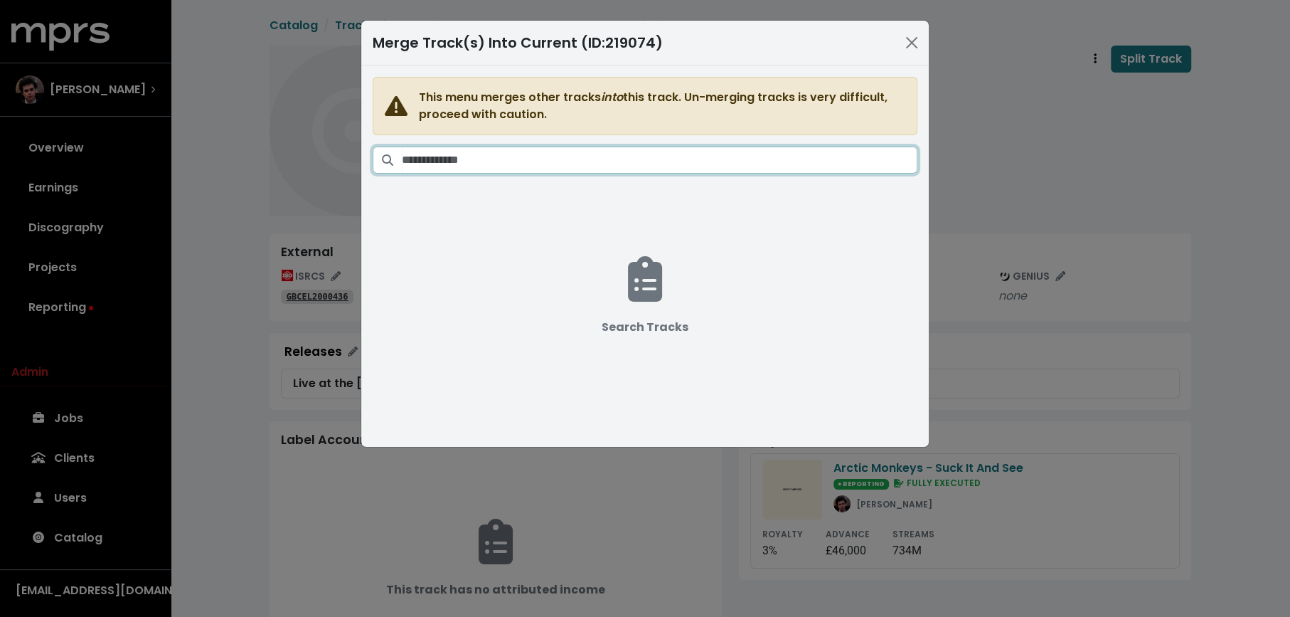
click at [782, 162] on input "Search tracks" at bounding box center [660, 159] width 516 height 27
paste input "**********"
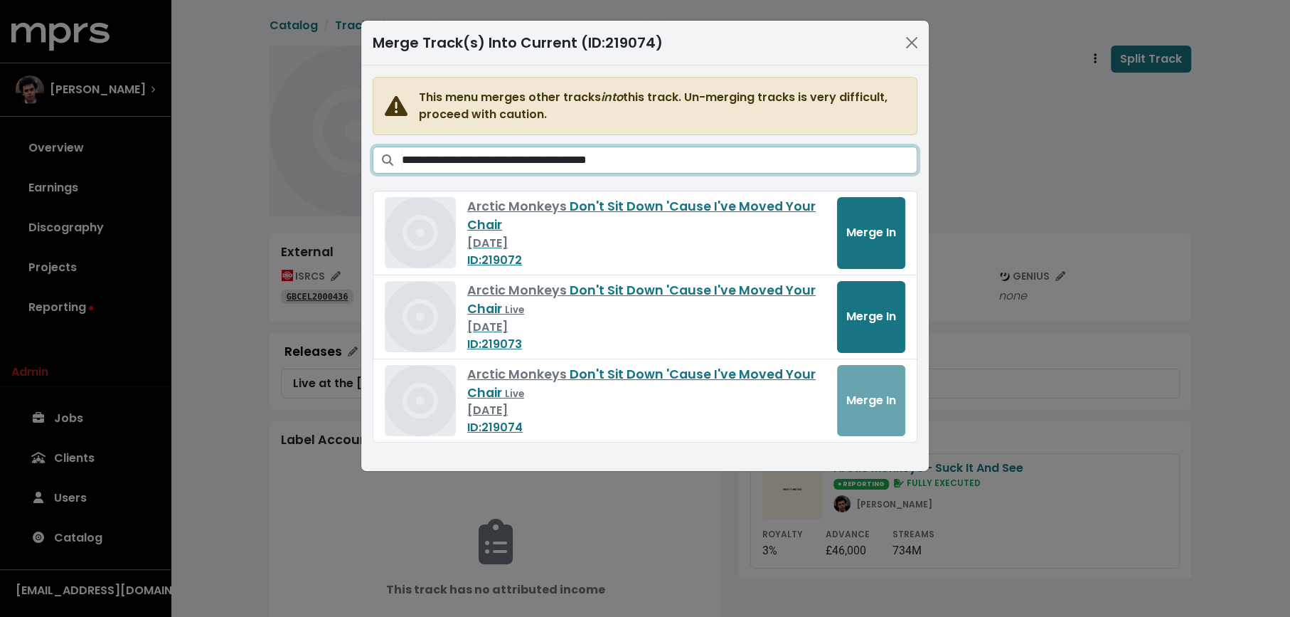
type input "**********"
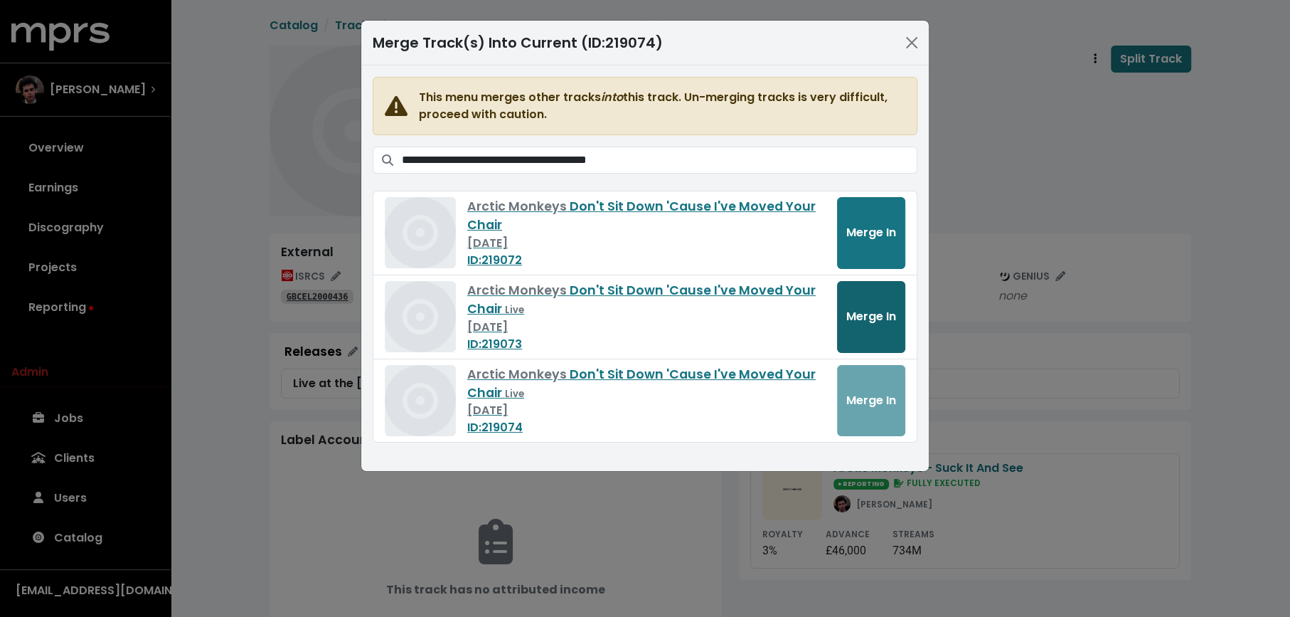
click at [863, 314] on span "Merge In" at bounding box center [871, 316] width 50 height 16
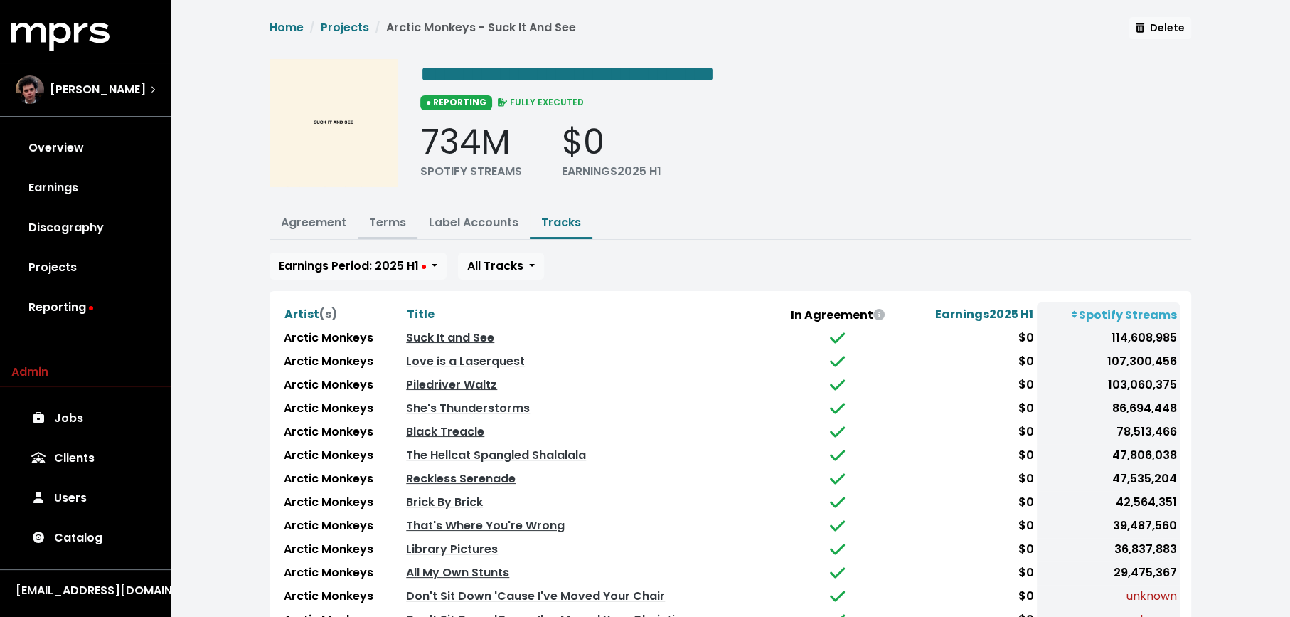
click at [388, 228] on link "Terms" at bounding box center [387, 222] width 37 height 16
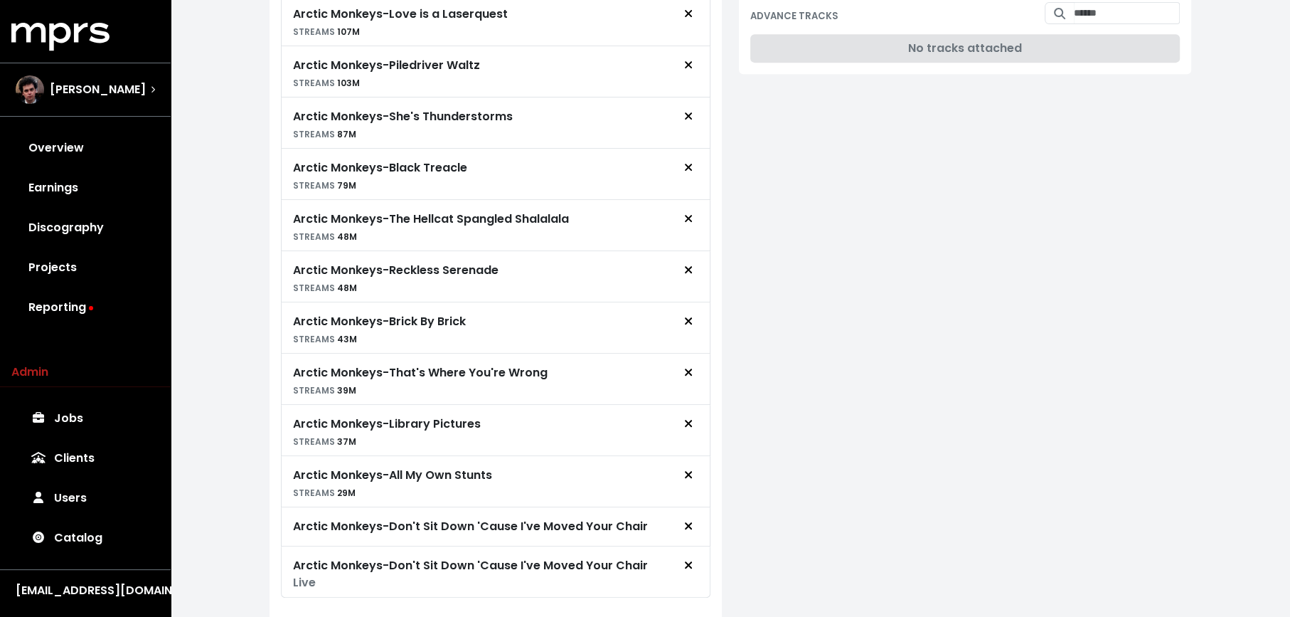
scroll to position [650, 0]
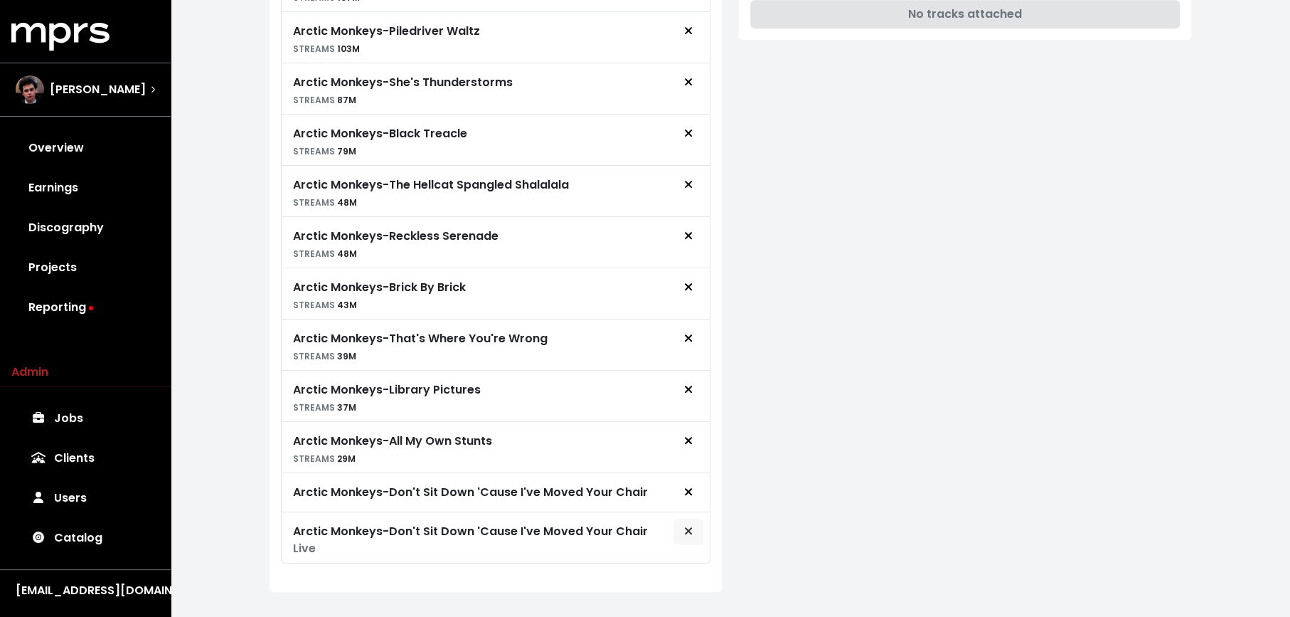
click at [690, 527] on icon "Remove royalty target" at bounding box center [688, 530] width 7 height 7
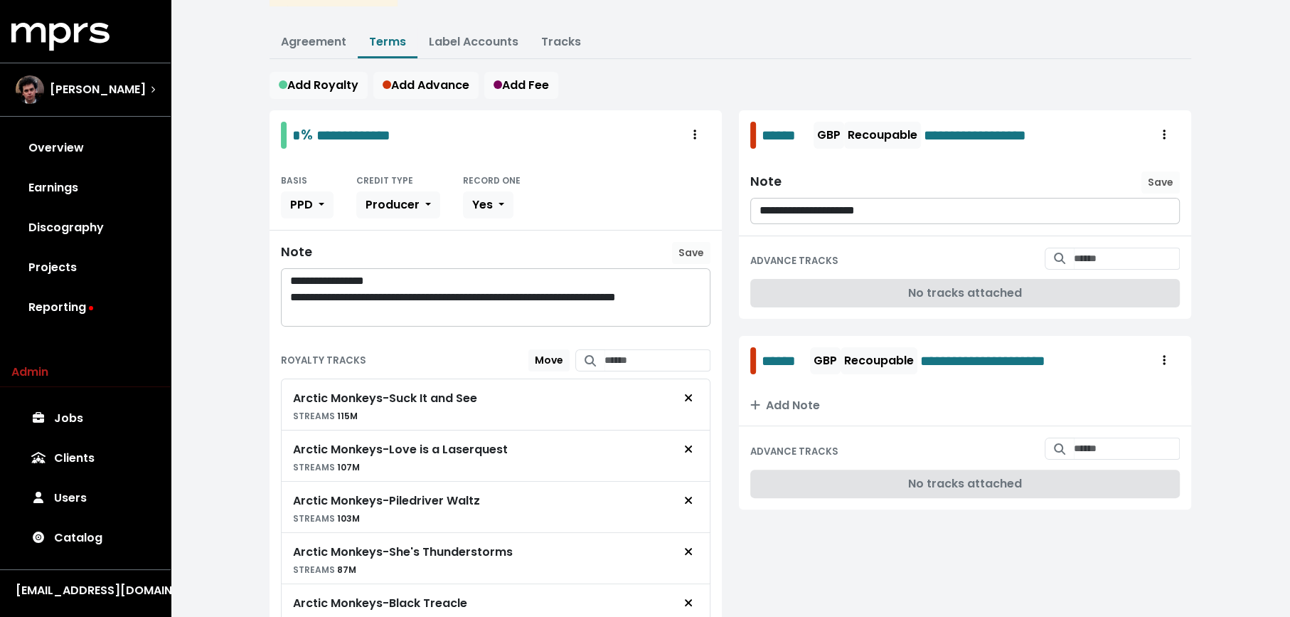
scroll to position [0, 0]
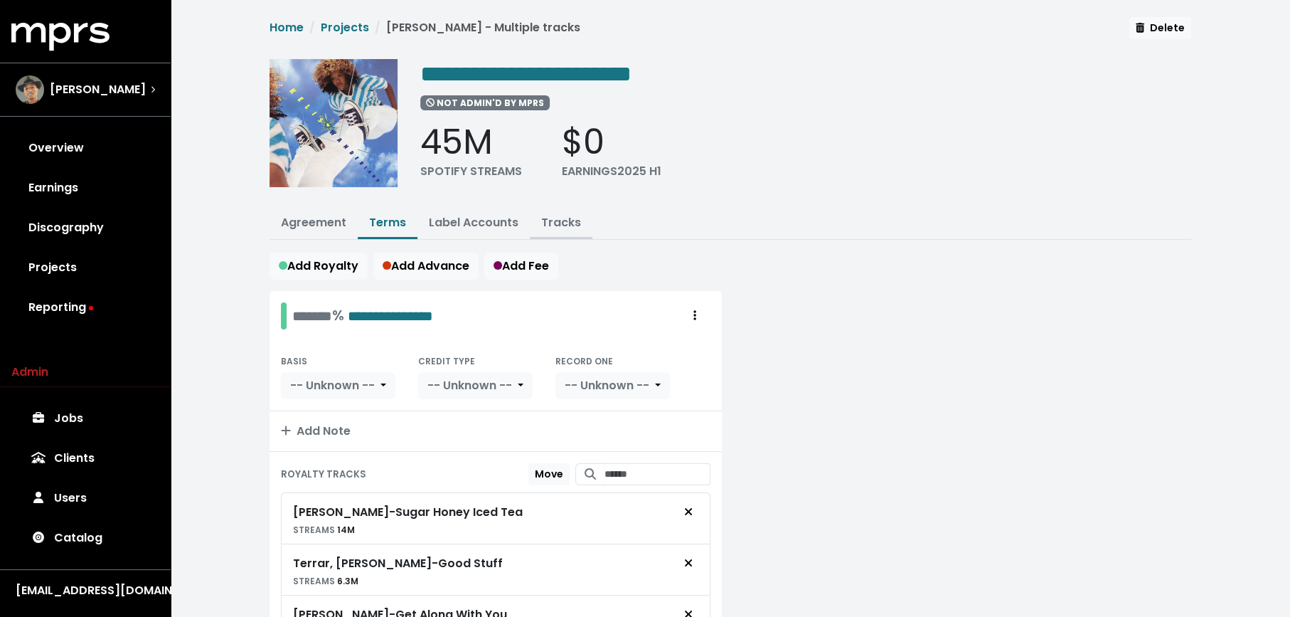
click at [542, 228] on link "Tracks" at bounding box center [561, 222] width 40 height 16
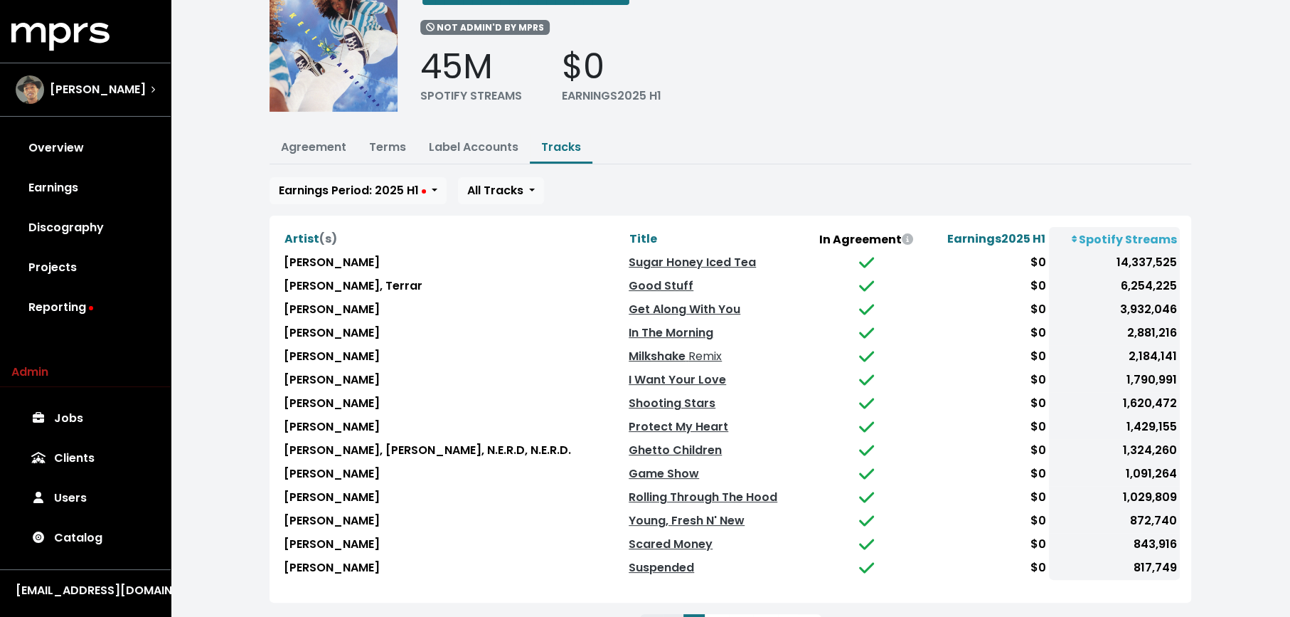
scroll to position [89, 0]
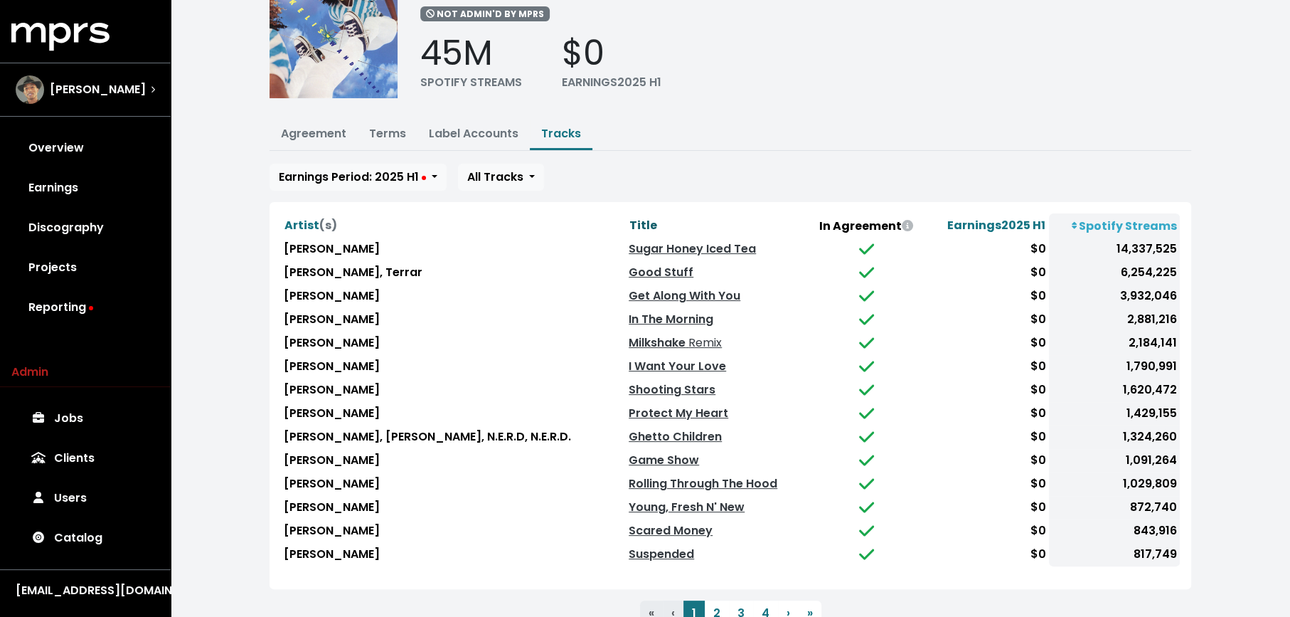
click at [629, 220] on span "Title" at bounding box center [643, 225] width 28 height 16
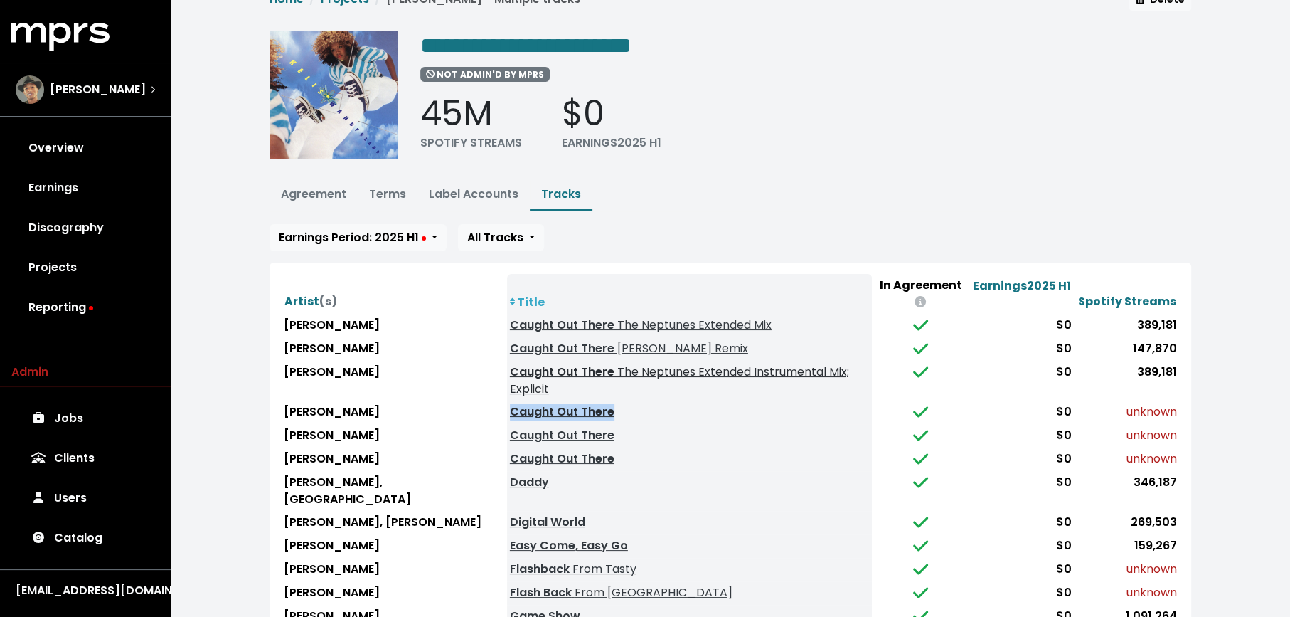
scroll to position [37, 0]
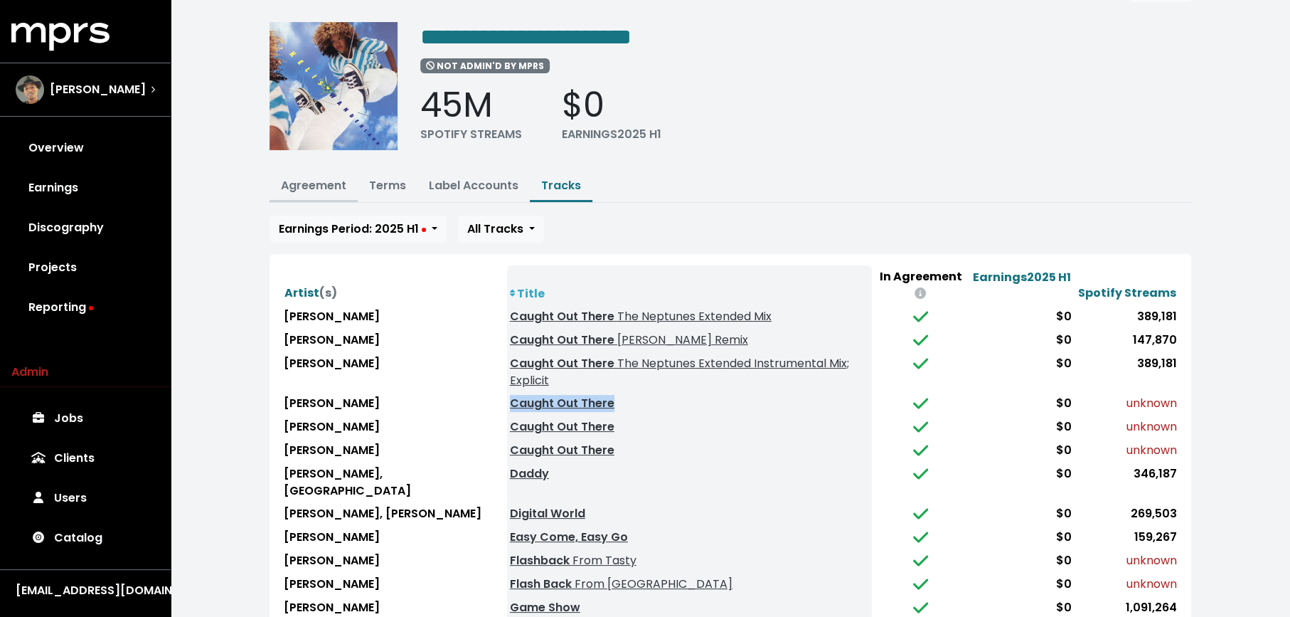
click at [287, 178] on link "Agreement" at bounding box center [313, 185] width 65 height 16
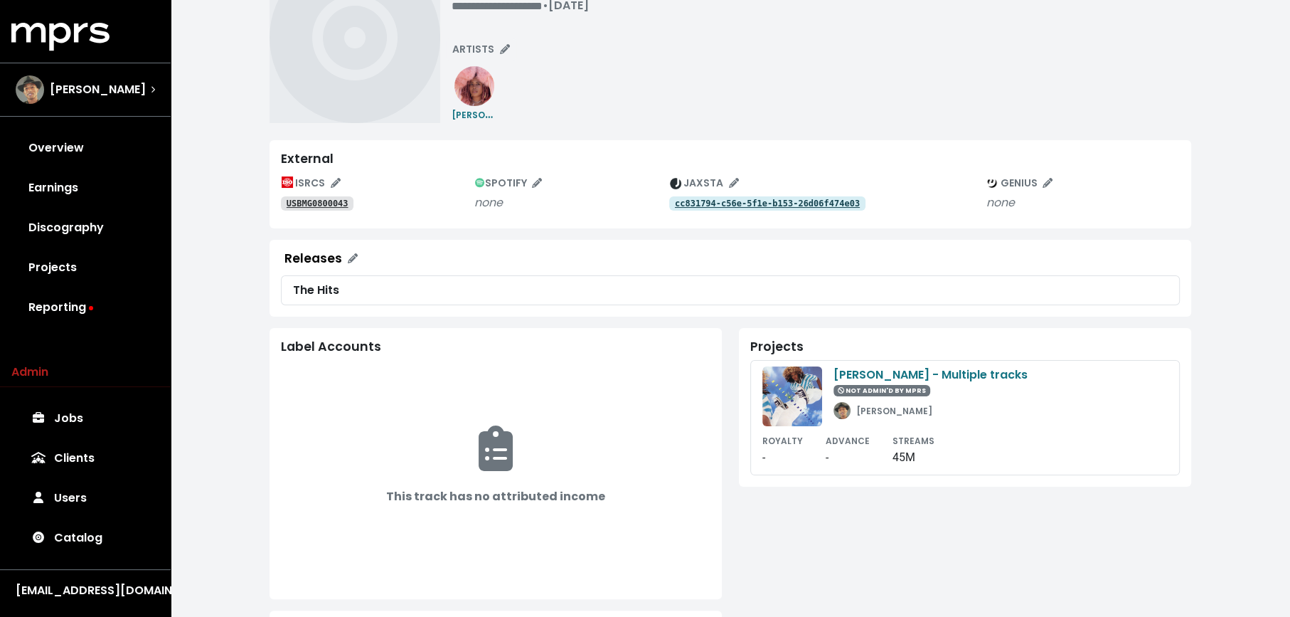
scroll to position [94, 0]
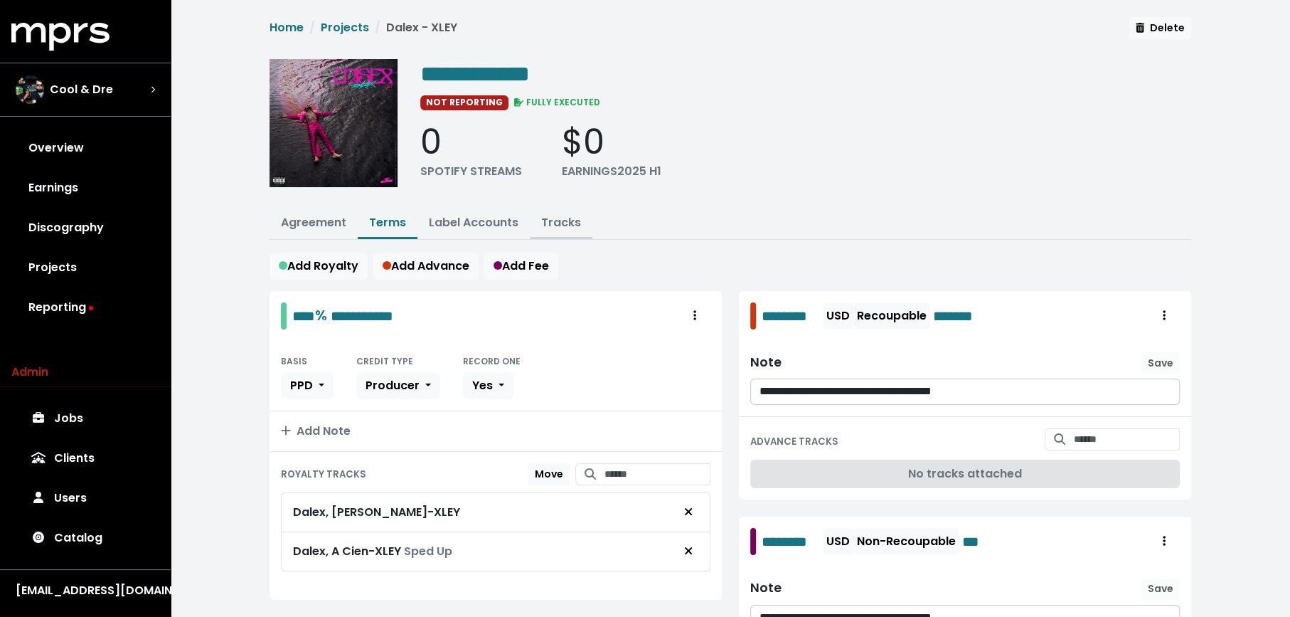
click at [560, 229] on button "Tracks" at bounding box center [561, 223] width 63 height 31
click at [560, 225] on link "Tracks" at bounding box center [561, 222] width 40 height 16
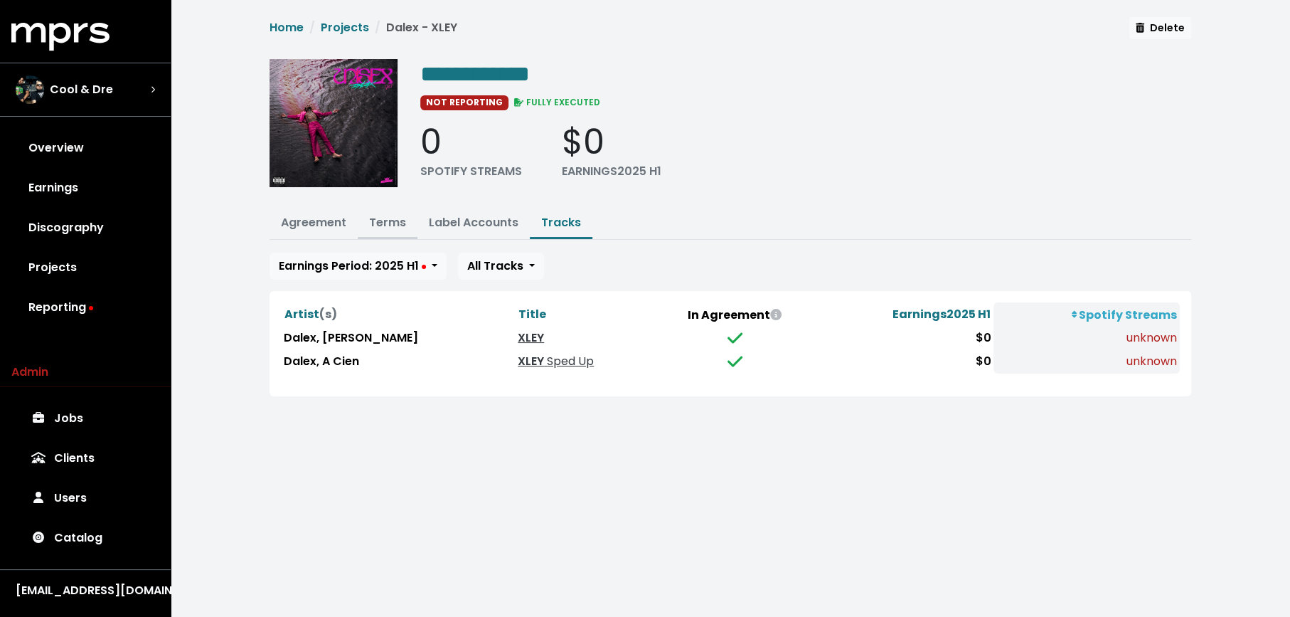
click at [383, 223] on link "Terms" at bounding box center [387, 222] width 37 height 16
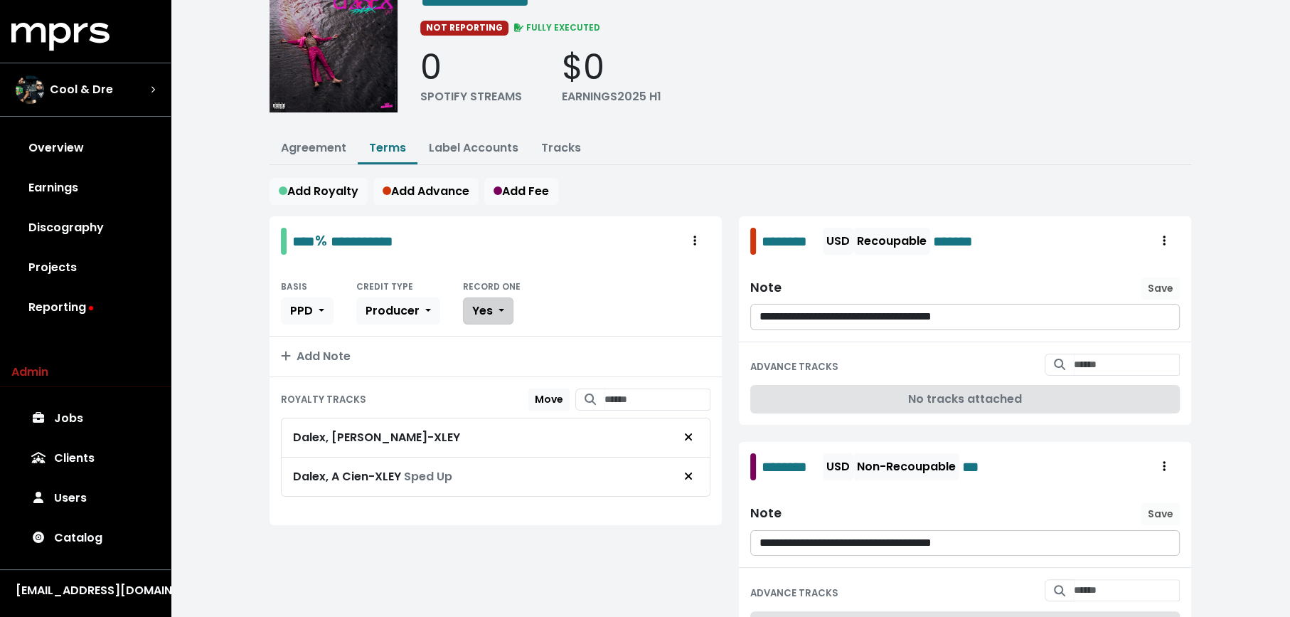
scroll to position [76, 0]
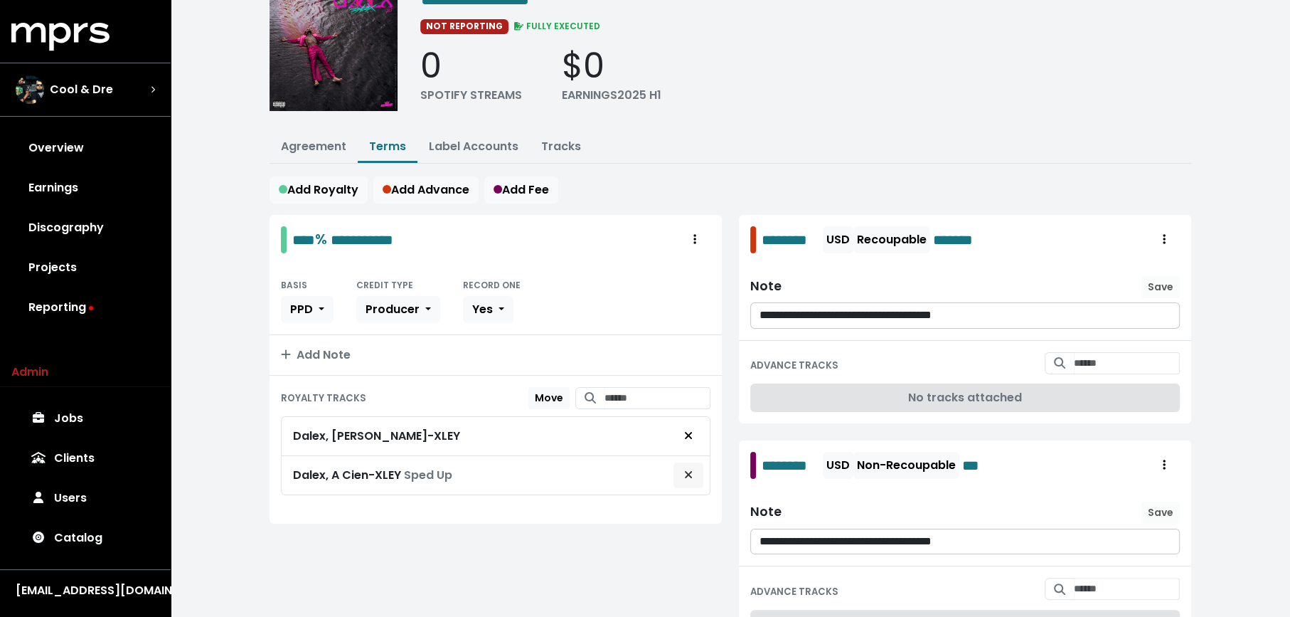
click at [692, 469] on icon "Remove royalty target" at bounding box center [688, 474] width 9 height 11
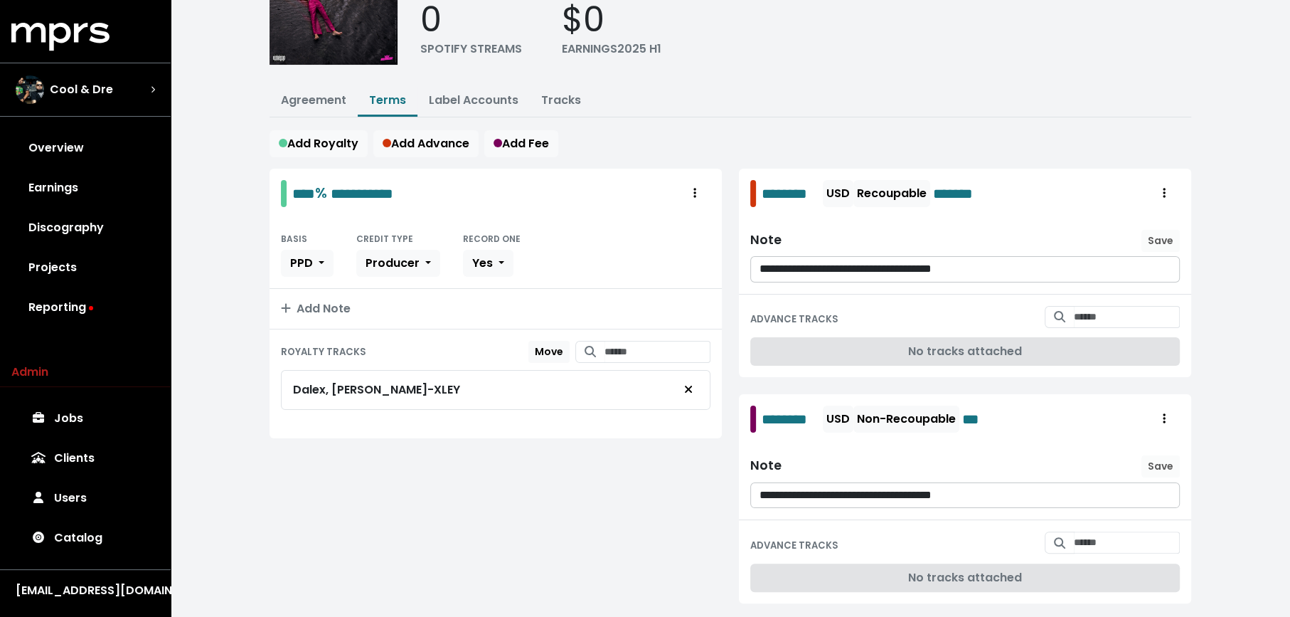
scroll to position [152, 0]
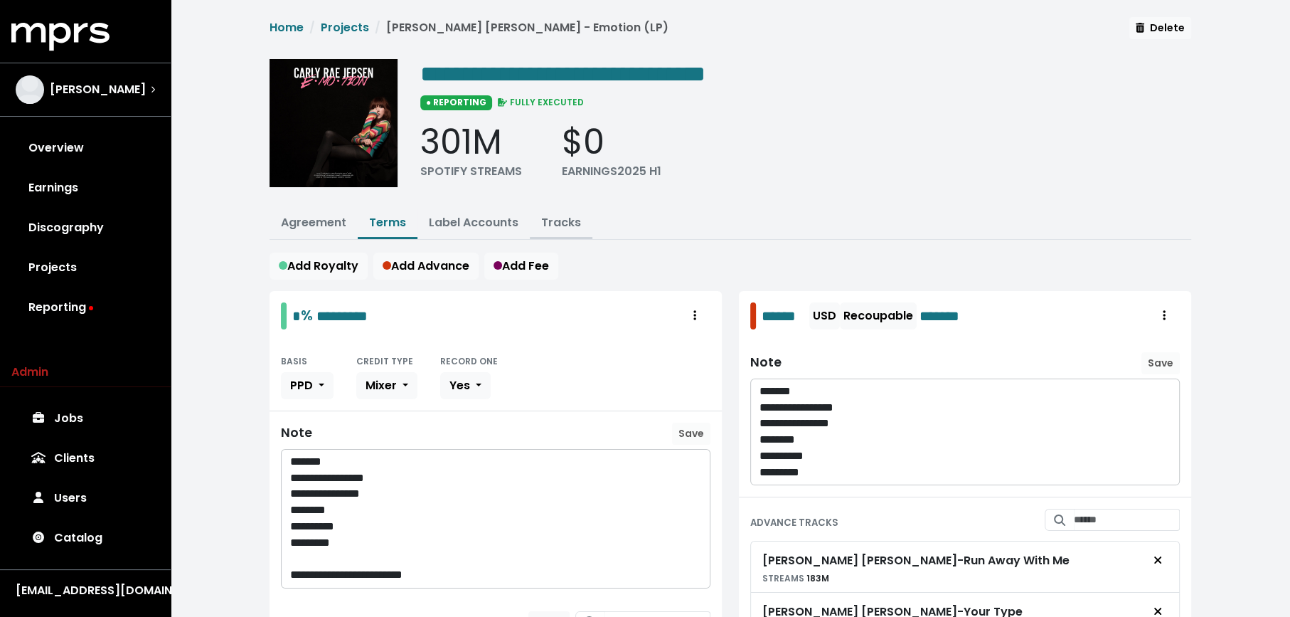
click at [557, 214] on link "Tracks" at bounding box center [561, 222] width 40 height 16
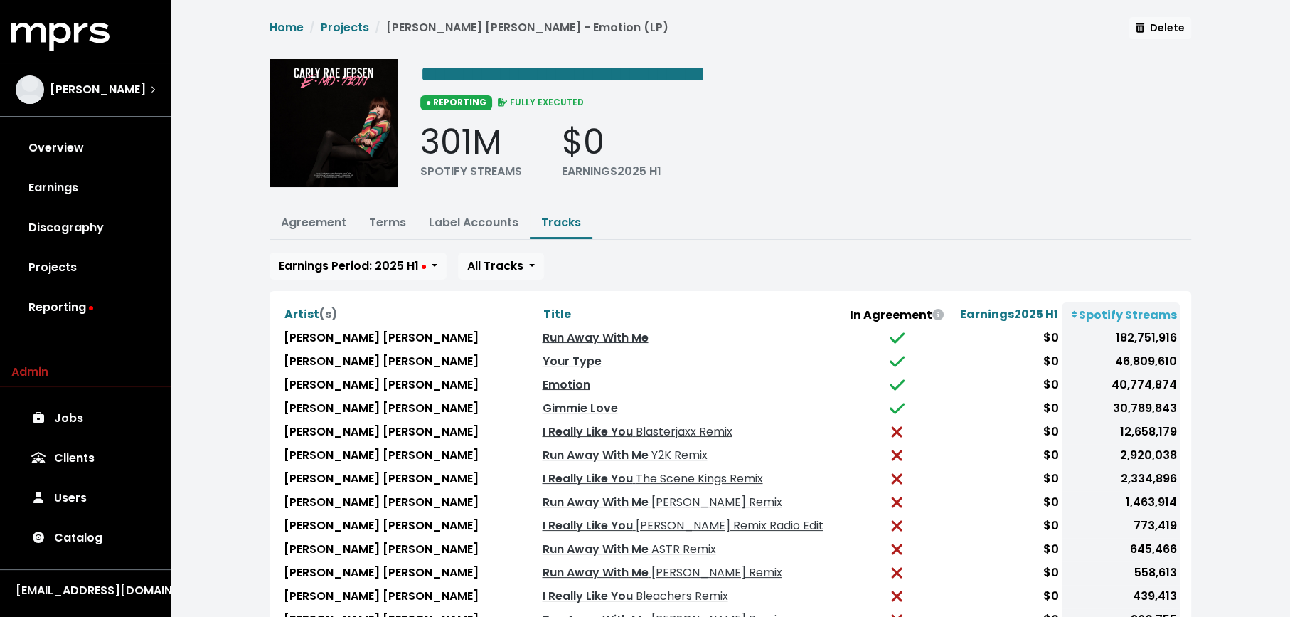
click at [484, 297] on div "Artist (s) Title In Agreement Earnings 2025 H1 Spotify Streams [PERSON_NAME] [P…" at bounding box center [731, 484] width 922 height 387
click at [543, 306] on span "Title" at bounding box center [557, 314] width 28 height 16
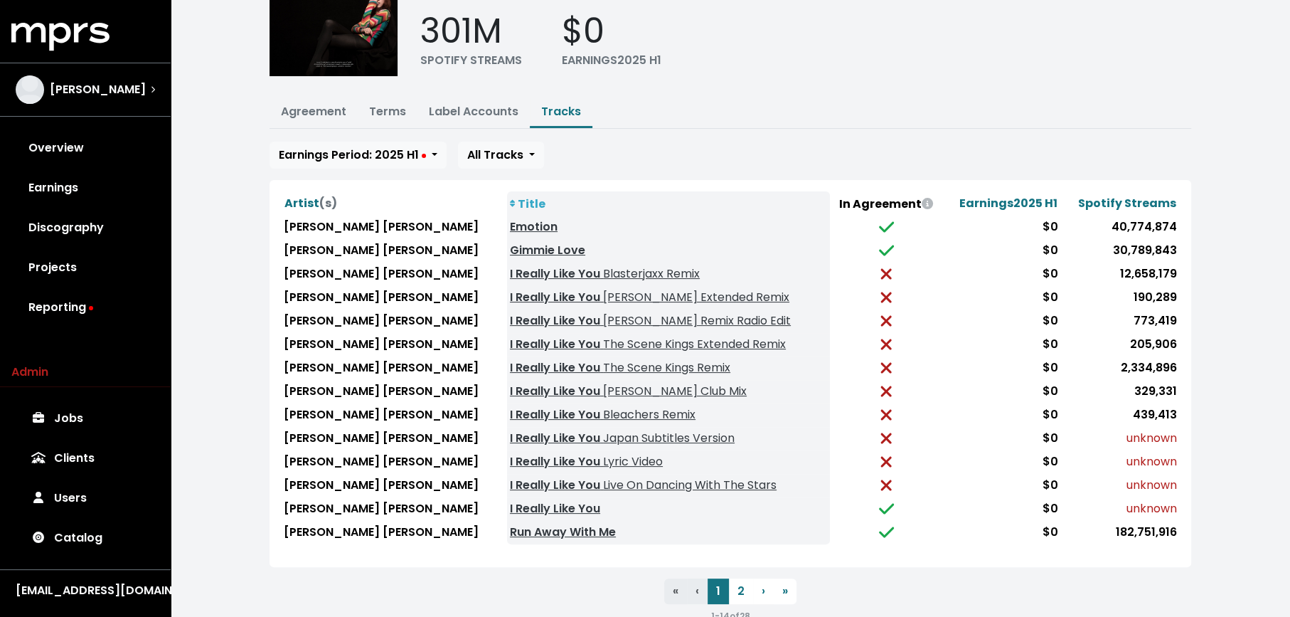
scroll to position [115, 0]
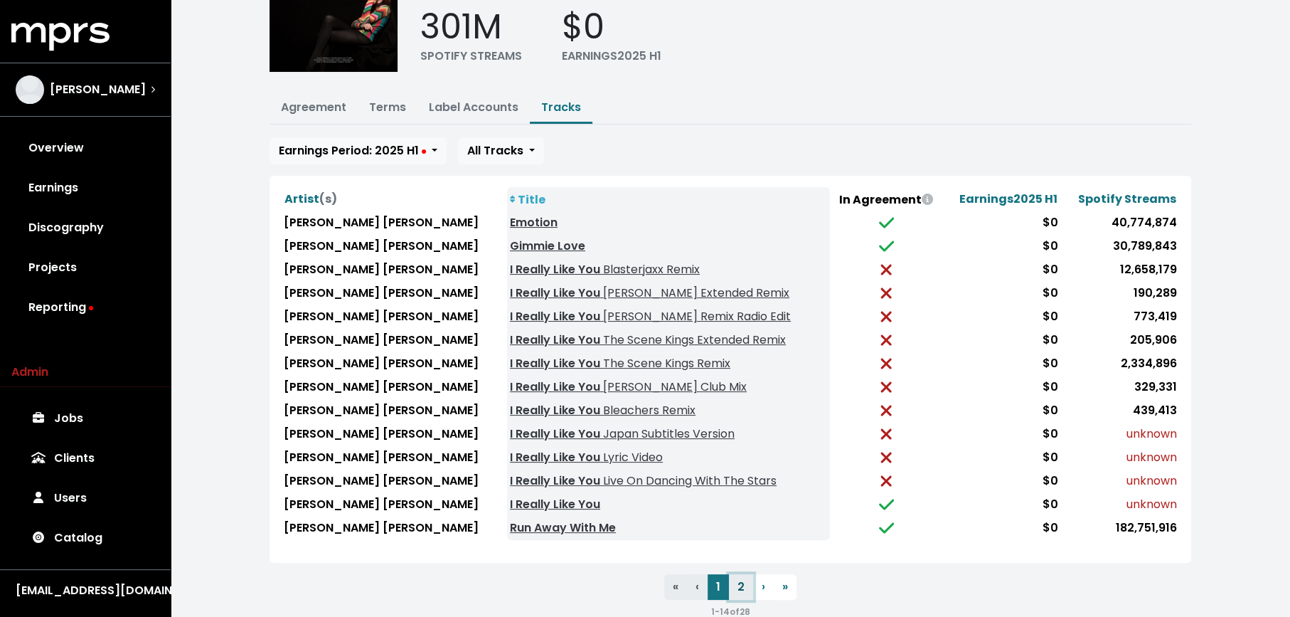
click at [742, 574] on button "2" at bounding box center [741, 587] width 24 height 26
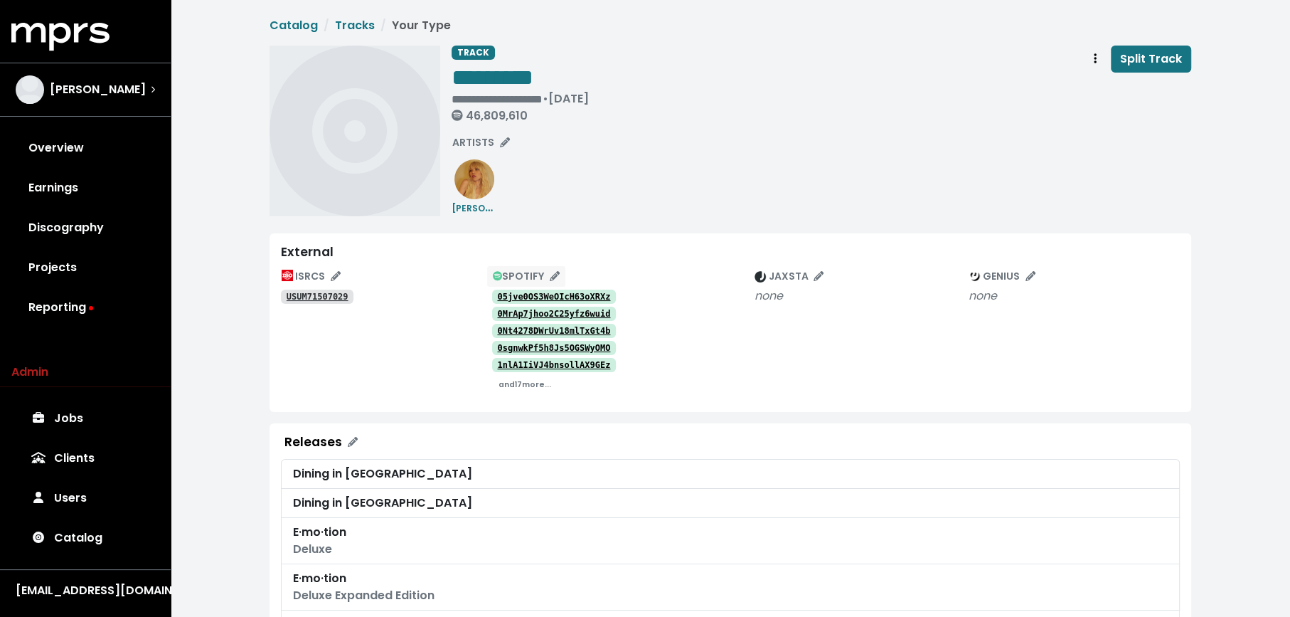
click at [556, 285] on button "SPOTIFY" at bounding box center [526, 276] width 80 height 22
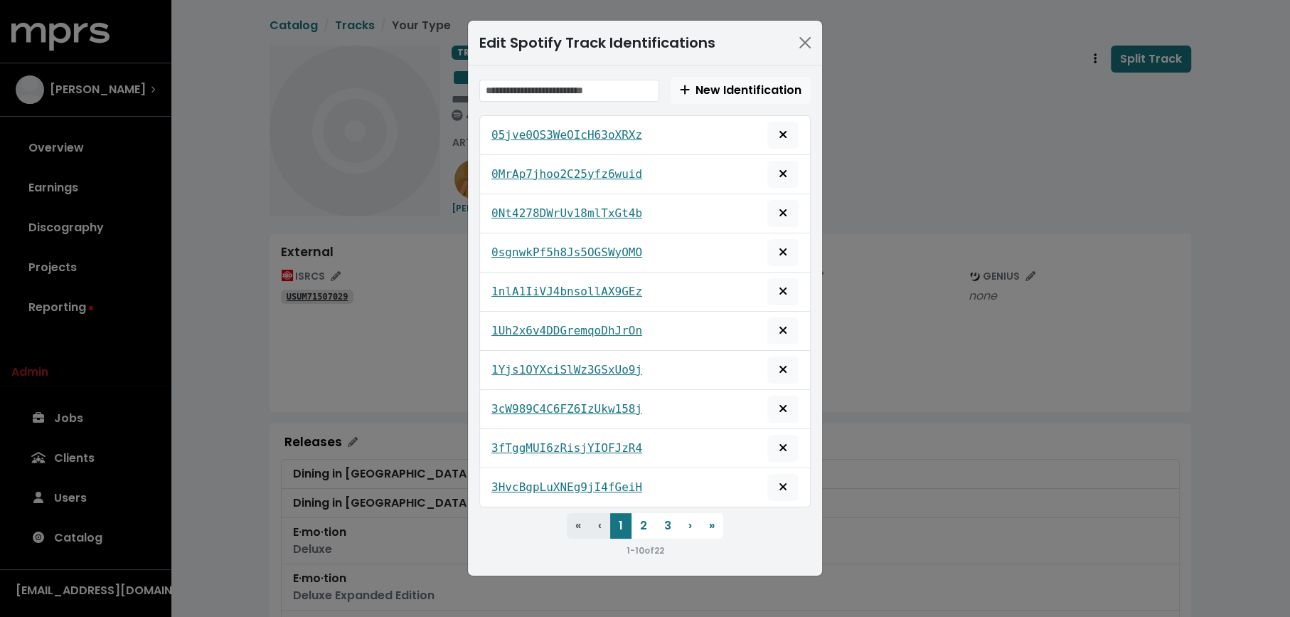
click at [412, 300] on div "Edit Spotify Track Identifications New Identification 05jve0OS3WeOIcH63oXRXz 0M…" at bounding box center [645, 308] width 1290 height 617
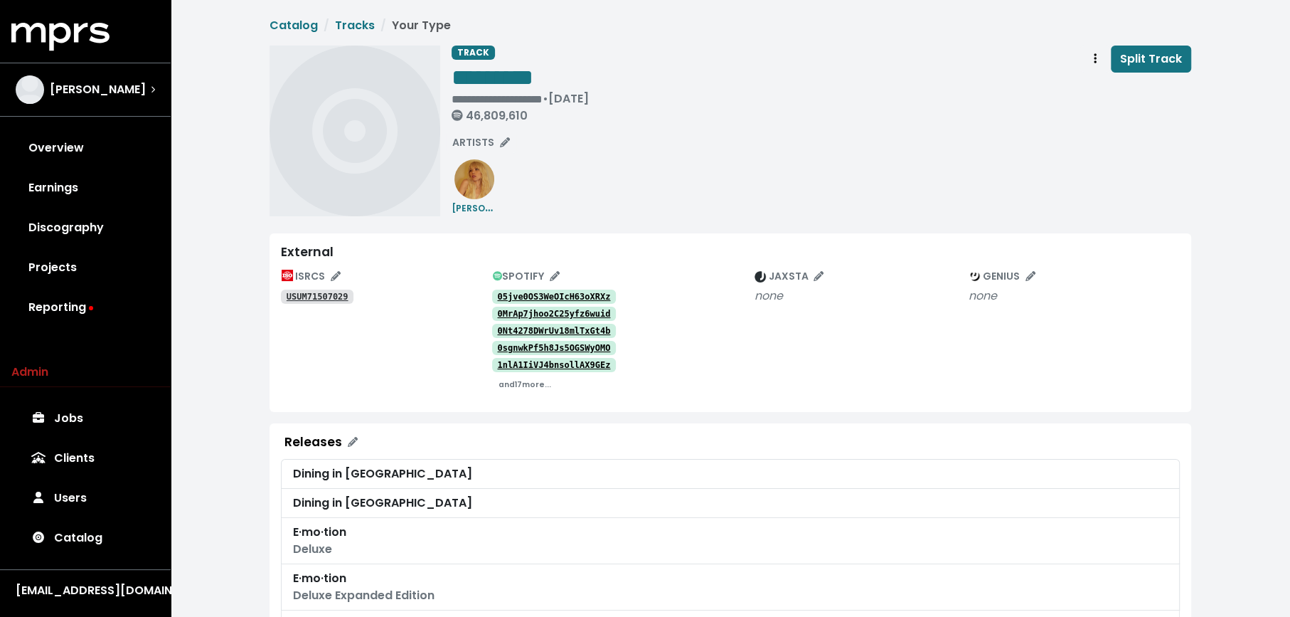
click at [509, 298] on tt "05jve0OS3WeOIcH63oXRXz" at bounding box center [553, 297] width 113 height 10
click at [518, 363] on tt "1nlA1IiVJ4bnsollAX9GEz" at bounding box center [553, 365] width 113 height 10
click at [1094, 58] on span "Track actions" at bounding box center [1095, 58] width 13 height 17
click at [1096, 83] on link "Merge" at bounding box center [1136, 90] width 112 height 23
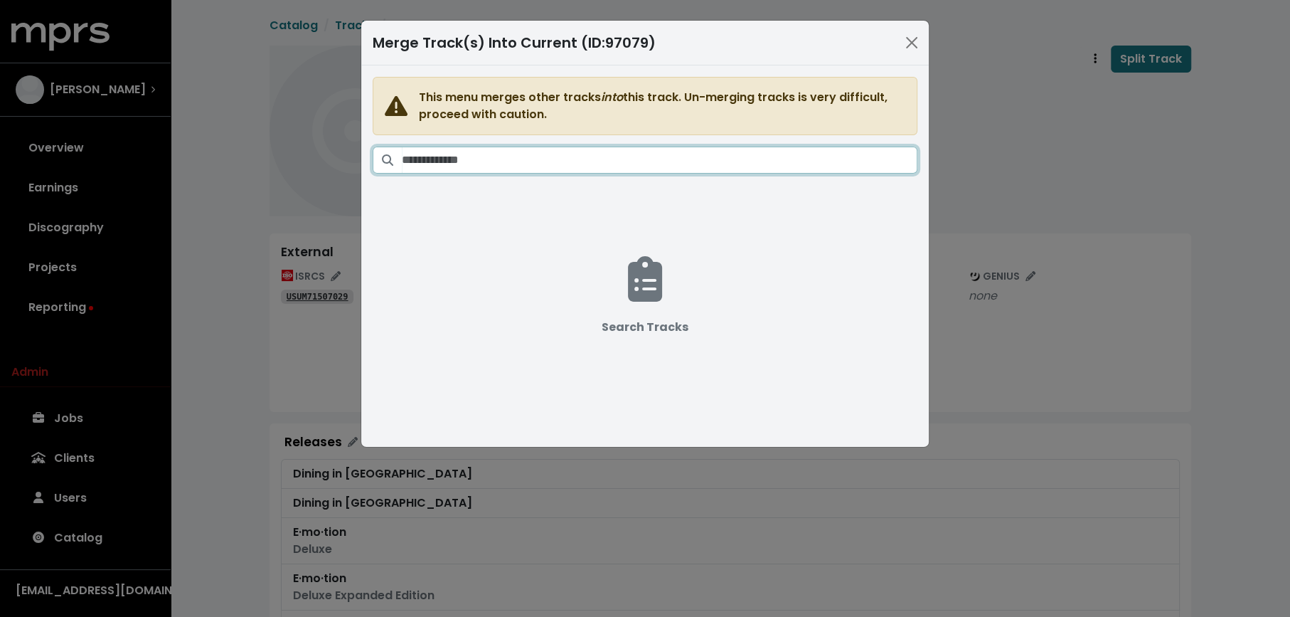
drag, startPoint x: 619, startPoint y: 155, endPoint x: 619, endPoint y: 143, distance: 12.1
click at [619, 155] on input "Search tracks" at bounding box center [660, 159] width 516 height 27
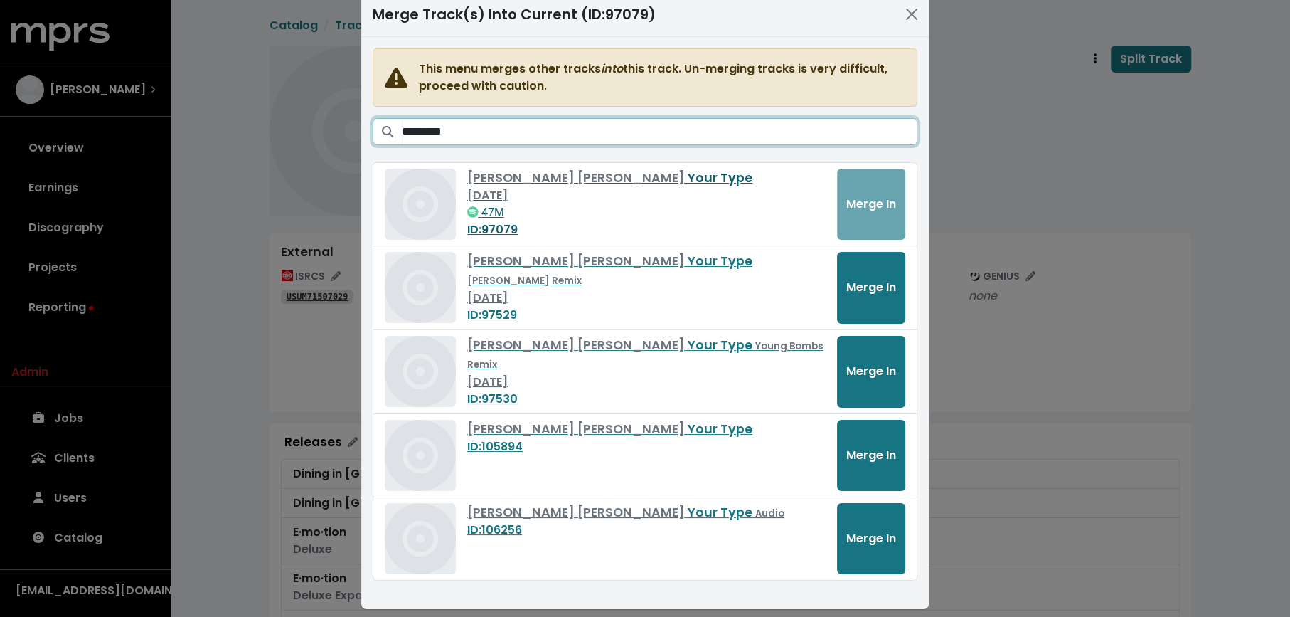
scroll to position [29, 0]
type input "*********"
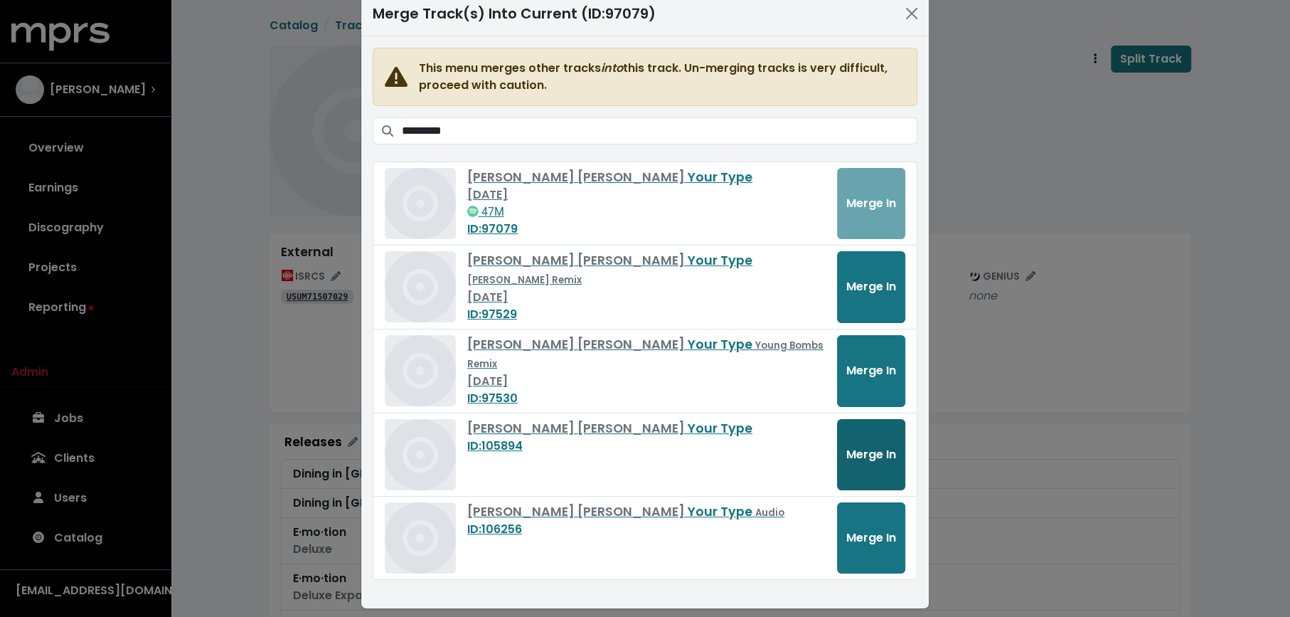
click at [850, 446] on span "Merge In" at bounding box center [871, 454] width 50 height 16
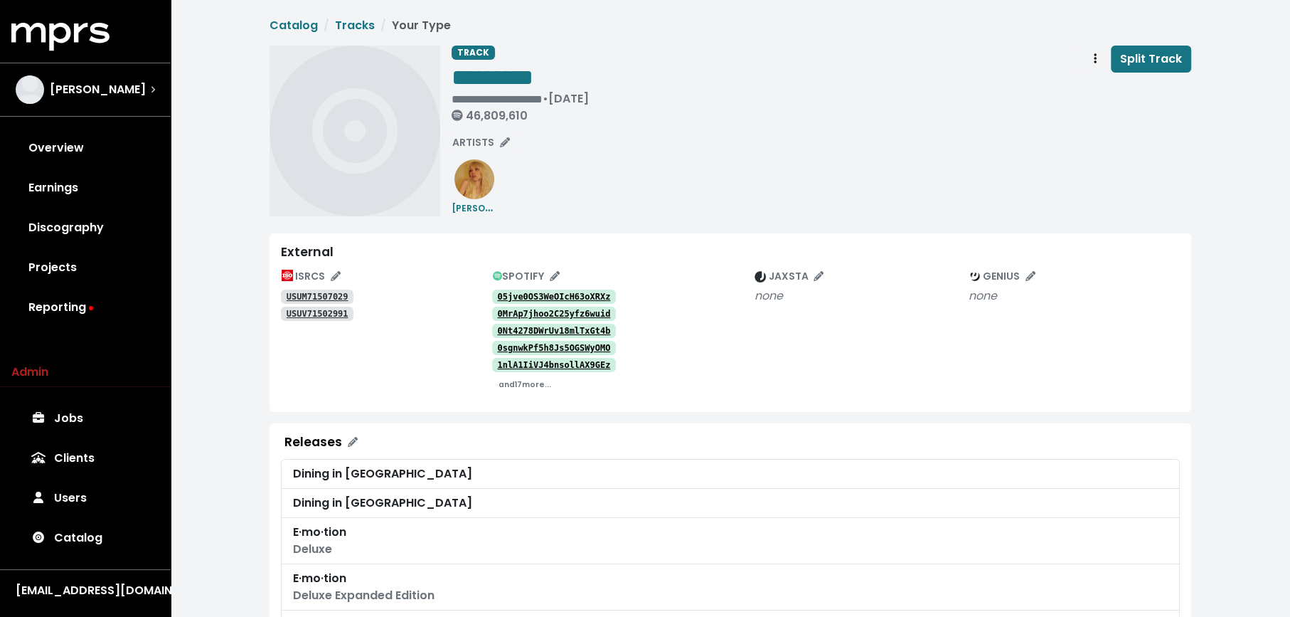
click at [1094, 61] on span "Track actions" at bounding box center [1095, 58] width 13 height 17
click at [1097, 88] on link "Merge" at bounding box center [1136, 90] width 112 height 23
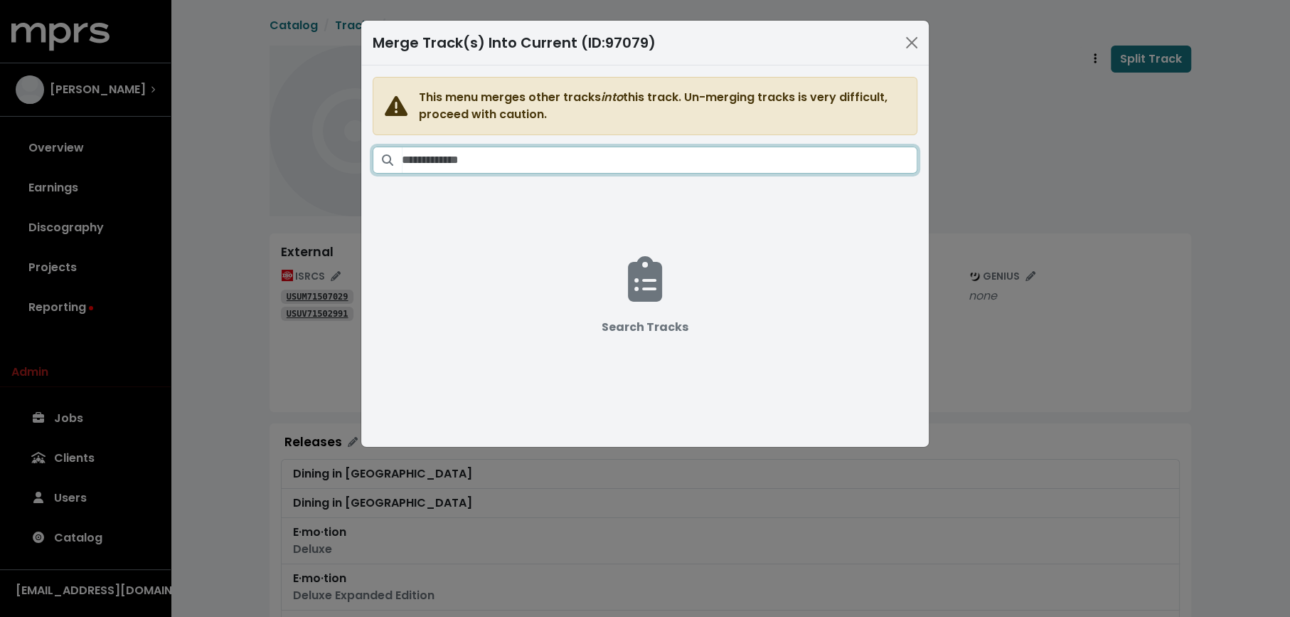
click at [616, 164] on input "Search tracks" at bounding box center [660, 159] width 516 height 27
paste input "*********"
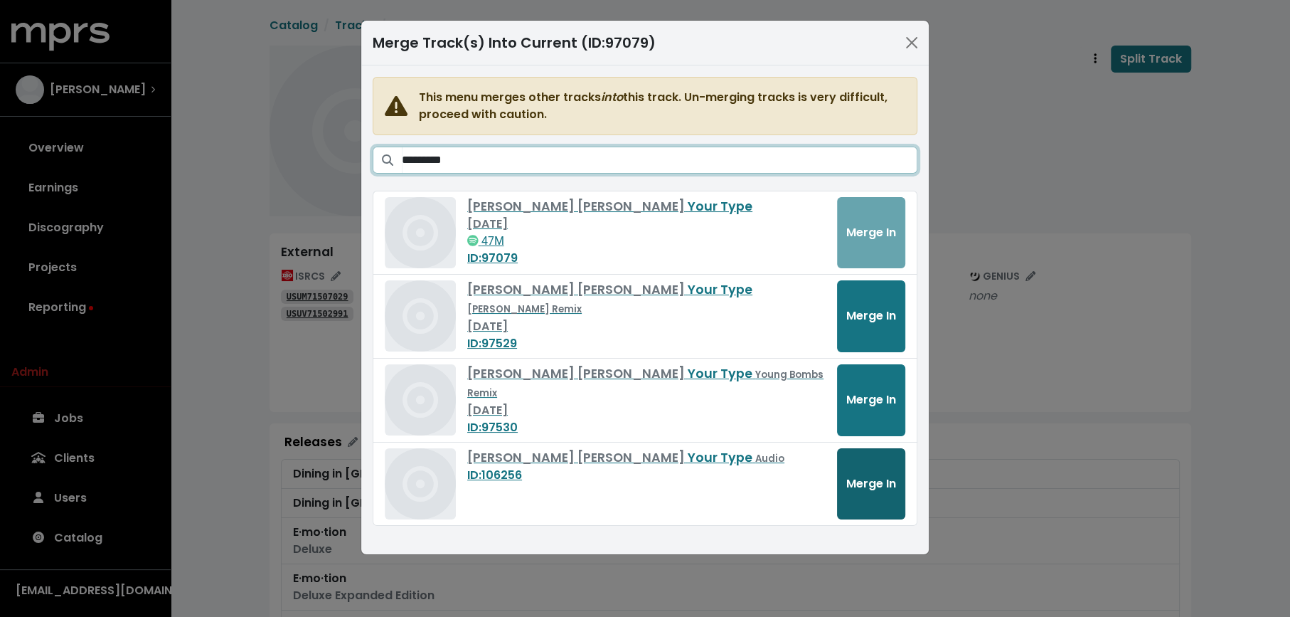
type input "*********"
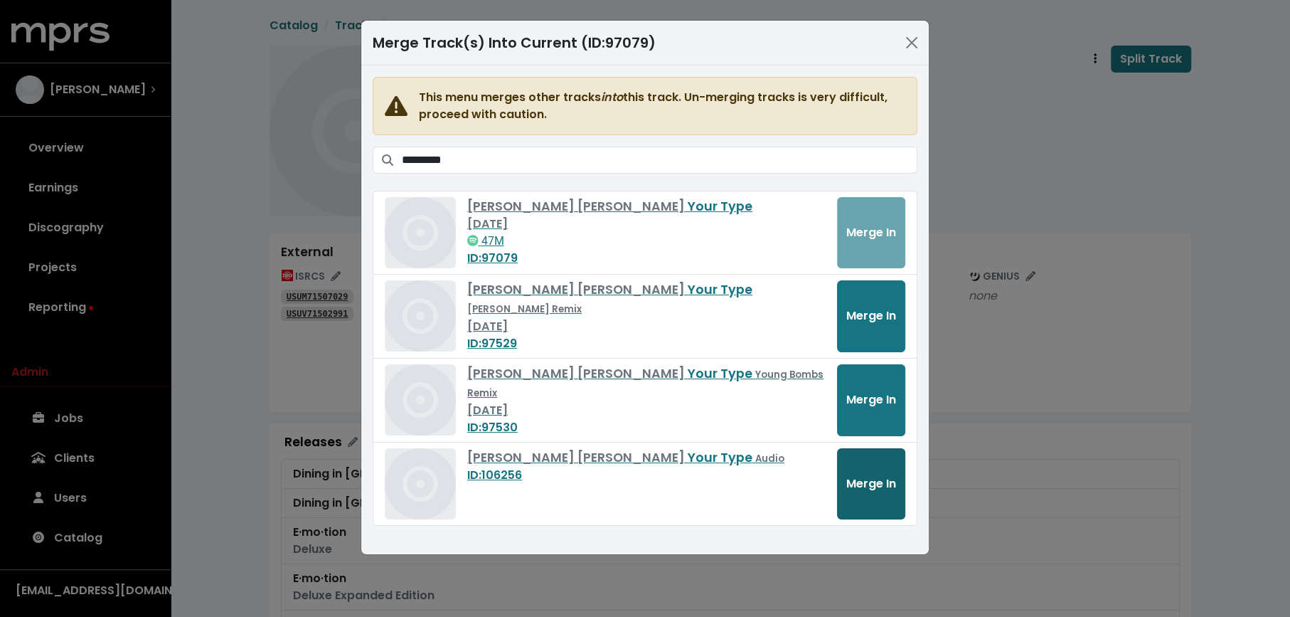
click at [865, 487] on span "Merge In" at bounding box center [871, 483] width 50 height 17
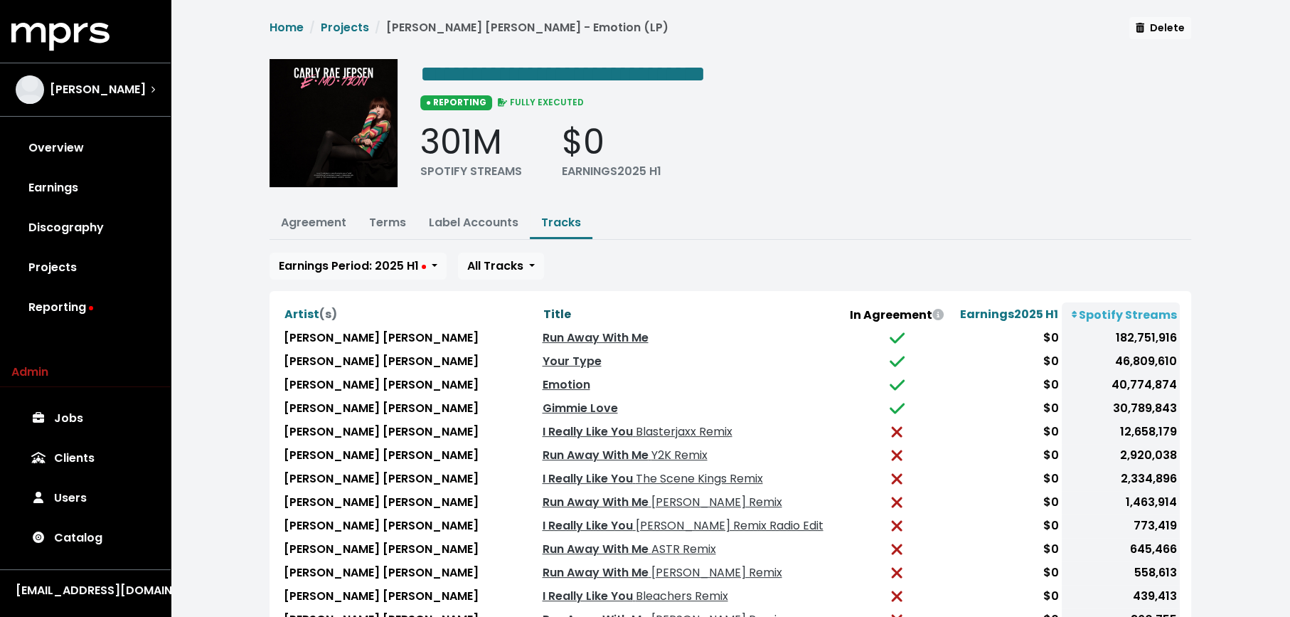
click at [543, 312] on span "Title" at bounding box center [557, 314] width 28 height 16
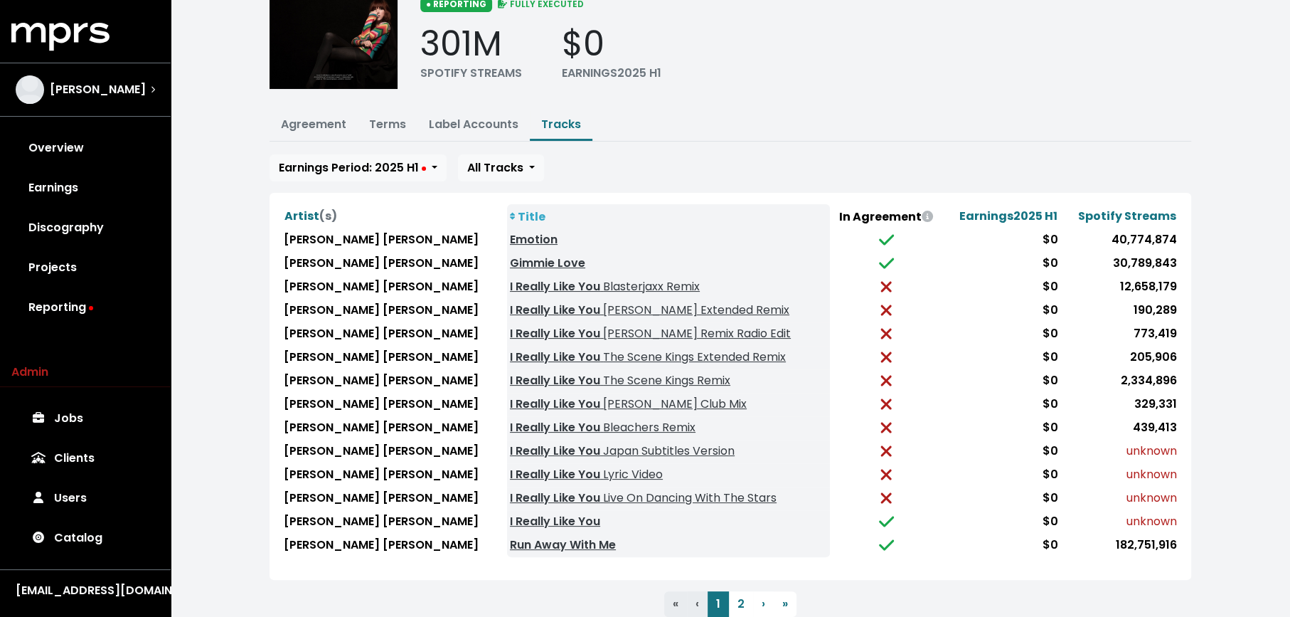
scroll to position [102, 0]
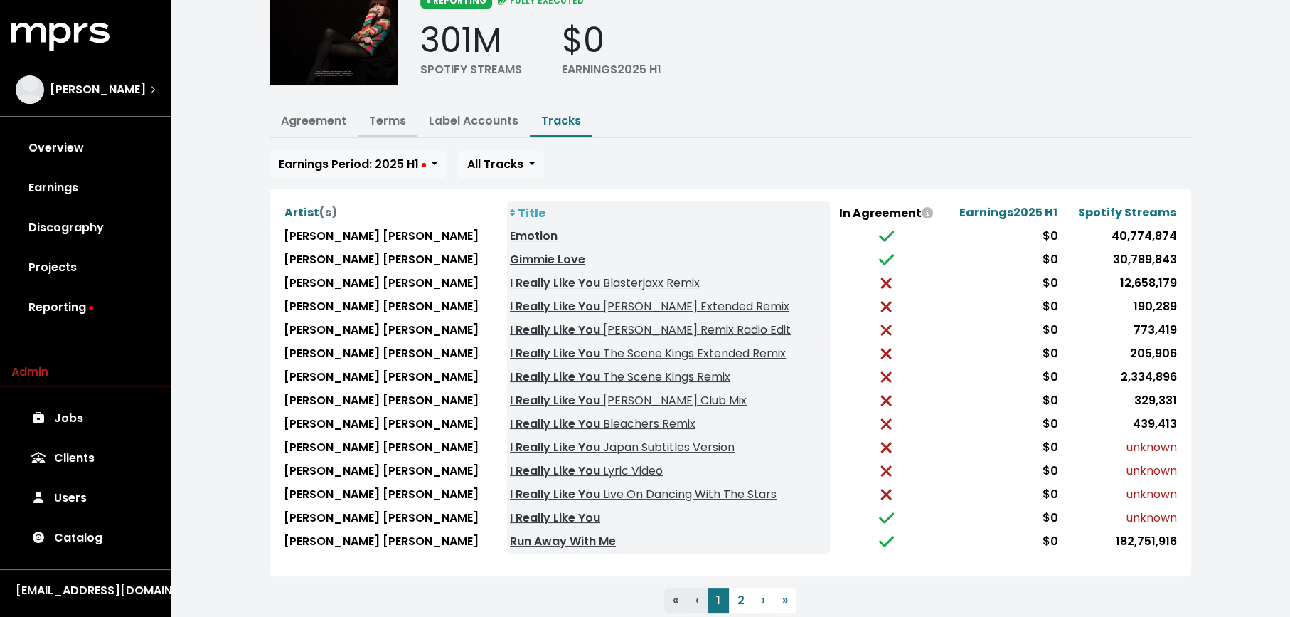
click at [372, 115] on link "Terms" at bounding box center [387, 120] width 37 height 16
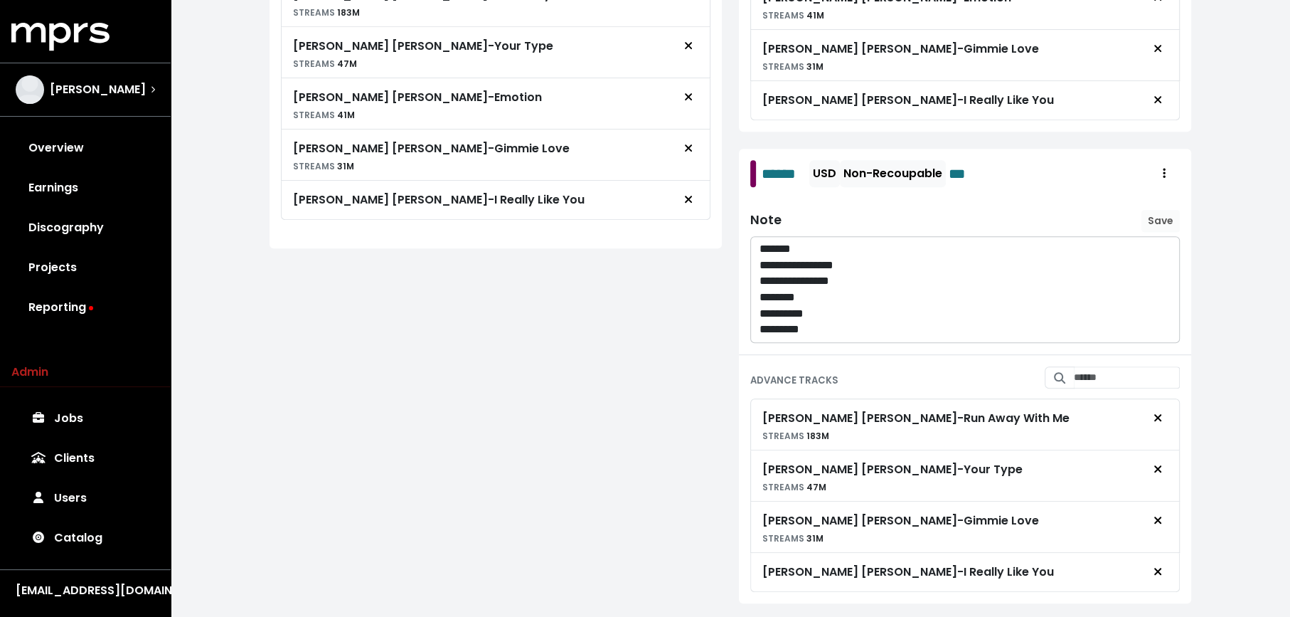
scroll to position [688, 0]
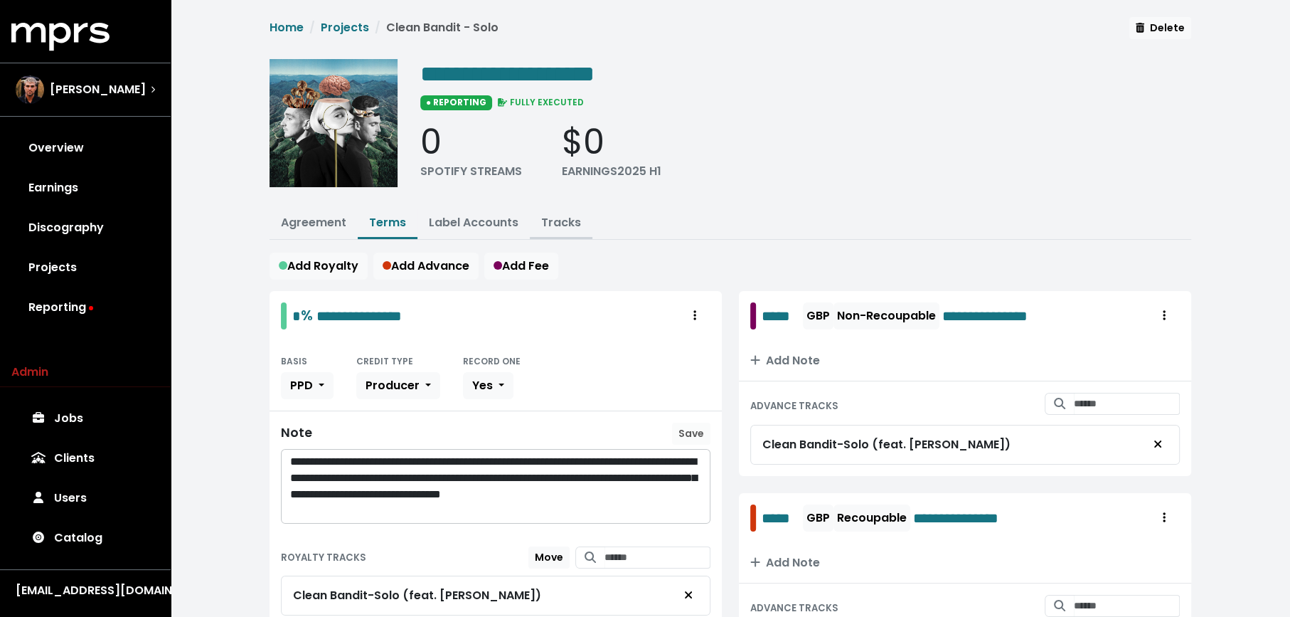
click at [548, 218] on link "Tracks" at bounding box center [561, 222] width 40 height 16
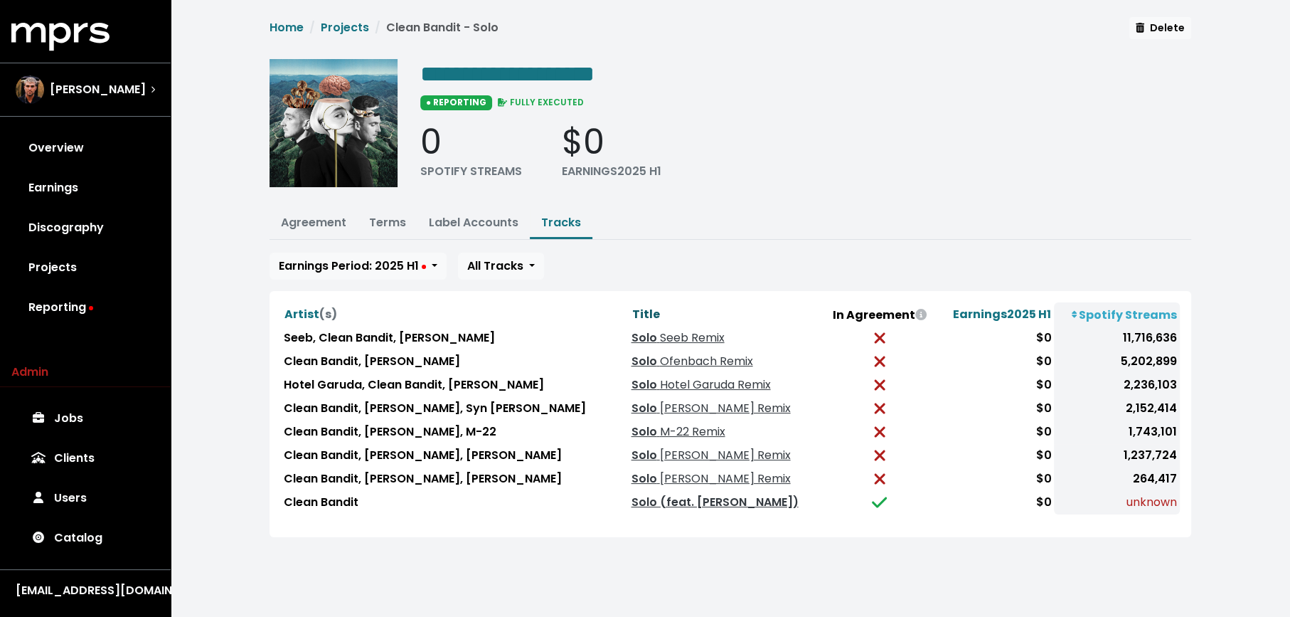
click at [631, 316] on span "Title" at bounding box center [645, 314] width 28 height 16
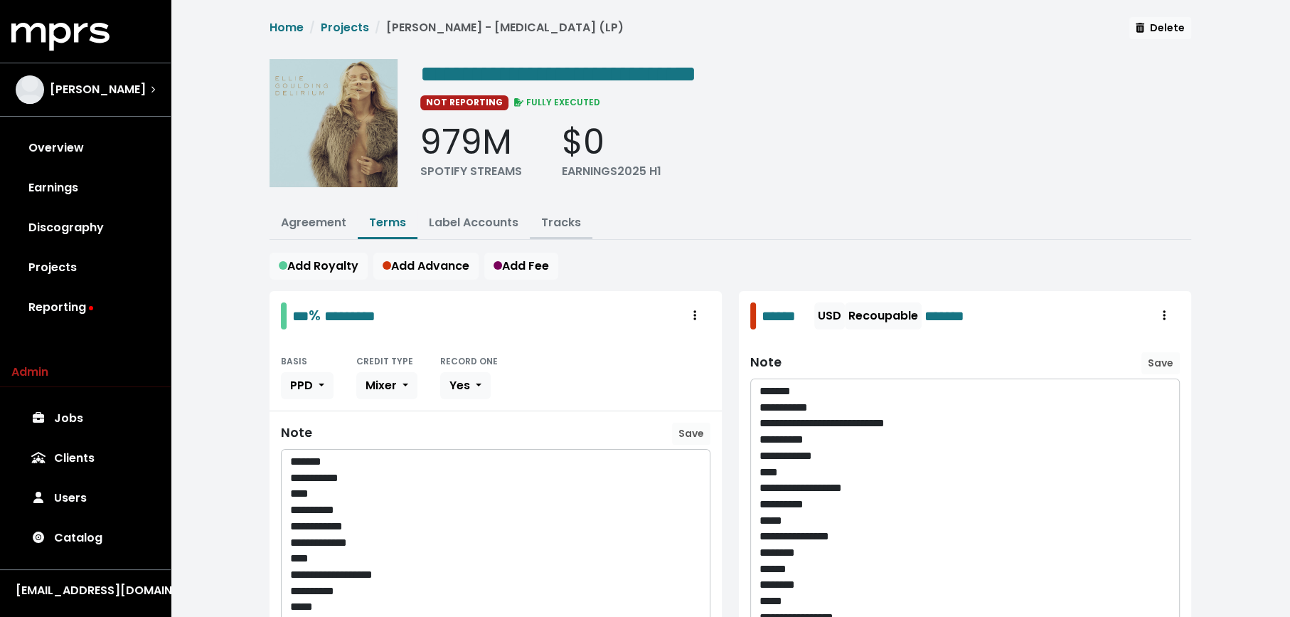
click at [553, 216] on link "Tracks" at bounding box center [561, 222] width 40 height 16
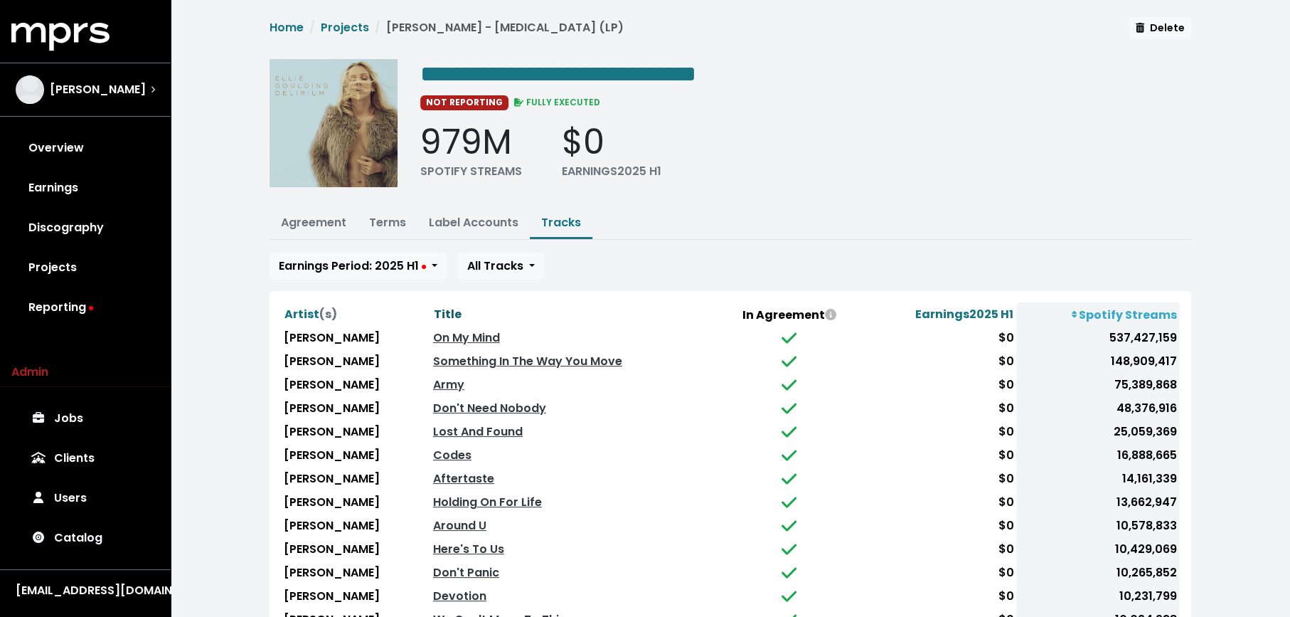
click at [434, 307] on span "Title" at bounding box center [448, 314] width 28 height 16
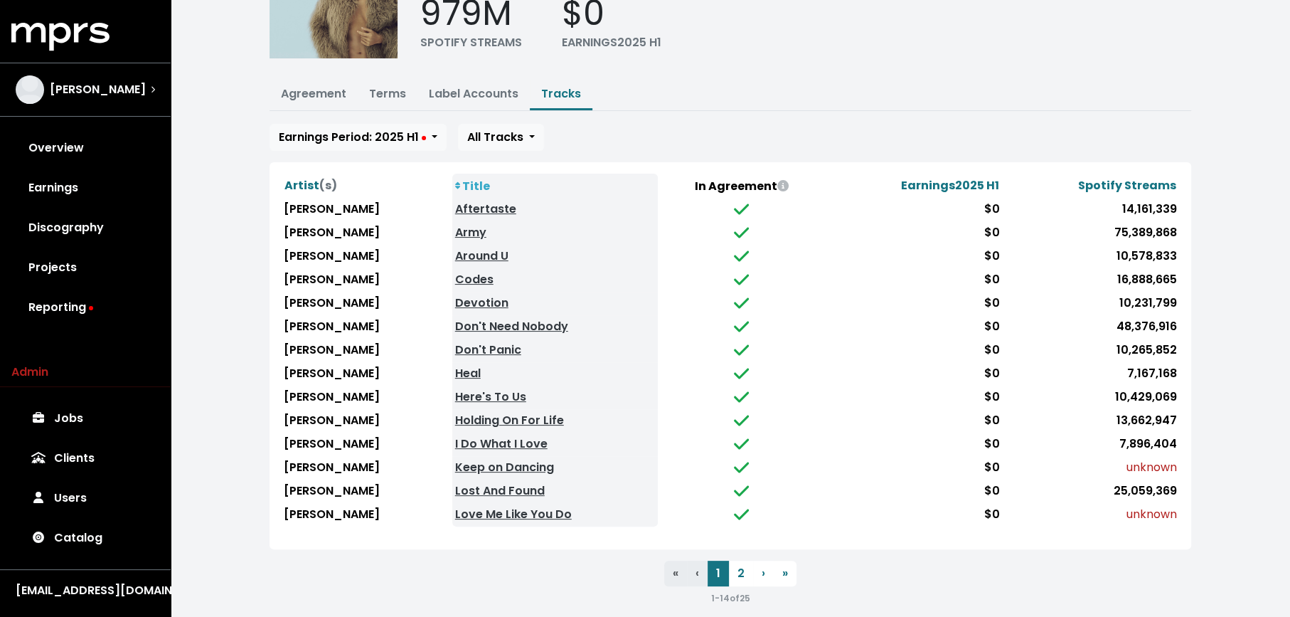
scroll to position [130, 0]
click at [740, 559] on button "2" at bounding box center [741, 572] width 24 height 26
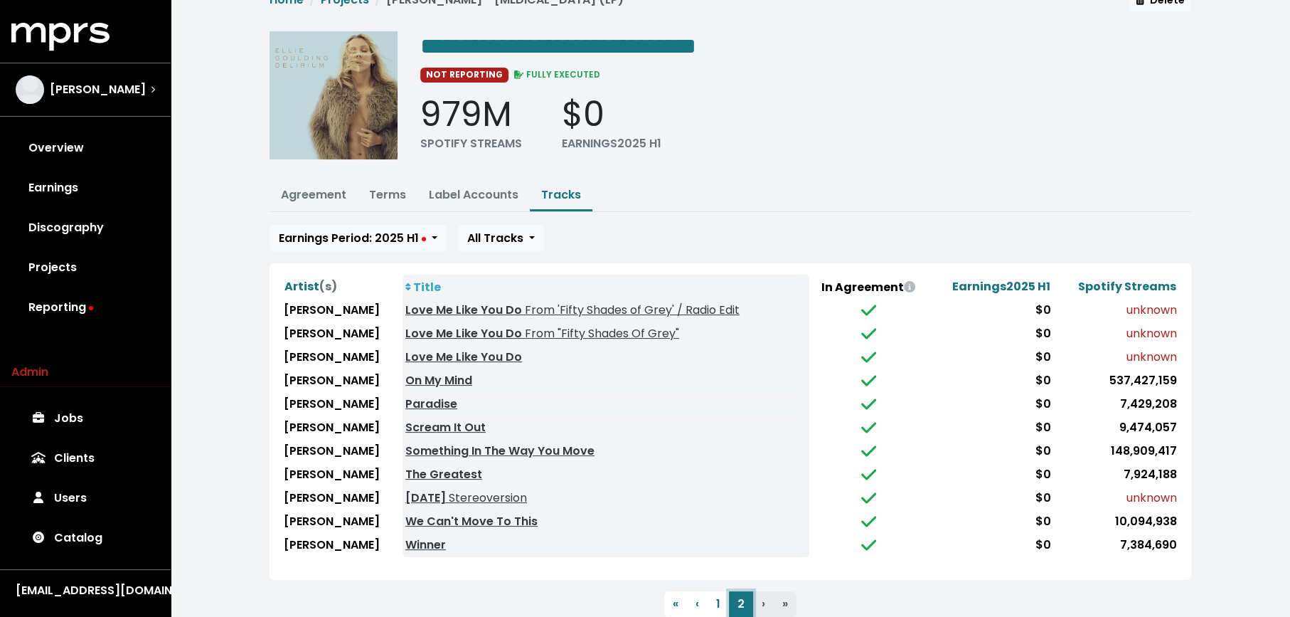
scroll to position [29, 0]
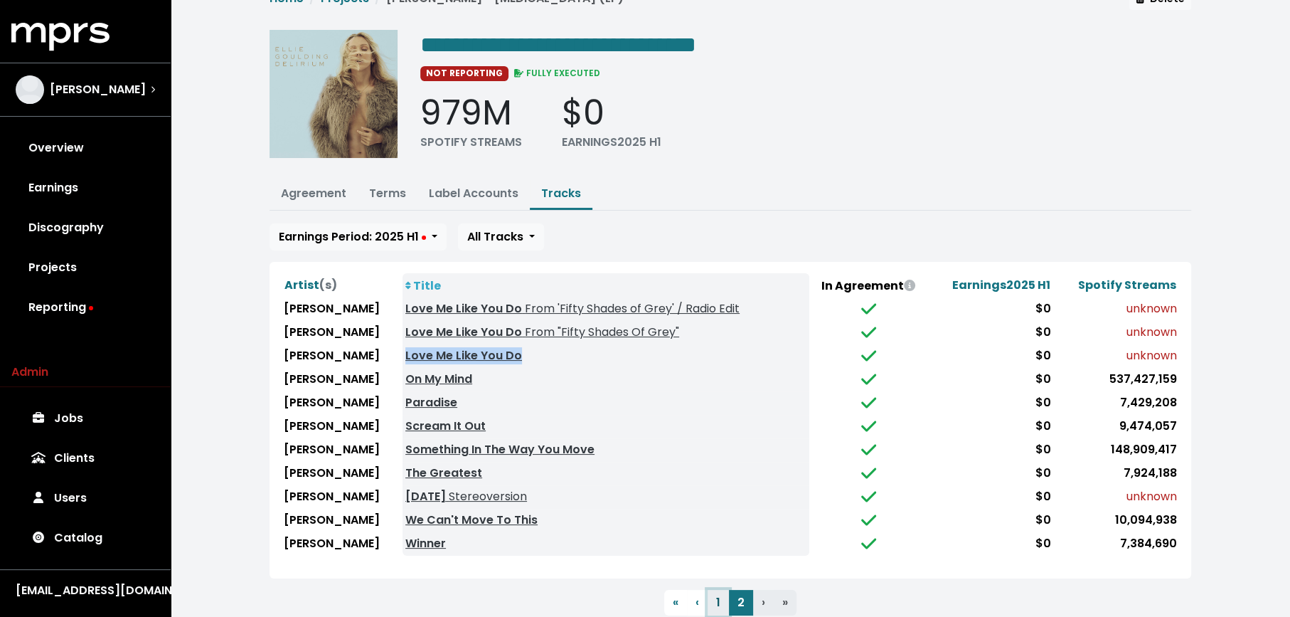
click at [727, 597] on button "1" at bounding box center [718, 603] width 21 height 26
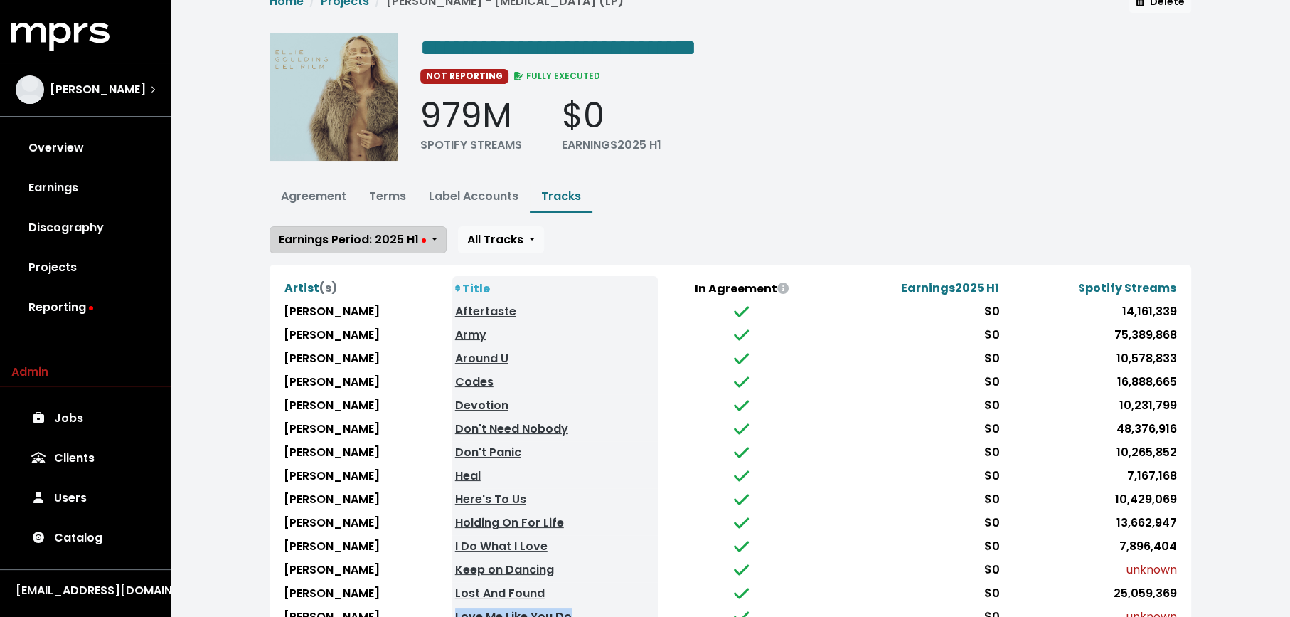
scroll to position [0, 0]
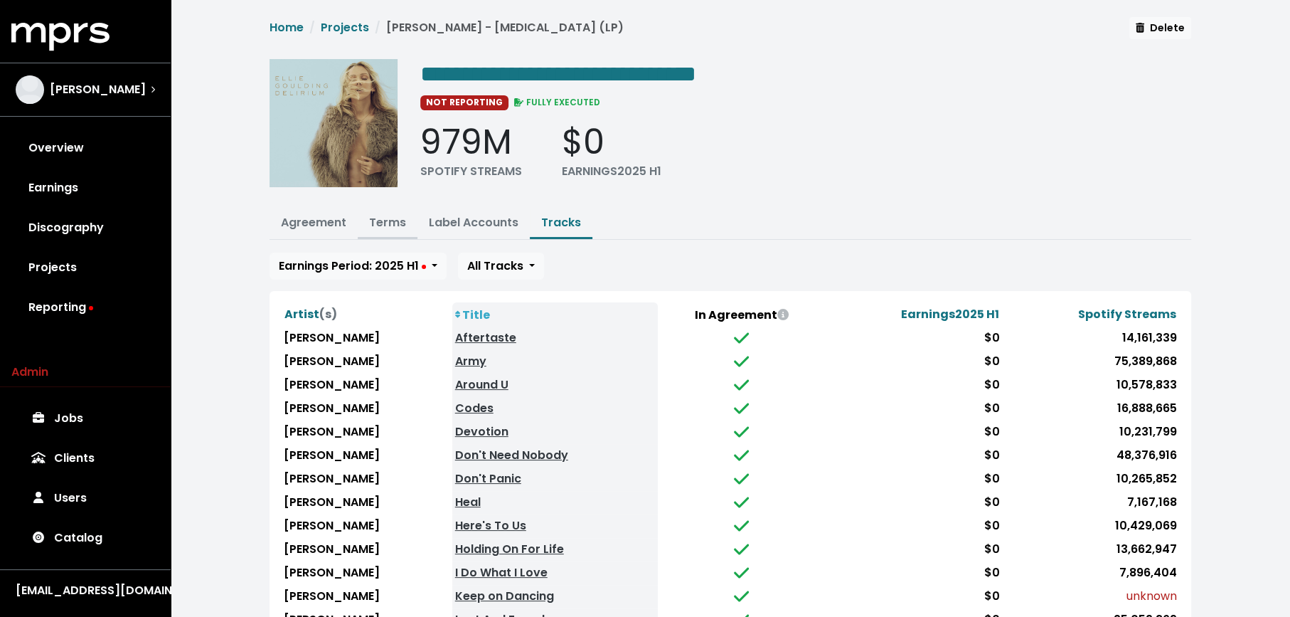
click at [379, 221] on link "Terms" at bounding box center [387, 222] width 37 height 16
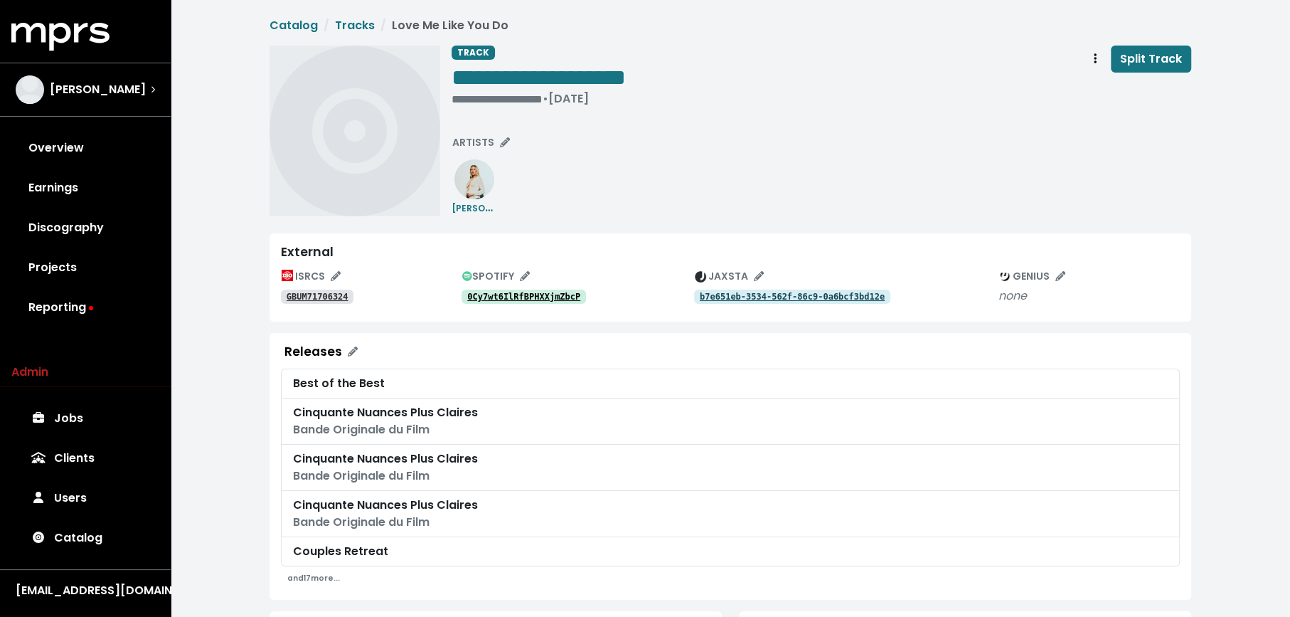
click at [543, 299] on tt "0Cy7wt6IlRfBPHXXjmZbcP" at bounding box center [523, 297] width 113 height 10
click at [496, 292] on tt "0Cy7wt6IlRfBPHXXjmZbcP" at bounding box center [523, 297] width 113 height 10
click at [321, 286] on div "ISRCS GBUM71706324" at bounding box center [371, 284] width 181 height 39
click at [319, 297] on tt "GBUM71706324" at bounding box center [318, 297] width 62 height 10
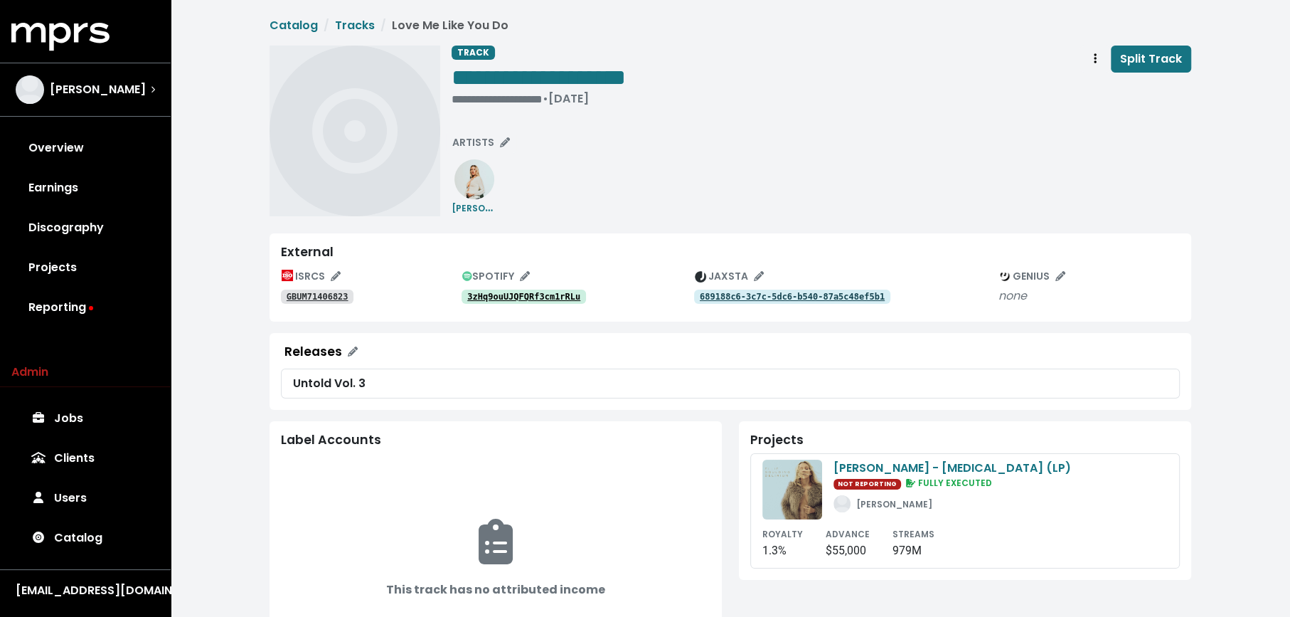
click at [560, 302] on link "3zHq9ouUJQFQRf3cm1rRLu" at bounding box center [524, 296] width 124 height 14
click at [314, 295] on tt "GBUM71406823" at bounding box center [318, 297] width 62 height 10
click at [565, 102] on div "**********" at bounding box center [539, 99] width 174 height 14
click at [452, 99] on span "• Aug 25th, 2017" at bounding box center [475, 98] width 46 height 16
paste span "Edit value"
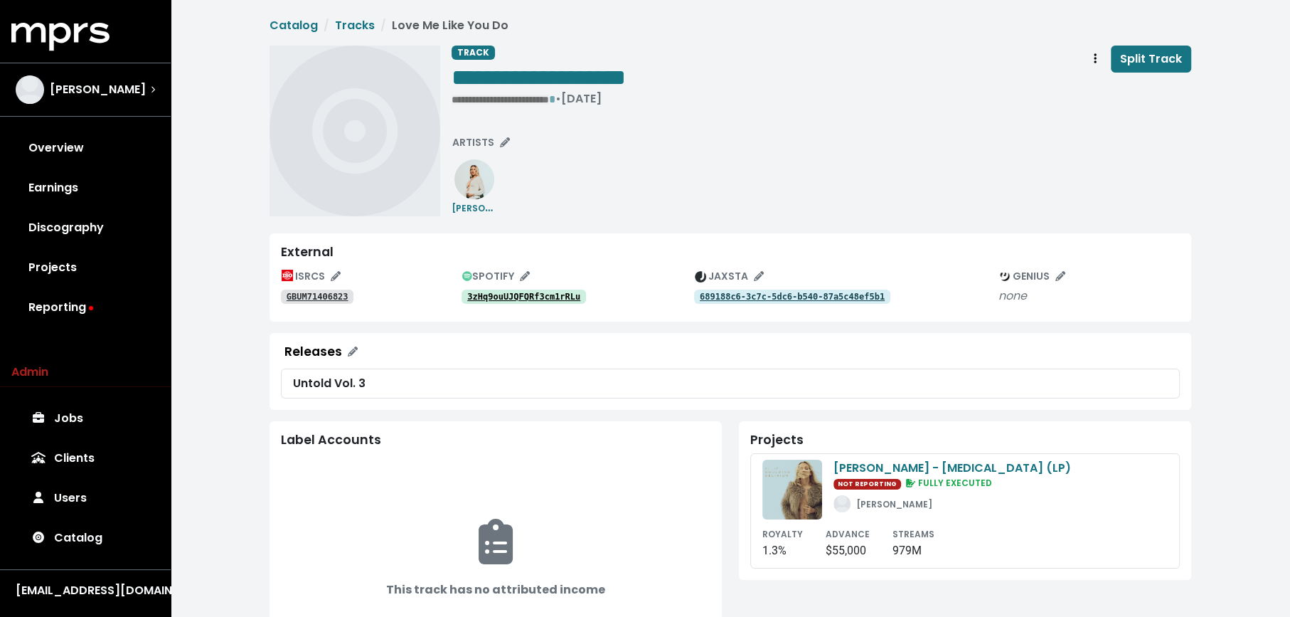
click at [607, 173] on div "**********" at bounding box center [822, 131] width 740 height 171
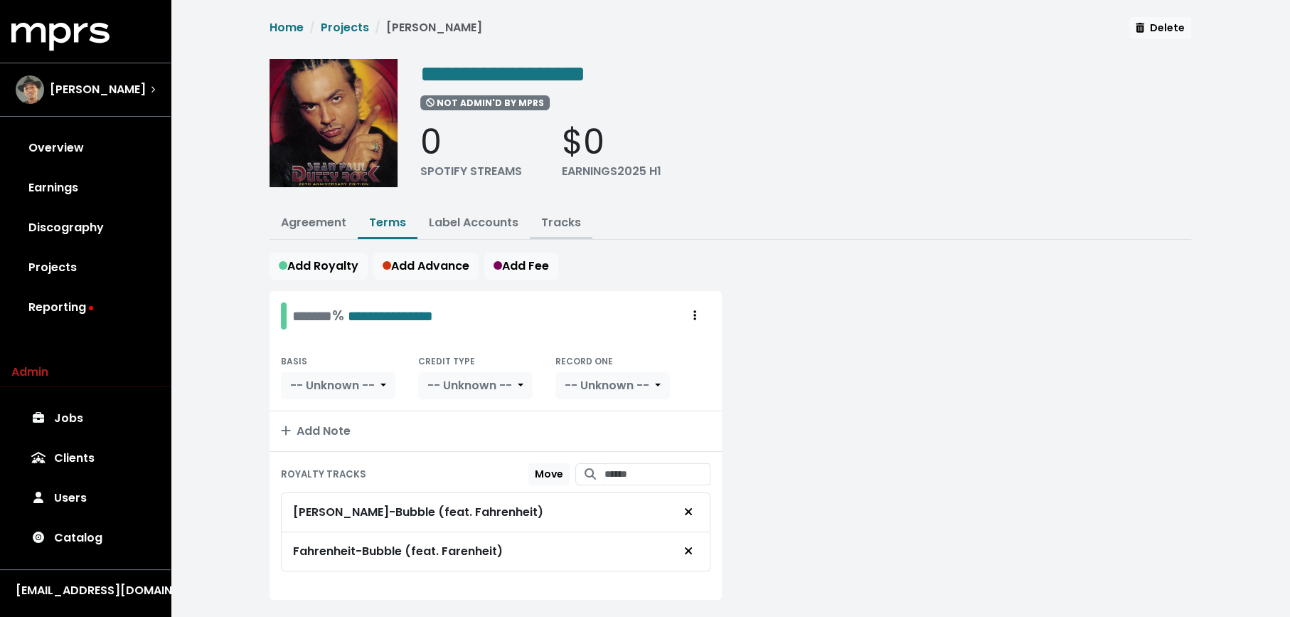
click at [567, 214] on link "Tracks" at bounding box center [561, 222] width 40 height 16
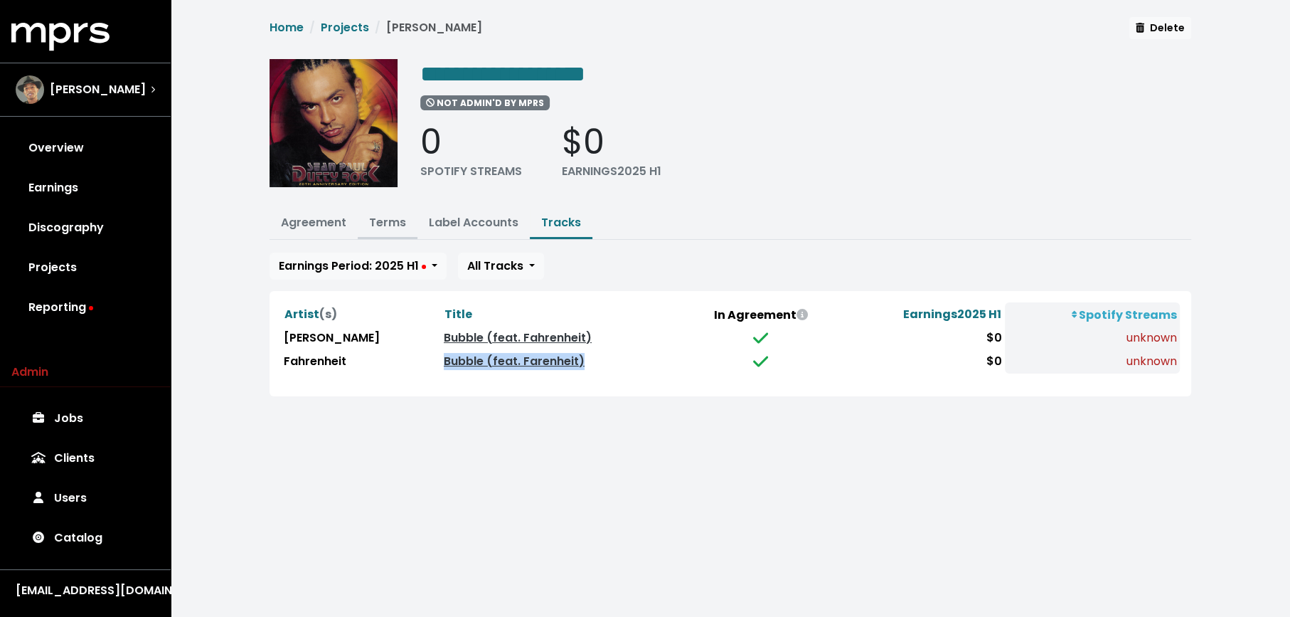
click at [395, 218] on link "Terms" at bounding box center [387, 222] width 37 height 16
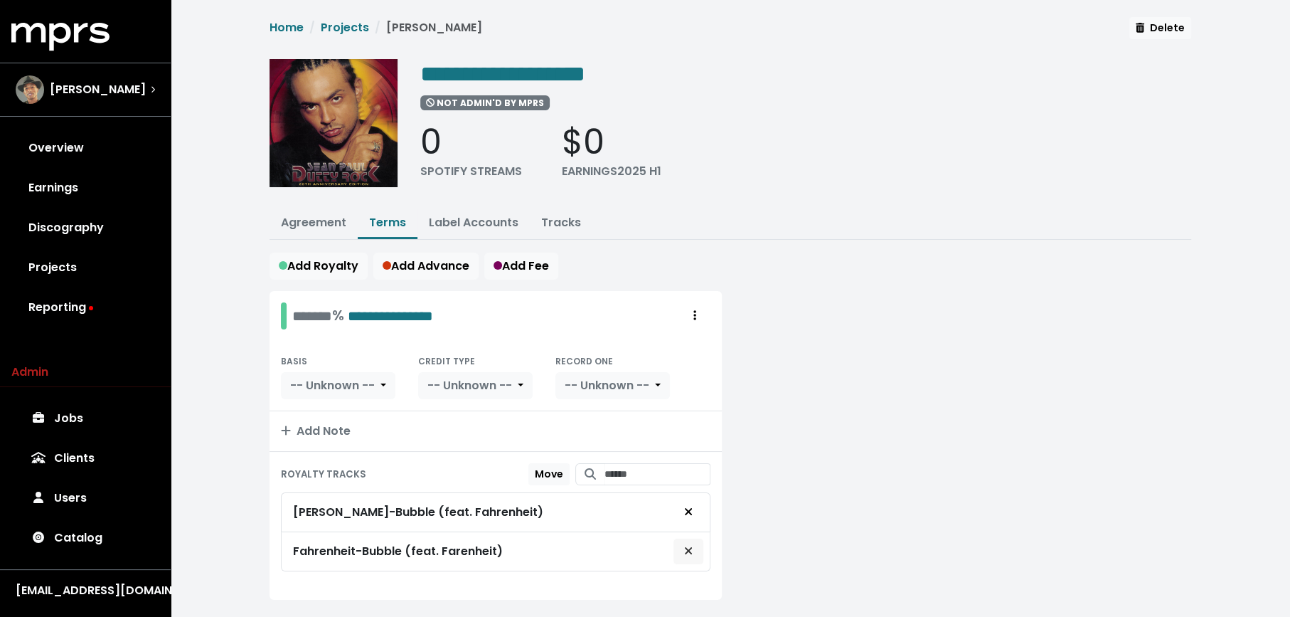
click at [693, 543] on span "Remove royalty target" at bounding box center [688, 551] width 13 height 17
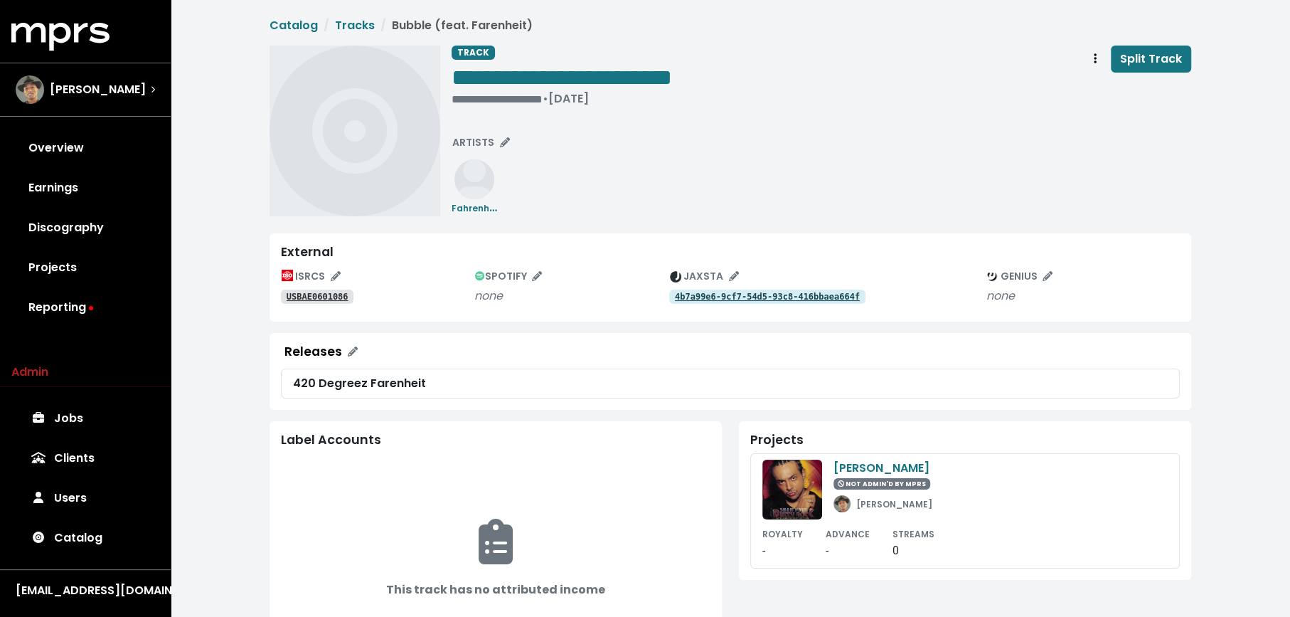
click at [326, 296] on tt "USBAE0601086" at bounding box center [318, 297] width 62 height 10
click at [705, 297] on tt "4b7a99e6-9cf7-54d5-93c8-416bbaea664f" at bounding box center [767, 297] width 185 height 10
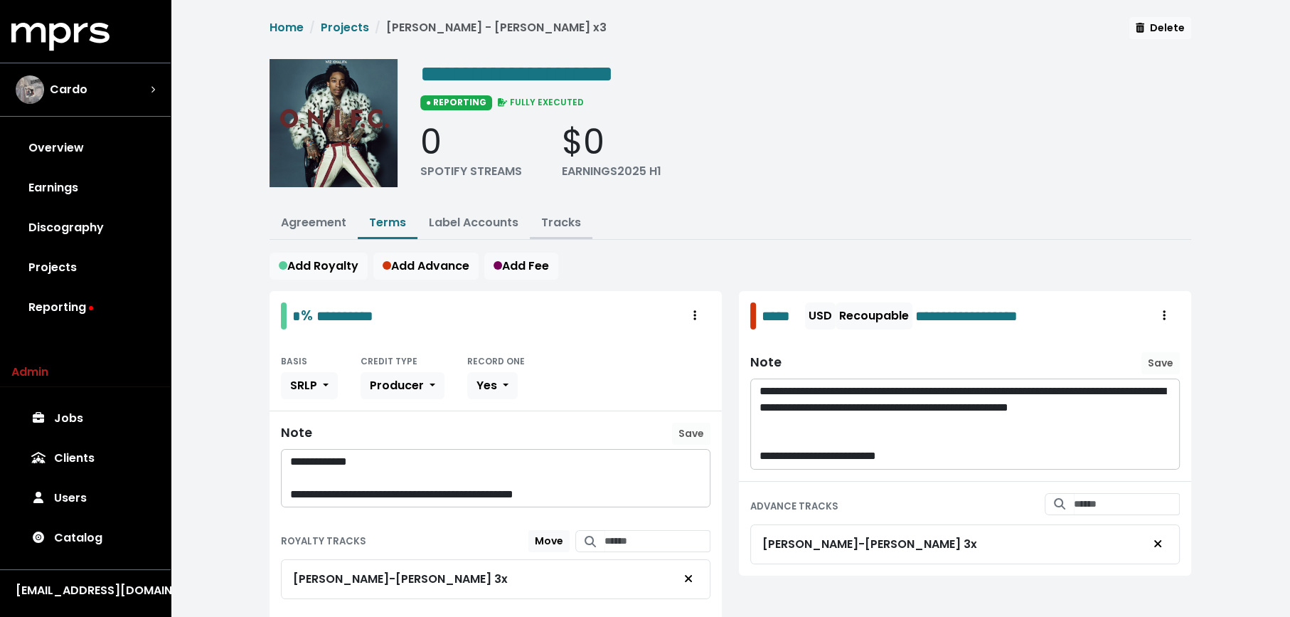
click at [561, 218] on link "Tracks" at bounding box center [561, 222] width 40 height 16
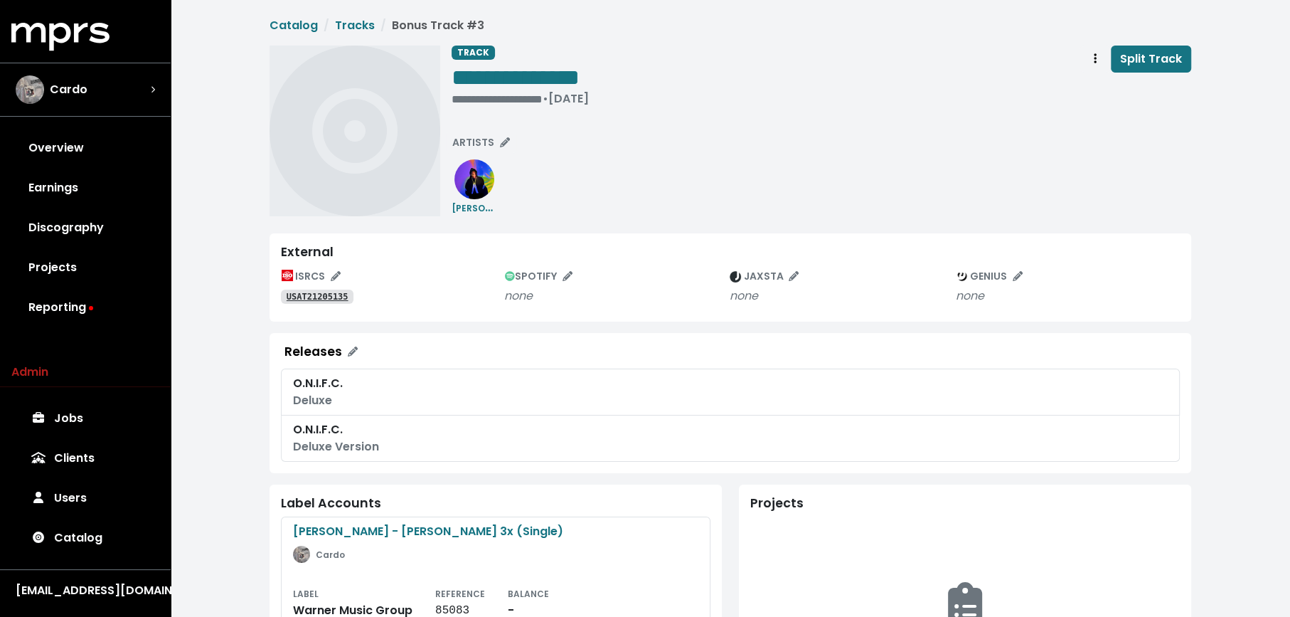
click at [317, 297] on tt "USAT21205135" at bounding box center [318, 297] width 62 height 10
click at [314, 295] on tt "USAT21205135" at bounding box center [318, 297] width 62 height 10
click at [665, 68] on div "**********" at bounding box center [822, 79] width 740 height 66
click at [545, 94] on div "TRACK ******* • Dec 4th, 2012 Split Track" at bounding box center [822, 79] width 740 height 66
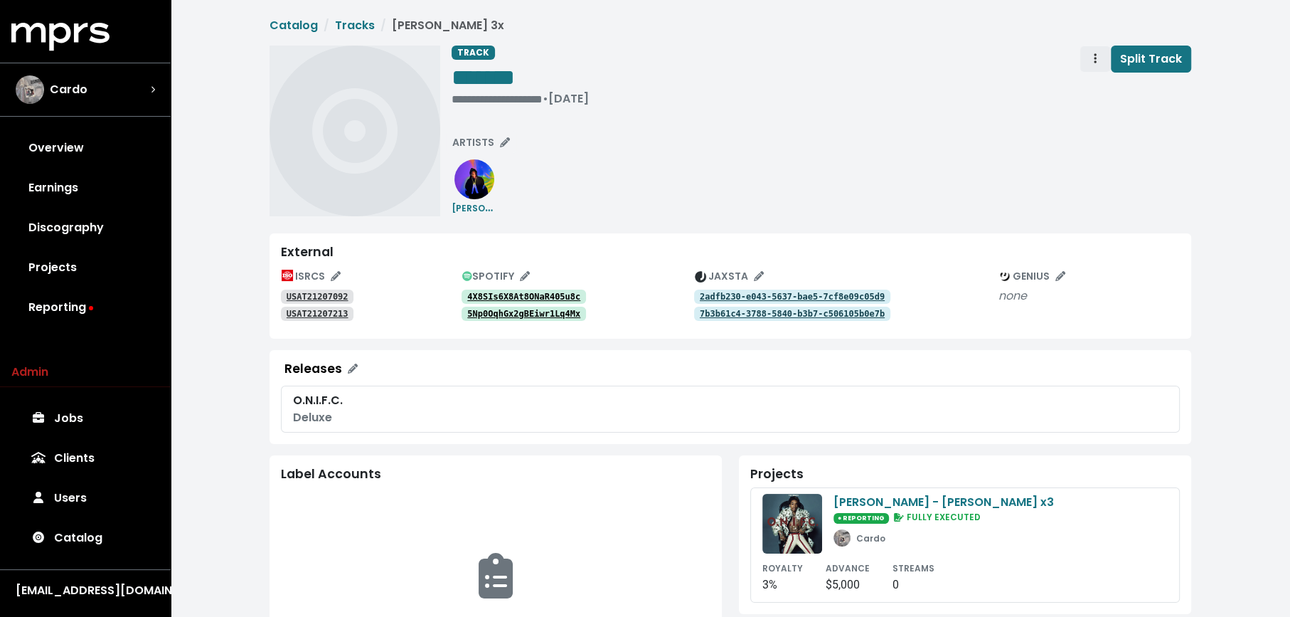
click at [1089, 64] on button "Track actions" at bounding box center [1094, 59] width 31 height 27
click at [1097, 87] on link "Merge" at bounding box center [1136, 90] width 112 height 23
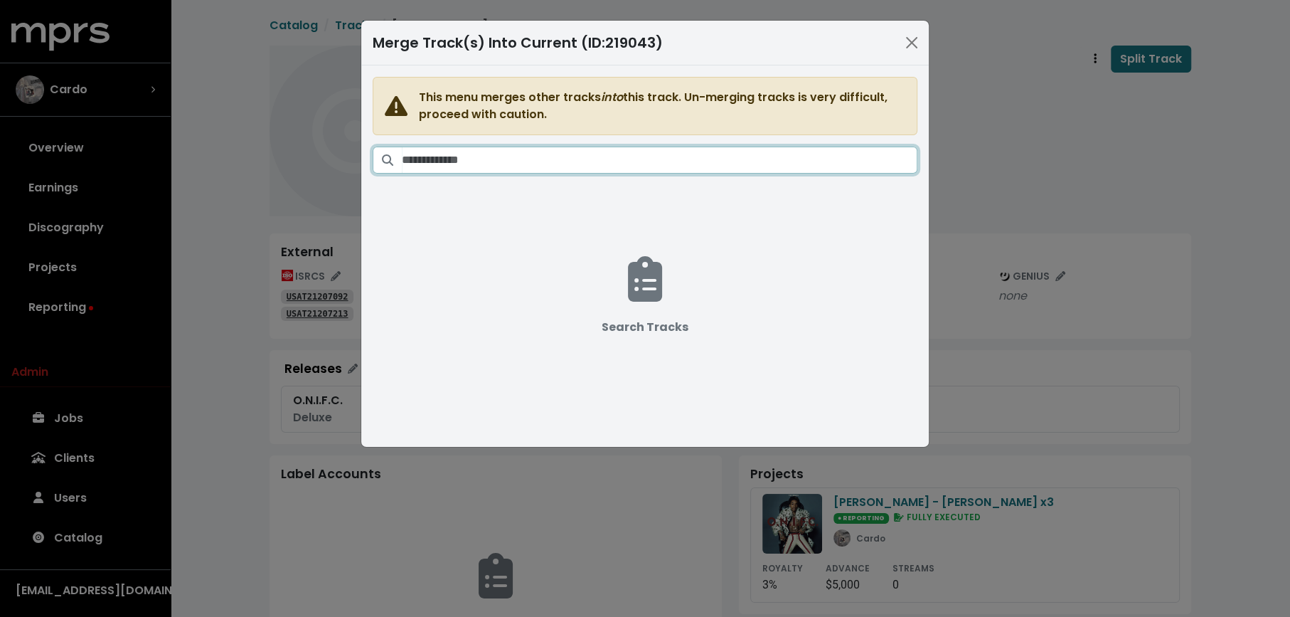
click at [666, 159] on input "Search tracks" at bounding box center [660, 159] width 516 height 27
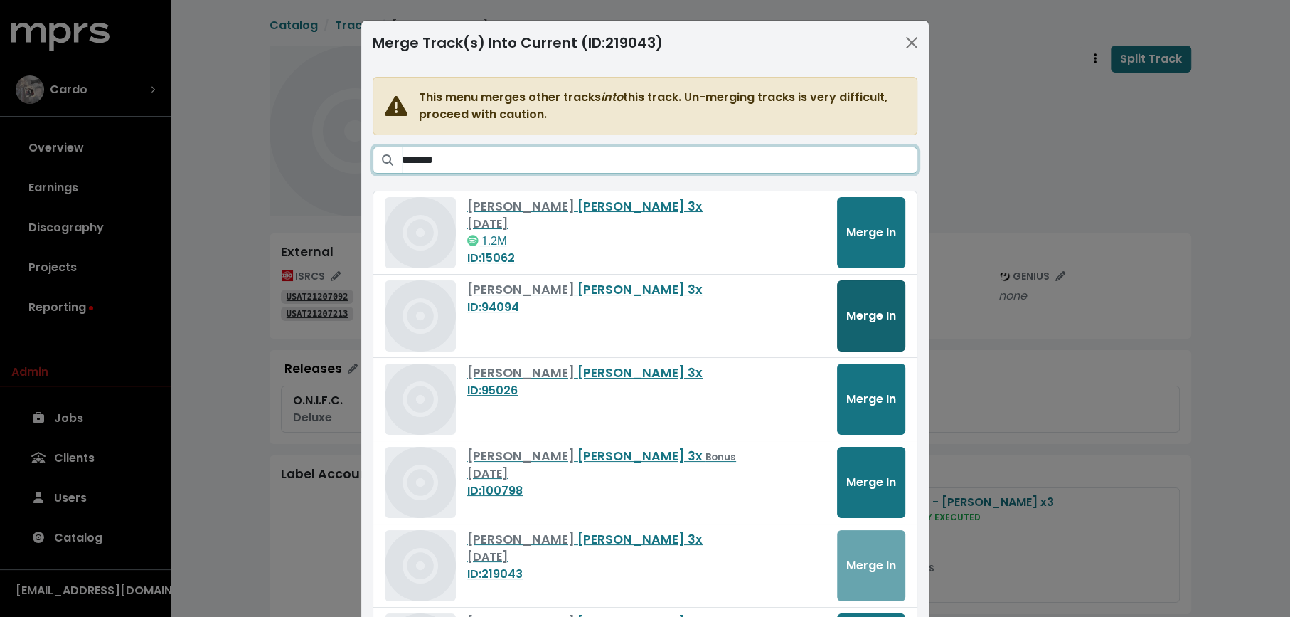
type input "*******"
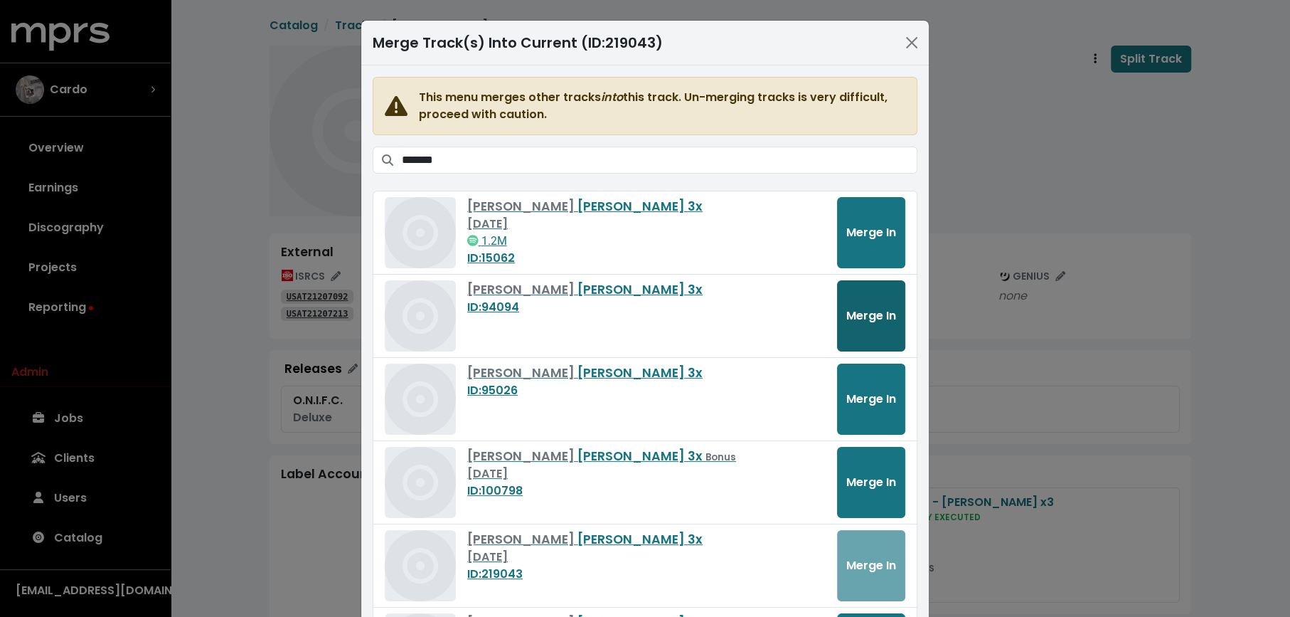
click at [876, 316] on span "Merge In" at bounding box center [871, 315] width 50 height 16
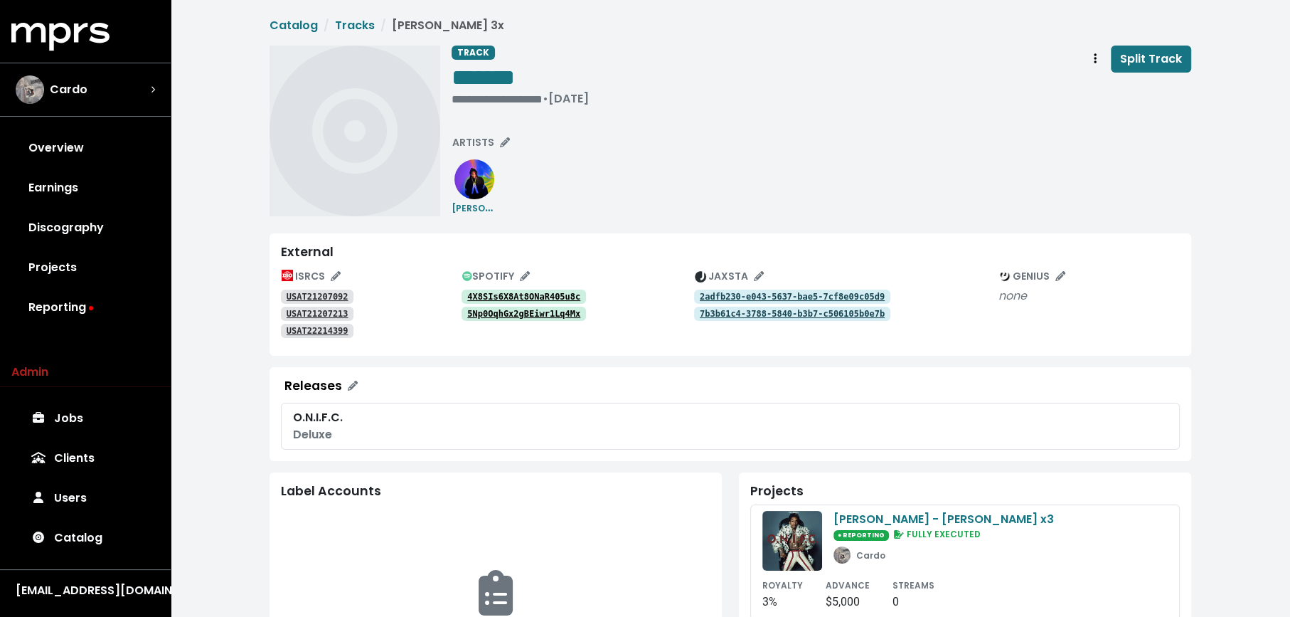
click at [1078, 63] on div "**********" at bounding box center [822, 79] width 740 height 66
click at [1090, 63] on span "Track actions" at bounding box center [1095, 58] width 13 height 17
click at [1090, 83] on link "Merge" at bounding box center [1136, 90] width 112 height 23
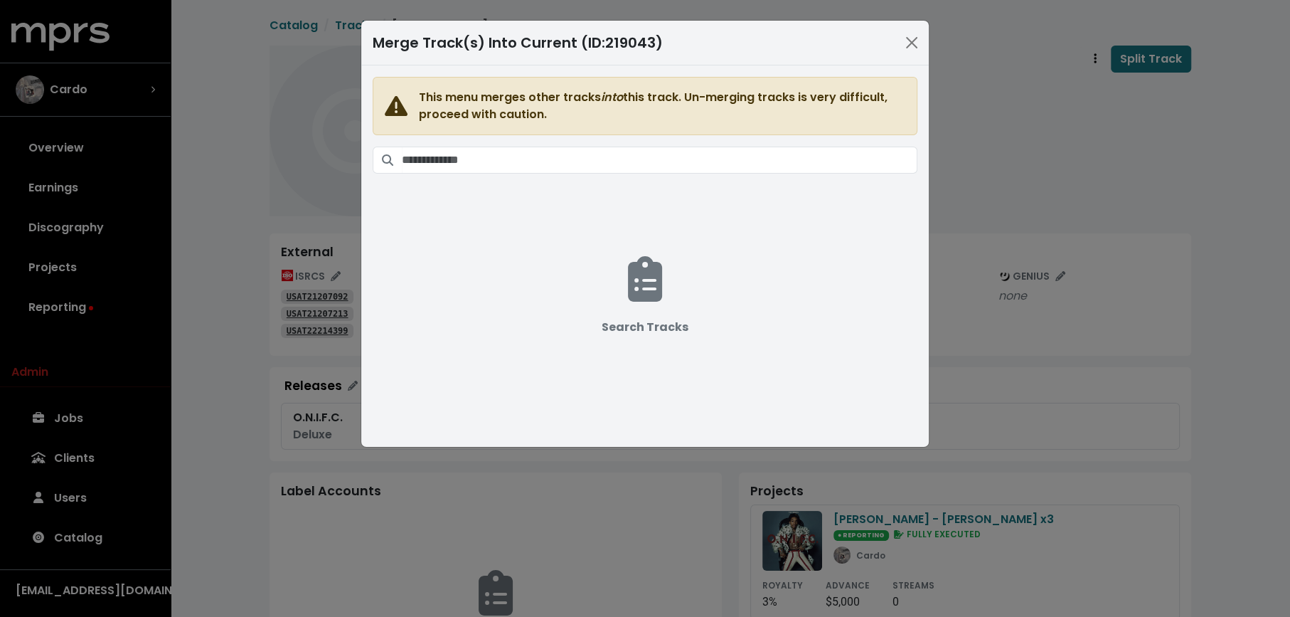
click at [727, 138] on span "This menu merges other tracks into this track. Un-merging tracks is very diffic…" at bounding box center [645, 247] width 545 height 341
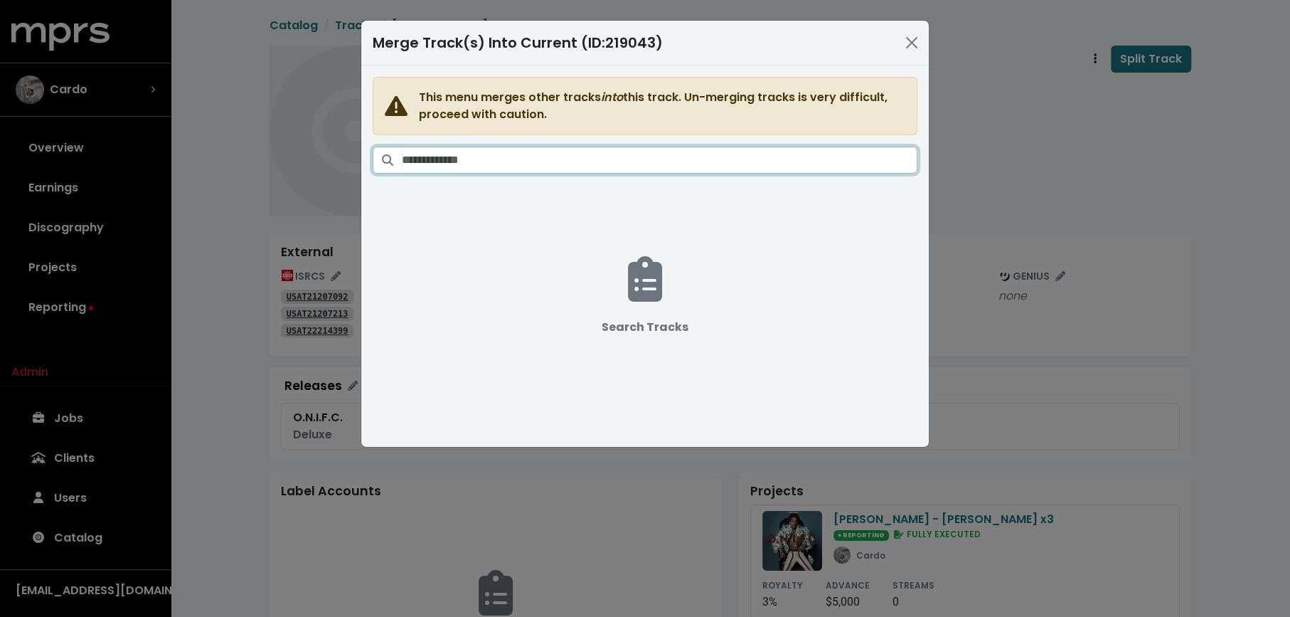
click at [727, 147] on input "Search tracks" at bounding box center [660, 159] width 516 height 27
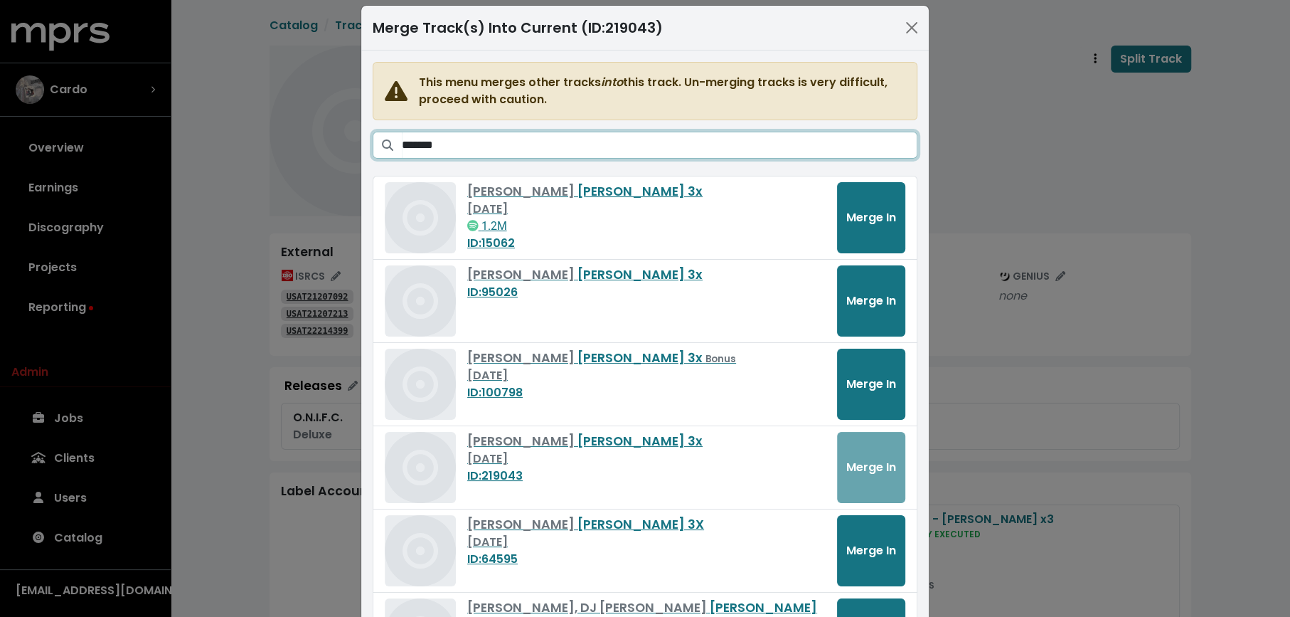
scroll to position [118, 0]
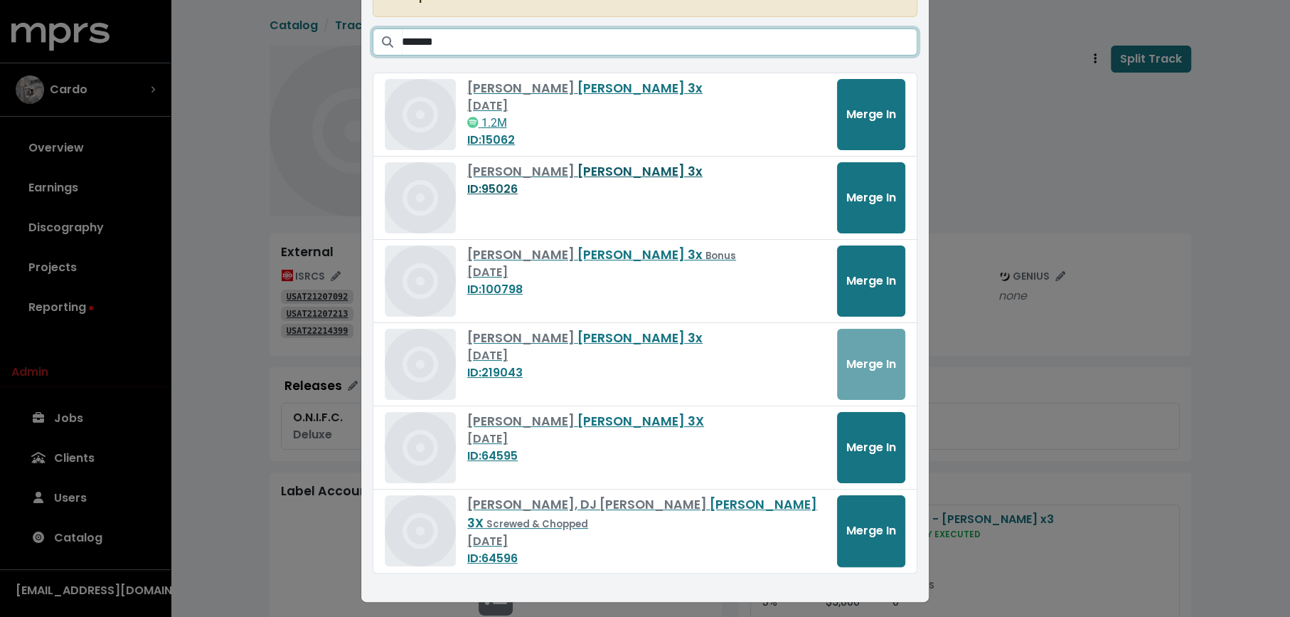
type input "*******"
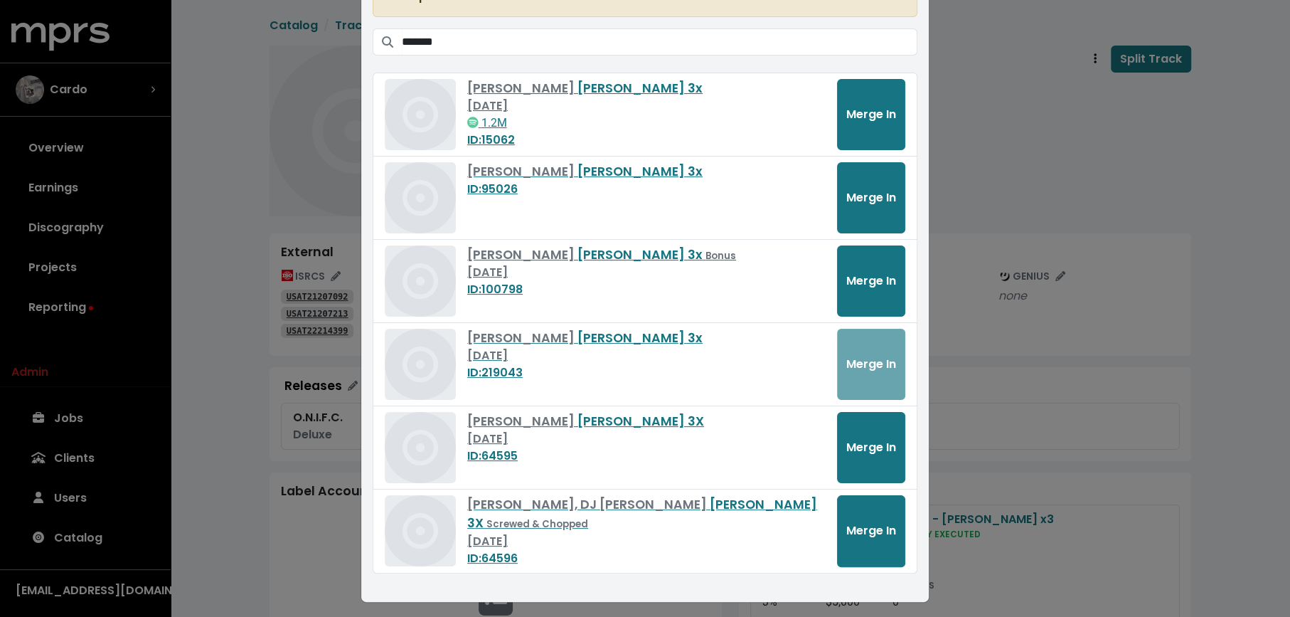
click at [280, 439] on div "Merge Track(s) Into Current (ID: 219043 ) This menu merges other tracks into th…" at bounding box center [645, 308] width 1290 height 617
click at [266, 230] on div "Merge Track(s) Into Current (ID: 219043 ) This menu merges other tracks into th…" at bounding box center [645, 308] width 1290 height 617
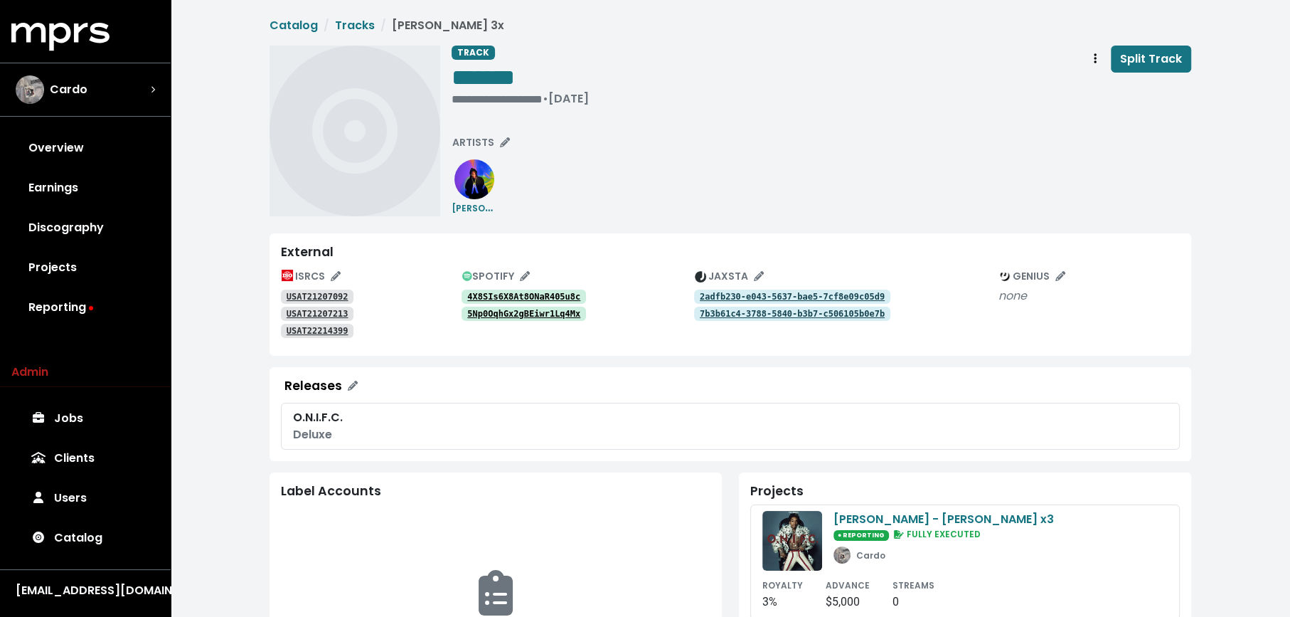
click at [513, 290] on link "4X8SIs6X8At8ONaR405u8c" at bounding box center [524, 296] width 124 height 14
click at [1087, 58] on button "Track actions" at bounding box center [1094, 59] width 31 height 27
click at [1099, 86] on link "Merge" at bounding box center [1136, 90] width 112 height 23
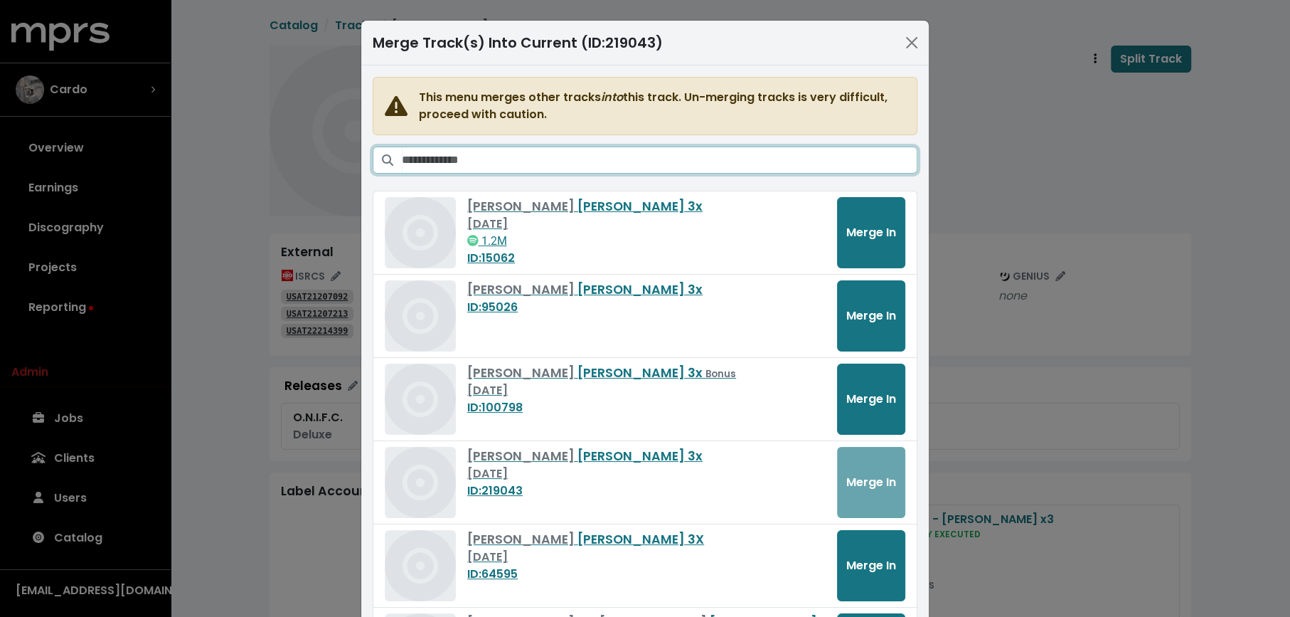
click at [774, 159] on input "Search tracks" at bounding box center [660, 159] width 516 height 27
type input "*******"
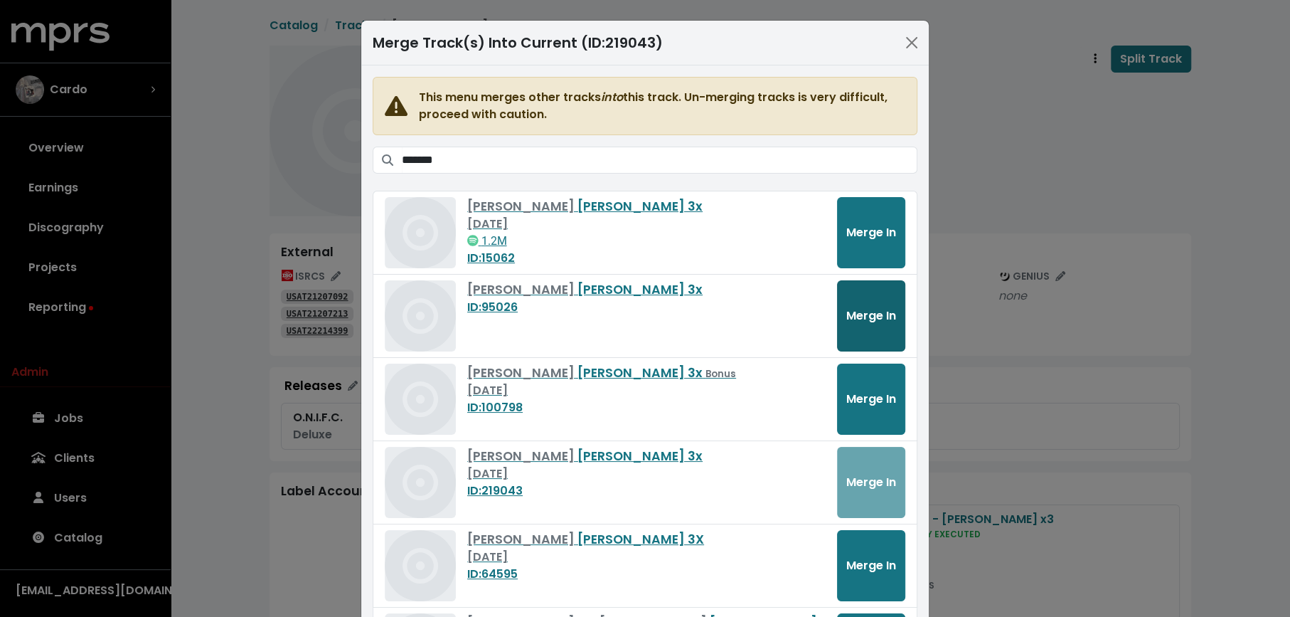
click at [865, 312] on span "Merge In" at bounding box center [871, 315] width 50 height 16
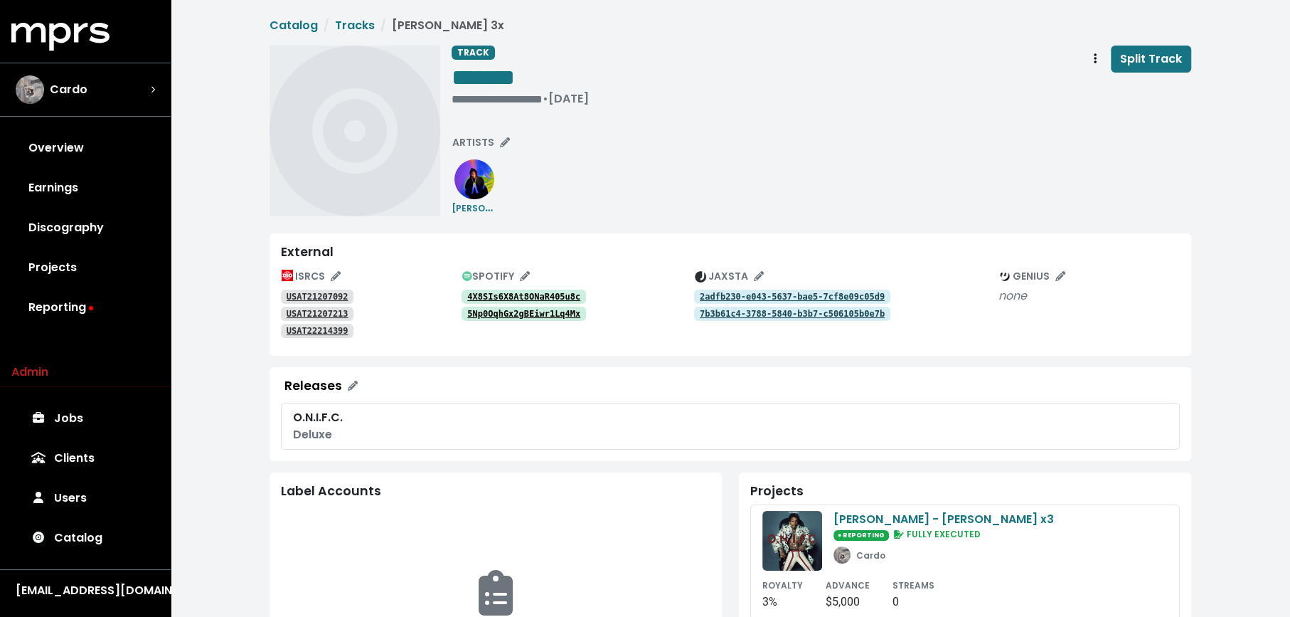
click at [563, 288] on div "4X8SIs6X8At8ONaR405u8c" at bounding box center [578, 295] width 233 height 17
click at [560, 293] on tt "4X8SIs6X8At8ONaR405u8c" at bounding box center [523, 297] width 113 height 10
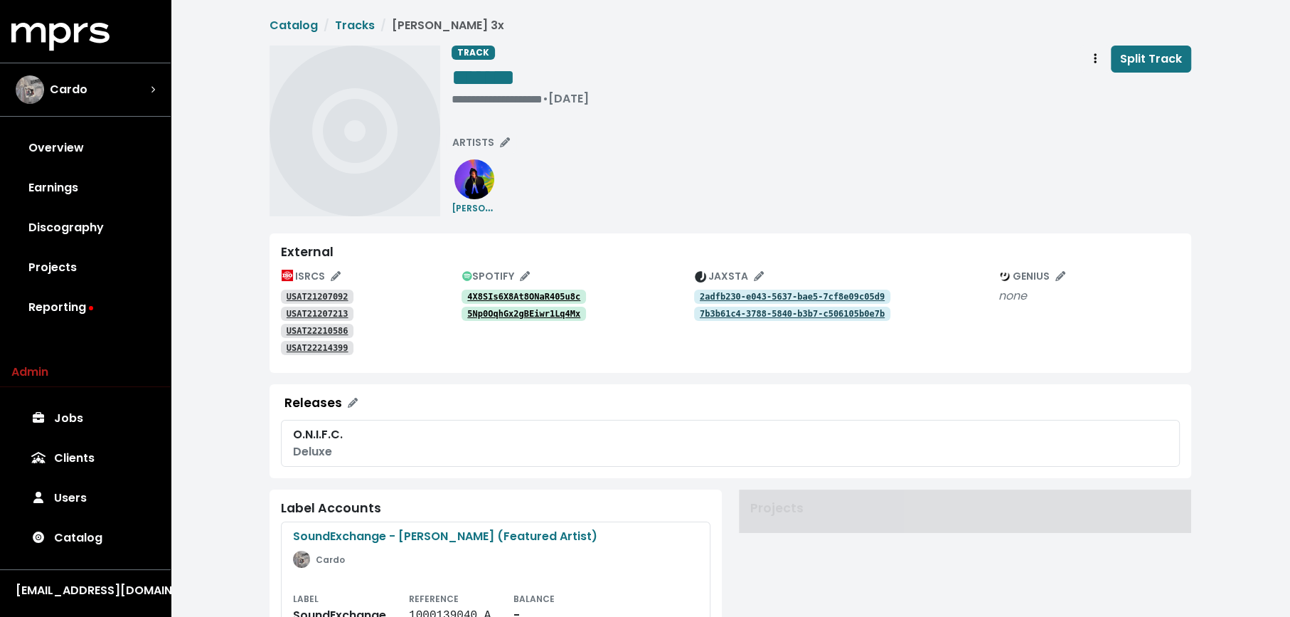
click at [1097, 58] on icon "Track actions" at bounding box center [1095, 58] width 3 height 10
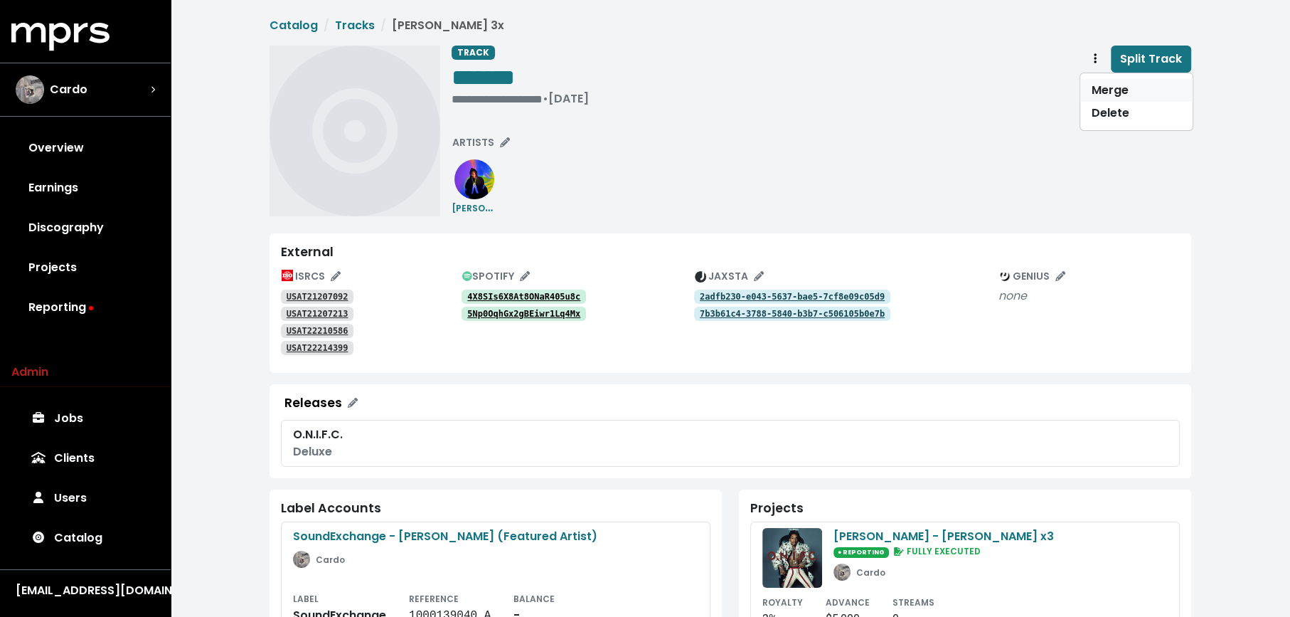
click at [1103, 97] on link "Merge" at bounding box center [1136, 90] width 112 height 23
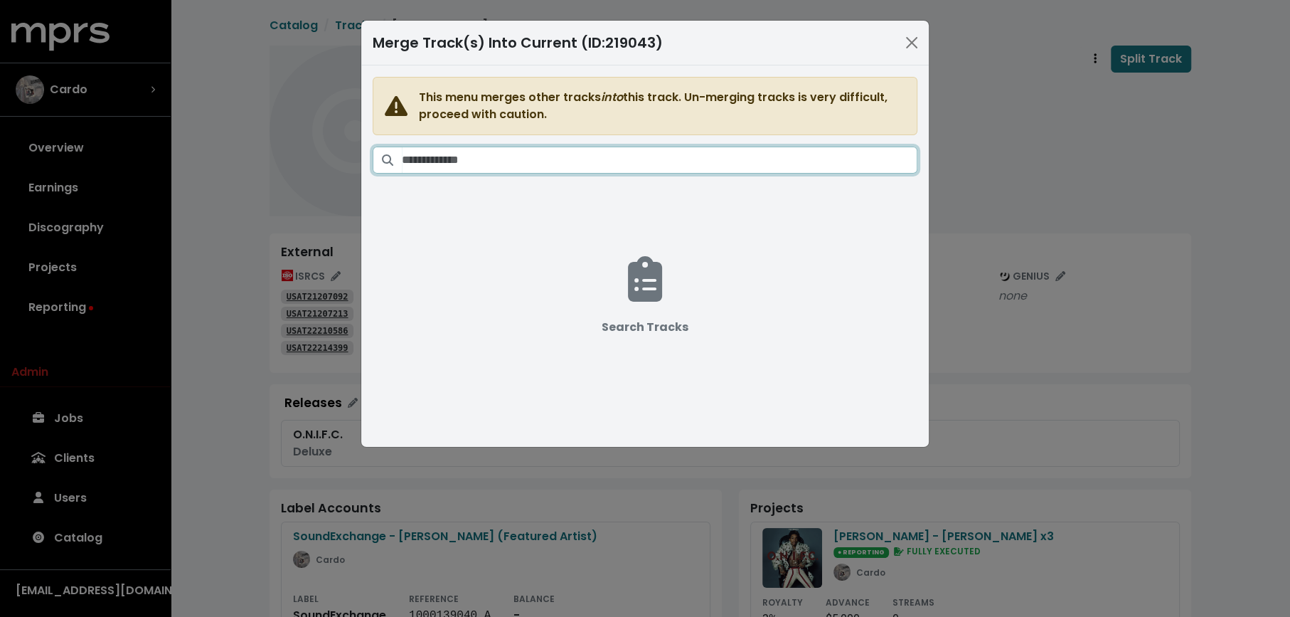
click at [667, 164] on input "Search tracks" at bounding box center [660, 159] width 516 height 27
paste input "*******"
type input "*******"
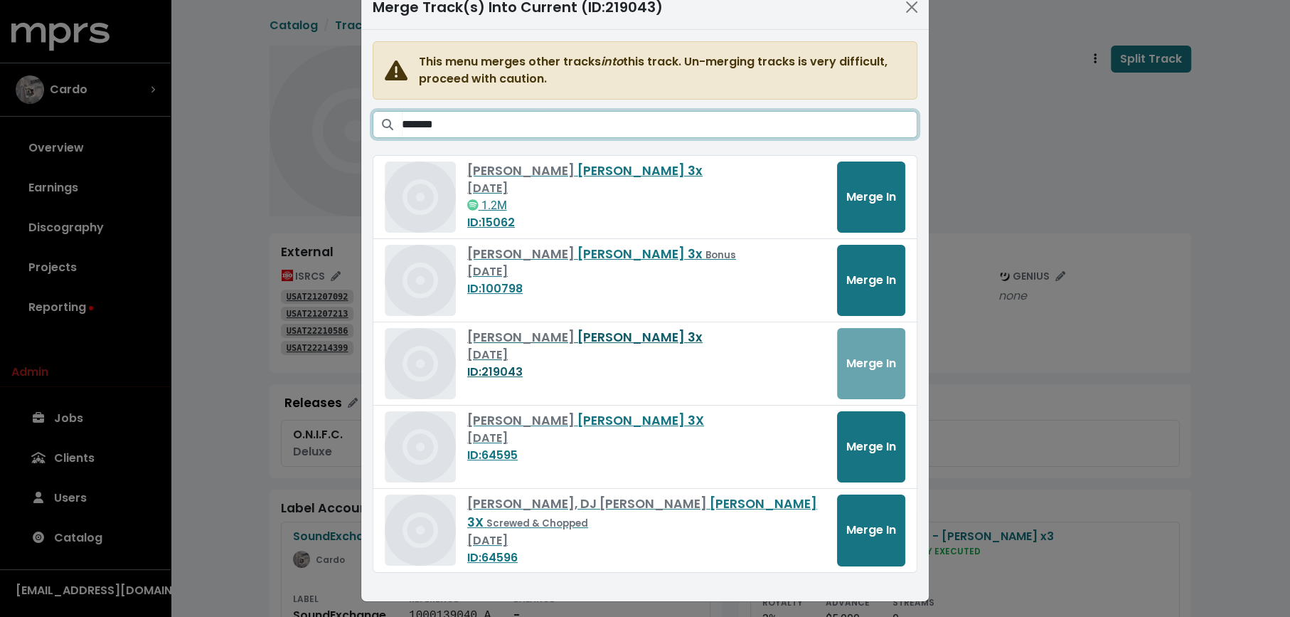
scroll to position [36, 0]
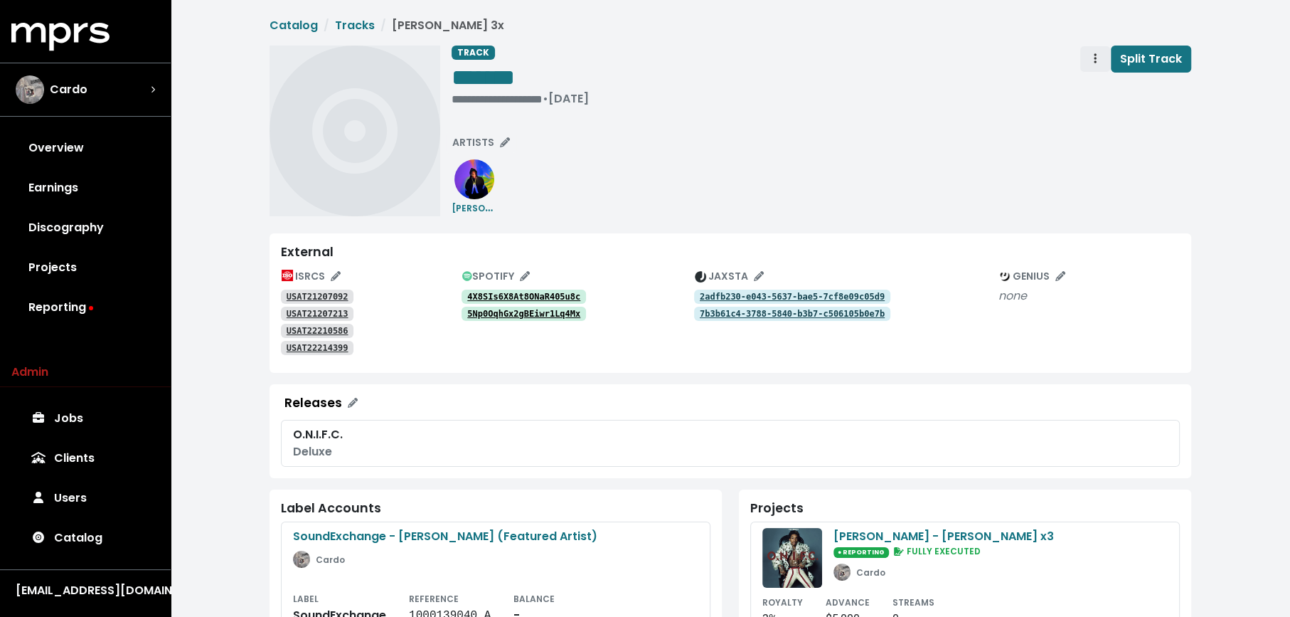
click at [1102, 55] on span "Track actions" at bounding box center [1095, 58] width 13 height 17
click at [1102, 87] on link "Merge" at bounding box center [1136, 90] width 112 height 23
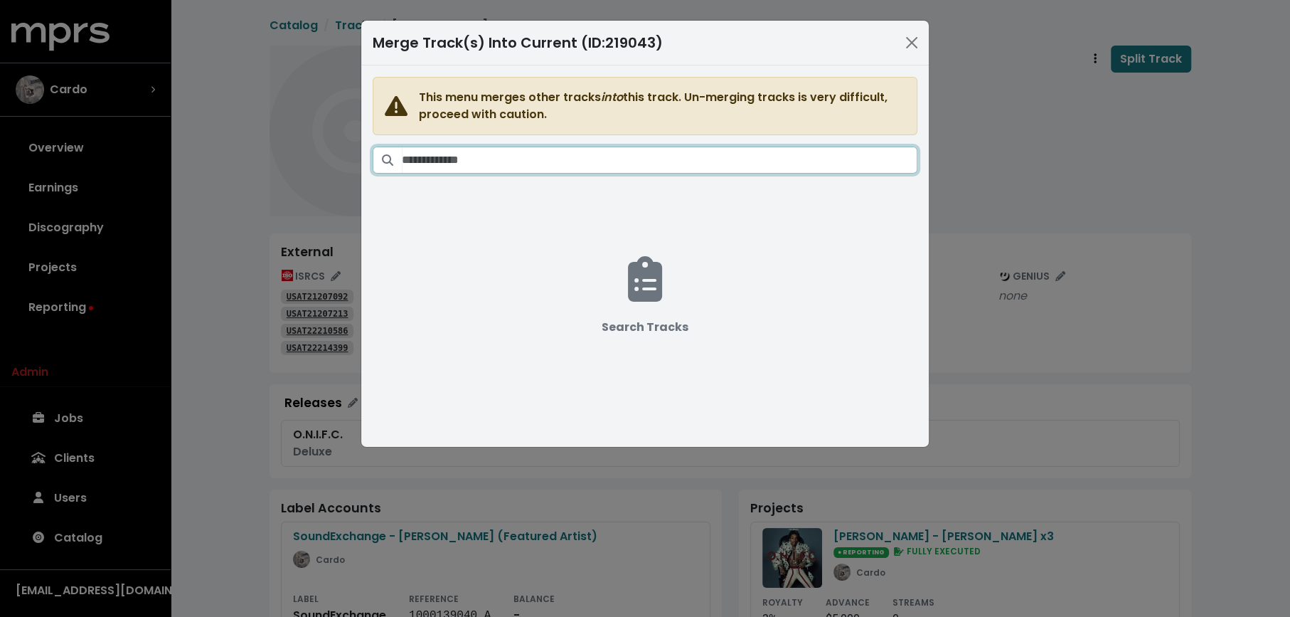
click at [602, 146] on input "Search tracks" at bounding box center [660, 159] width 516 height 27
paste input "*******"
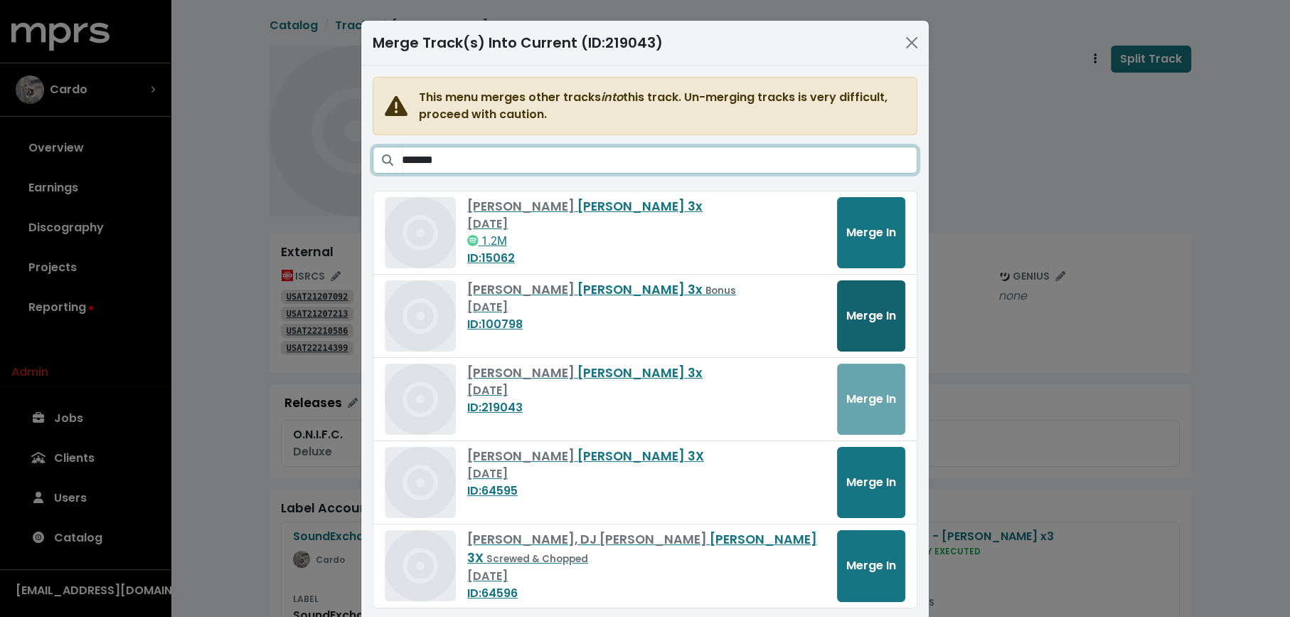
type input "*******"
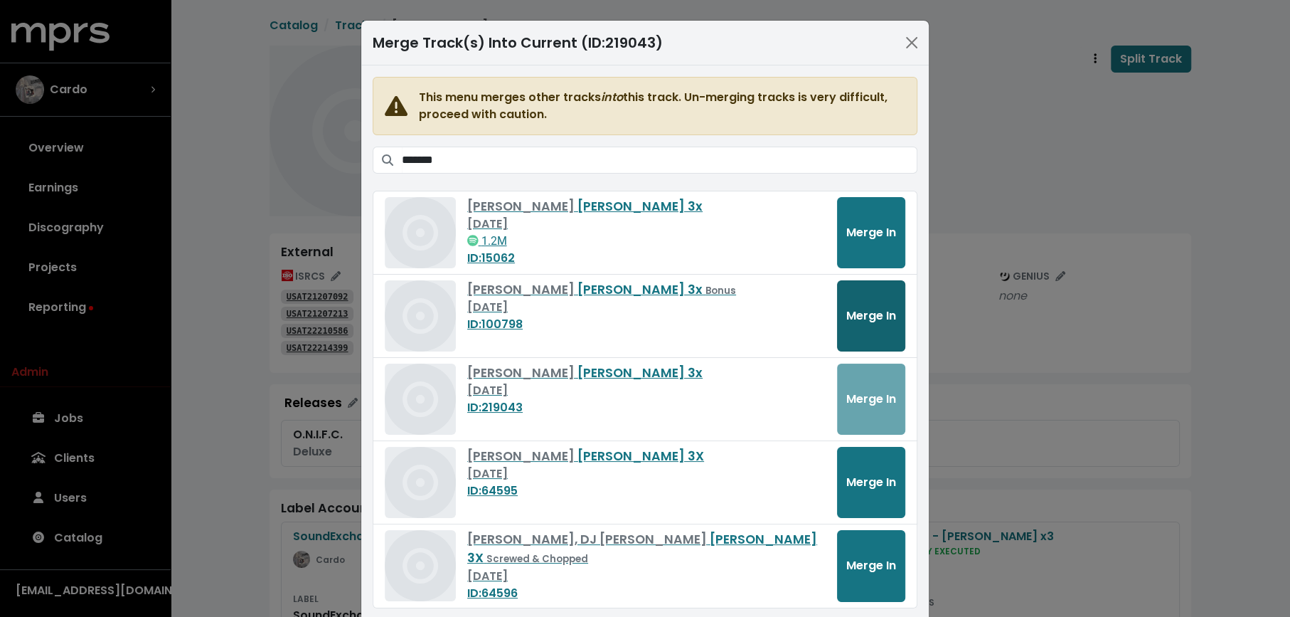
click at [860, 311] on span "Merge In" at bounding box center [871, 315] width 50 height 16
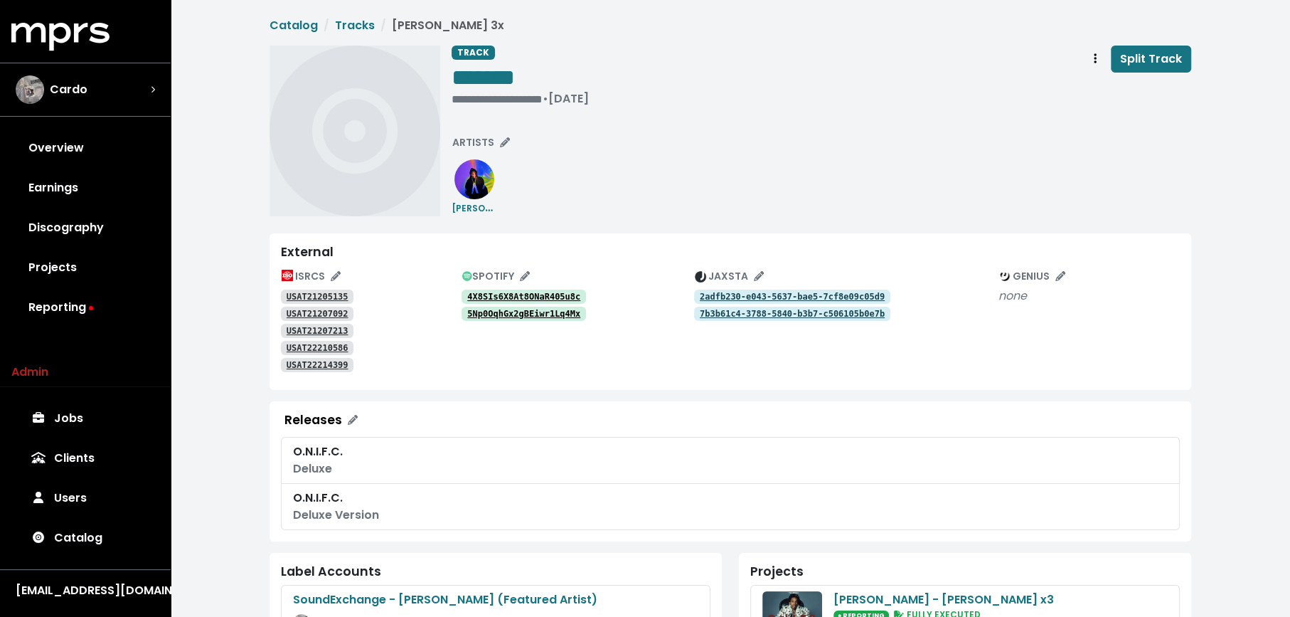
click at [561, 311] on tt "5Np0OqhGx2gBEiwr1Lq4Mx" at bounding box center [523, 314] width 113 height 10
click at [1099, 58] on span "Track actions" at bounding box center [1095, 58] width 13 height 17
click at [1099, 86] on link "Merge" at bounding box center [1136, 90] width 112 height 23
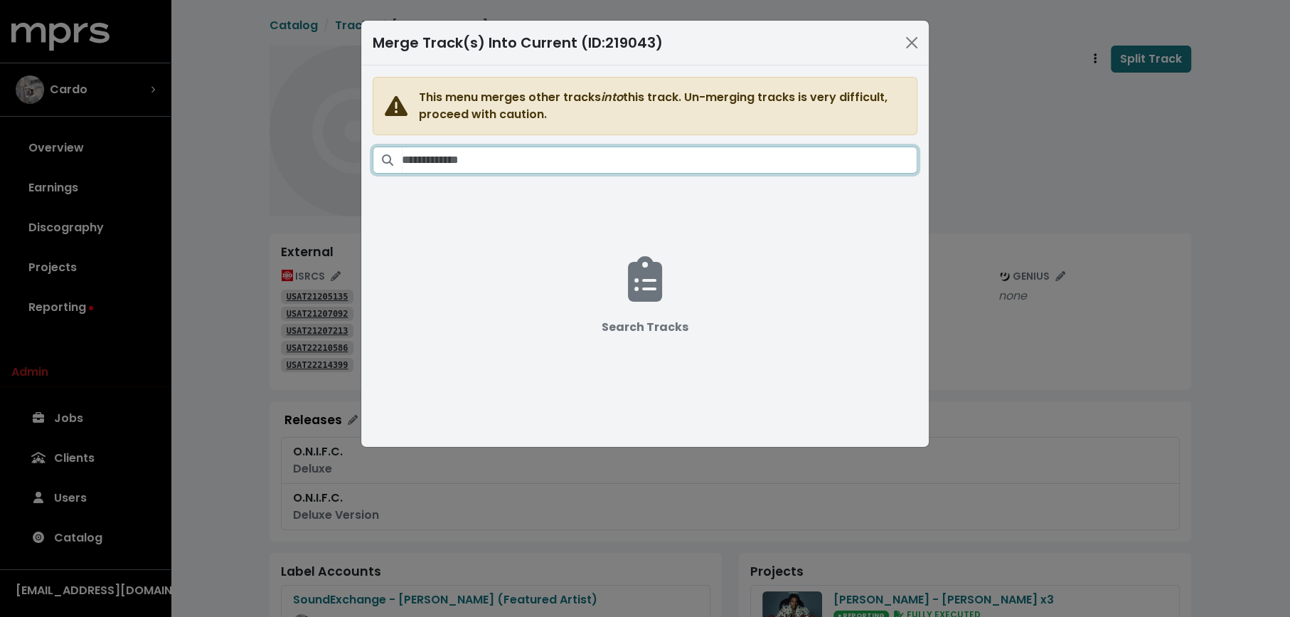
click at [575, 164] on input "Search tracks" at bounding box center [660, 159] width 516 height 27
paste input "*******"
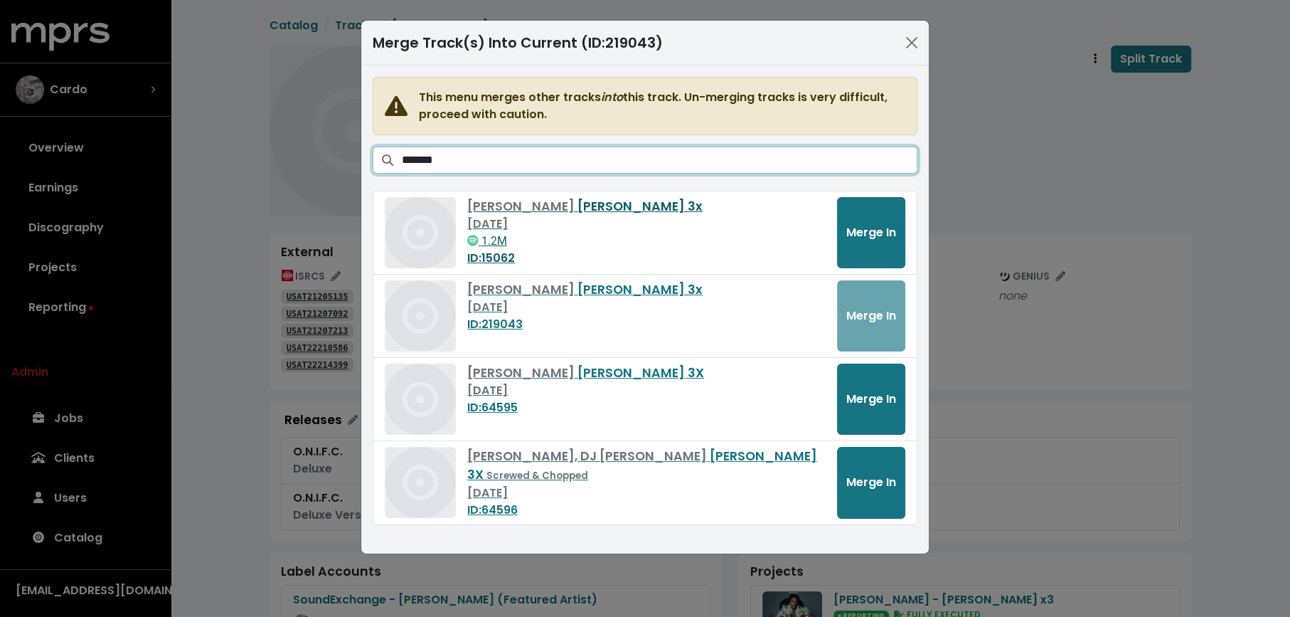
type input "*******"
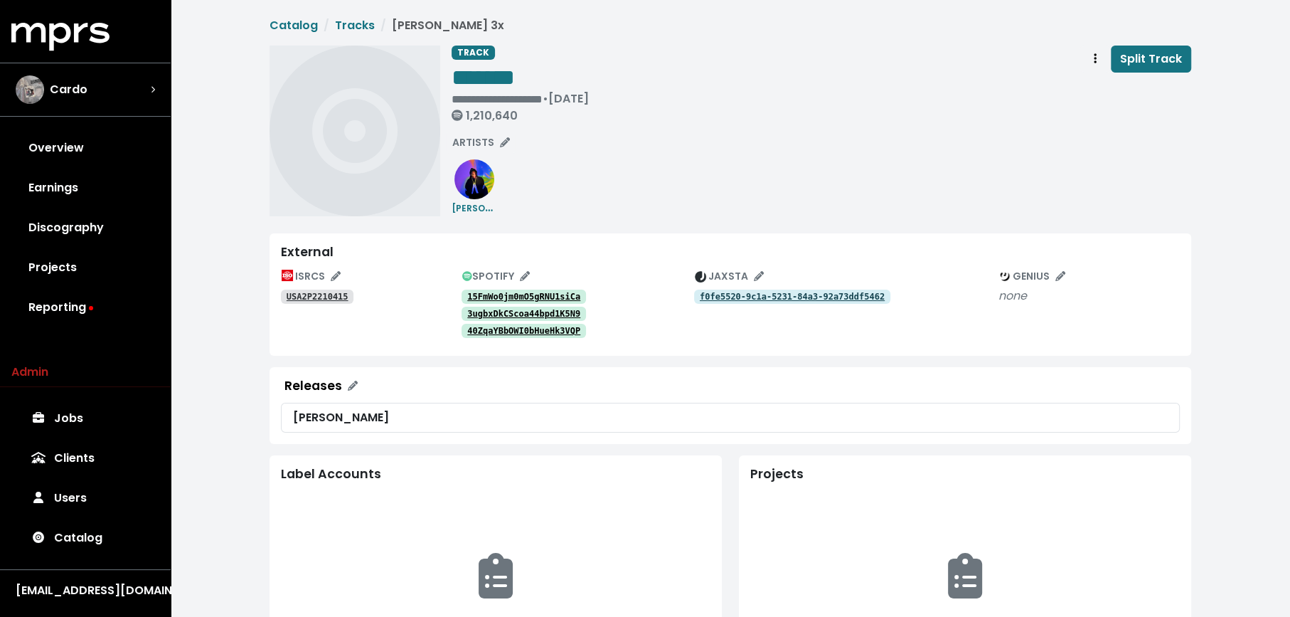
click at [548, 292] on tt "15FmWo0jm0mO5gRNU1siCa" at bounding box center [523, 297] width 113 height 10
click at [326, 292] on tt "USA2P2210415" at bounding box center [318, 297] width 62 height 10
